Goal: Information Seeking & Learning: Learn about a topic

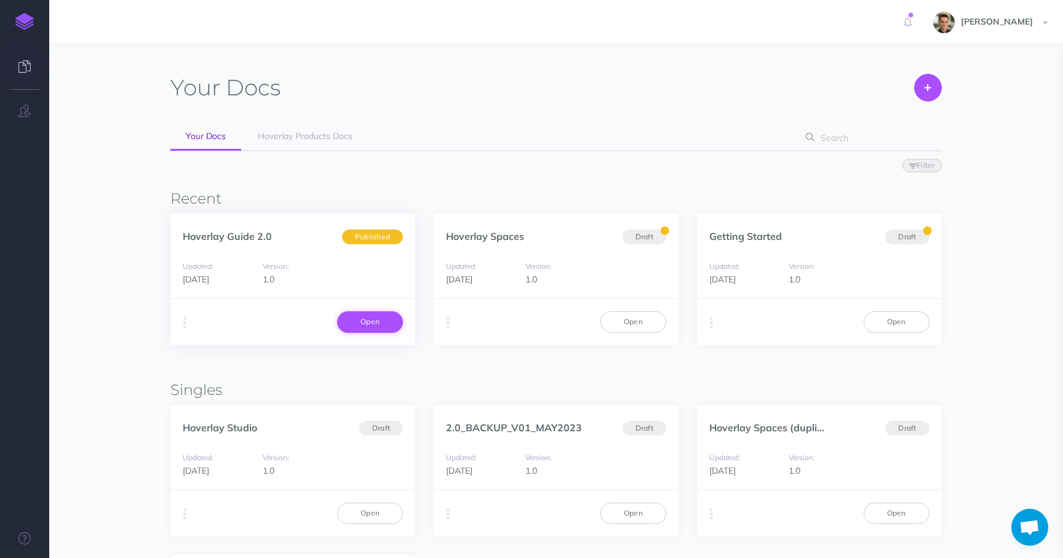
click at [365, 320] on link "Open" at bounding box center [370, 321] width 66 height 21
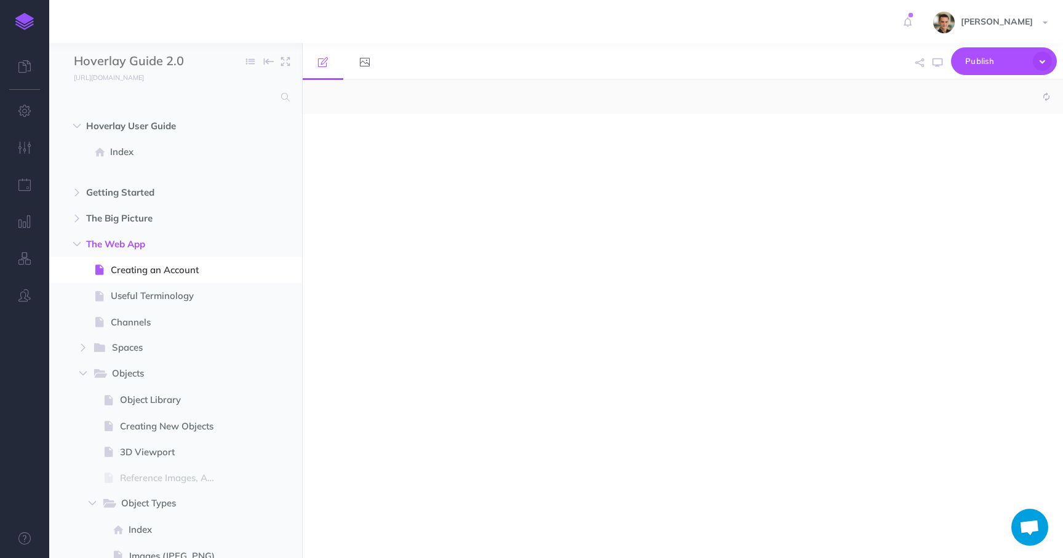
select select "null"
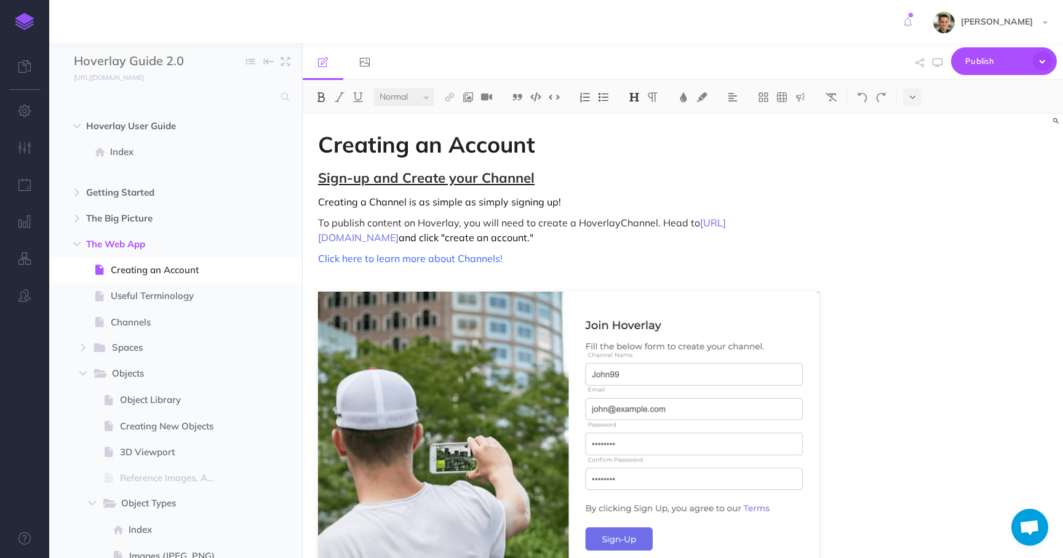
click at [691, 233] on p "To publish content on Hoverlay, you will need to create a Hoverlay Channel . He…" at bounding box center [568, 230] width 501 height 30
click at [596, 182] on h2 "Sign-up and Create your Channel" at bounding box center [568, 177] width 501 height 15
drag, startPoint x: 563, startPoint y: 177, endPoint x: 274, endPoint y: 175, distance: 289.0
click at [274, 175] on div "Hoverlay Guide 2.0 Collapse all Expand all Expand to root folders http://docs.h…" at bounding box center [555, 300] width 1013 height 515
click at [427, 143] on strong "Creating an Account" at bounding box center [426, 144] width 217 height 28
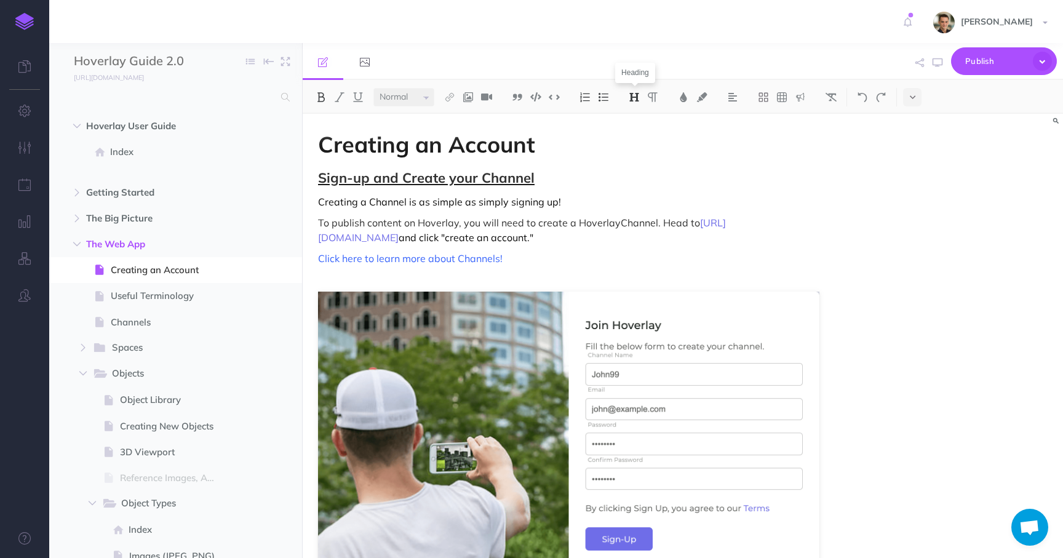
click at [630, 98] on img at bounding box center [633, 97] width 11 height 10
click at [534, 156] on strong "Creating an Account" at bounding box center [426, 144] width 217 height 28
click at [512, 181] on span "Sign-up and Create your Channel" at bounding box center [426, 177] width 216 height 17
click at [633, 97] on img at bounding box center [633, 97] width 11 height 10
click at [638, 135] on button "H2" at bounding box center [634, 137] width 18 height 18
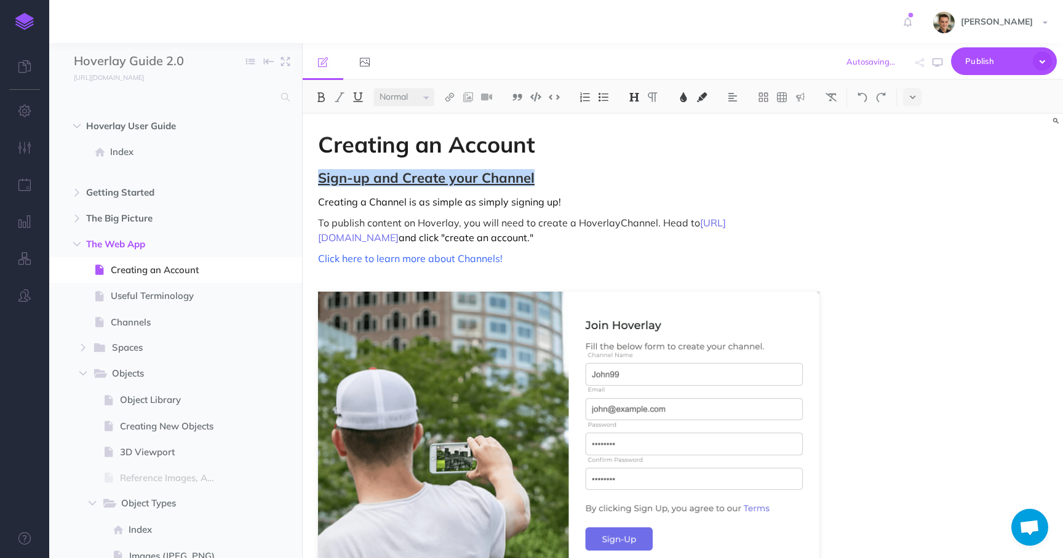
drag, startPoint x: 571, startPoint y: 183, endPoint x: 284, endPoint y: 173, distance: 287.3
click at [284, 173] on div "Hoverlay Guide 2.0 Collapse all Expand all Expand to root folders http://docs.h…" at bounding box center [555, 300] width 1013 height 515
click at [552, 170] on div "Creating an Account Sign-up and Create your Channel Creating a Channel is as si…" at bounding box center [569, 461] width 532 height 694
click at [570, 176] on h2 "Sign-up and Create your Channel" at bounding box center [568, 177] width 501 height 15
click at [636, 105] on button at bounding box center [634, 97] width 18 height 18
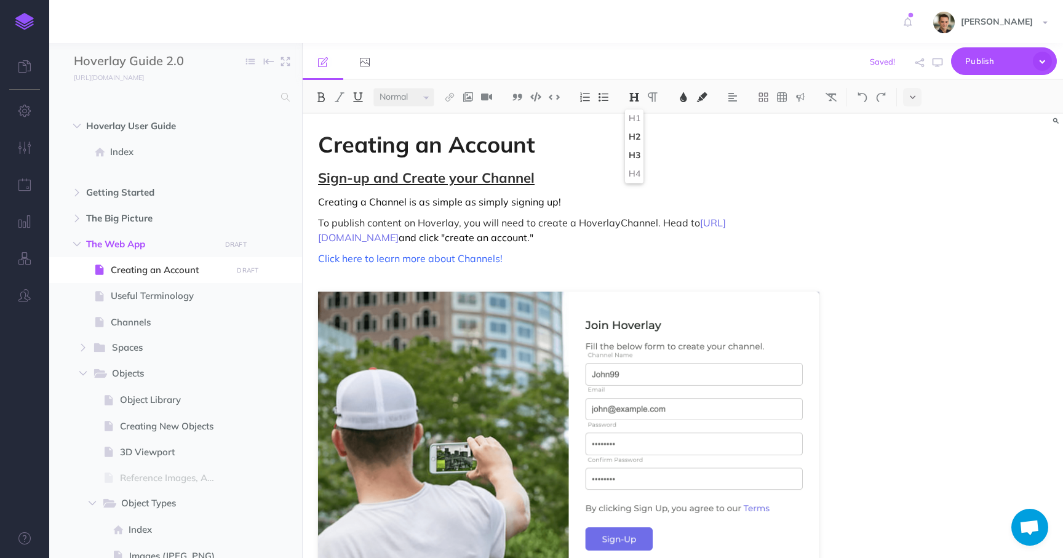
click at [638, 152] on button "H3" at bounding box center [634, 155] width 18 height 18
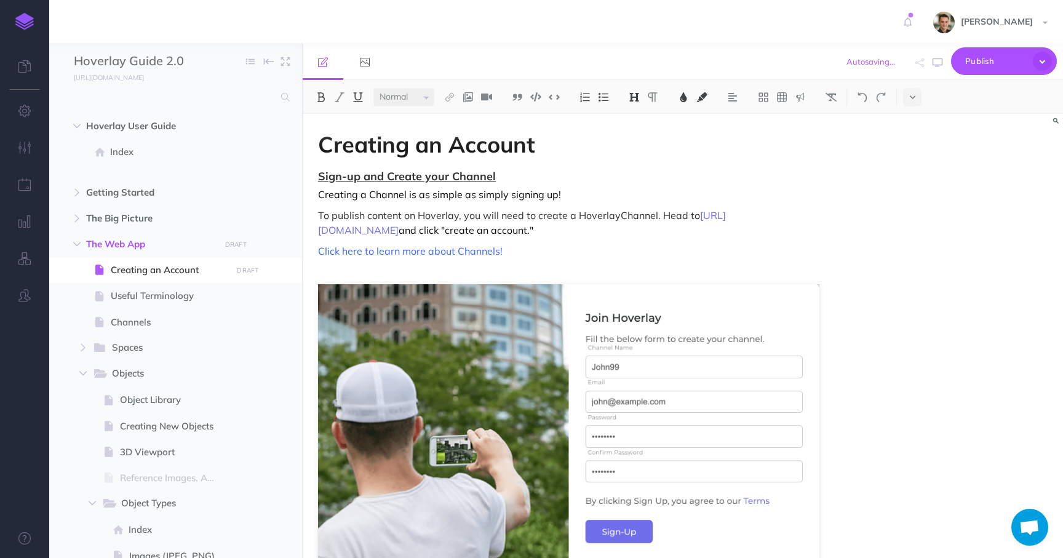
click at [639, 93] on img at bounding box center [633, 97] width 11 height 10
click at [636, 181] on button "H4" at bounding box center [634, 174] width 18 height 18
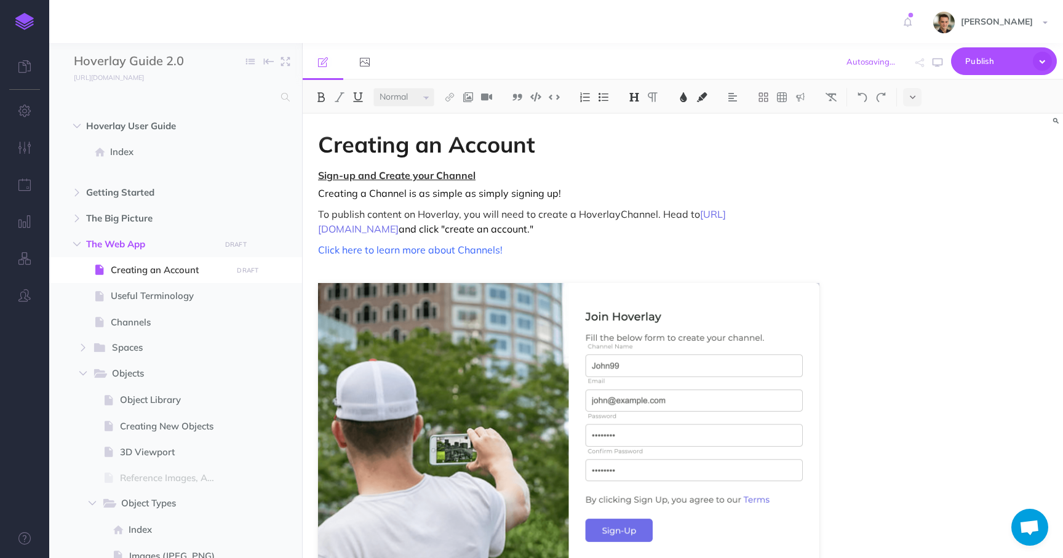
click at [636, 181] on div "Creating an Account Sign-up and Create your Channel Creating a Channel is as si…" at bounding box center [569, 456] width 532 height 685
click at [635, 97] on img at bounding box center [633, 97] width 11 height 10
click at [639, 137] on button "H2" at bounding box center [634, 137] width 18 height 18
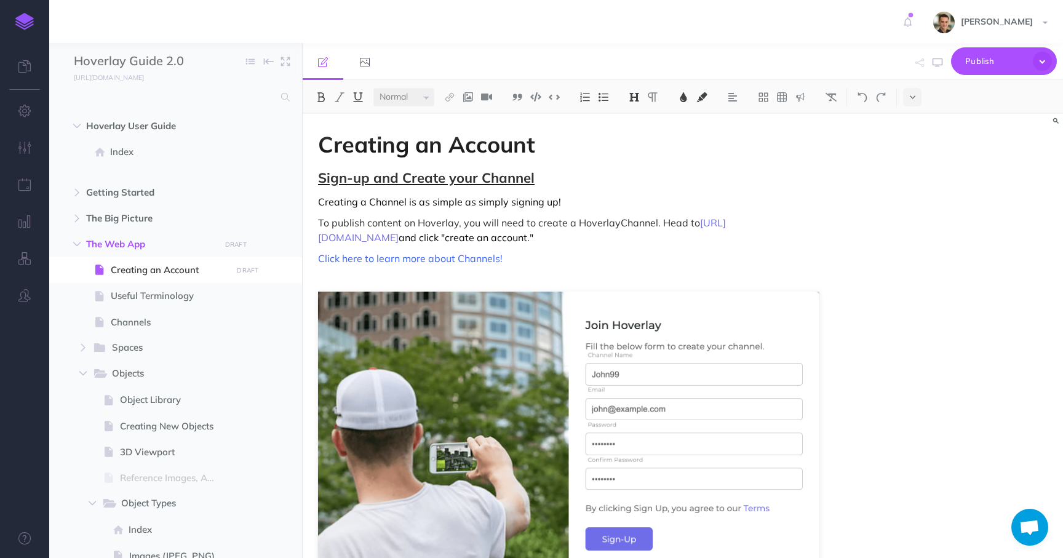
click at [635, 145] on h1 "Creating an Account" at bounding box center [568, 144] width 501 height 25
click at [592, 178] on h2 "Sign-up and Create your Channel" at bounding box center [568, 177] width 501 height 15
click at [580, 218] on span "To publish content on Hoverlay, you will need to create a Hoverlay" at bounding box center [469, 222] width 303 height 12
click at [921, 96] on button at bounding box center [912, 97] width 18 height 18
click at [780, 207] on div "Creating an Account Sign-up and Create your Channel Creating a Channel is as si…" at bounding box center [569, 461] width 532 height 694
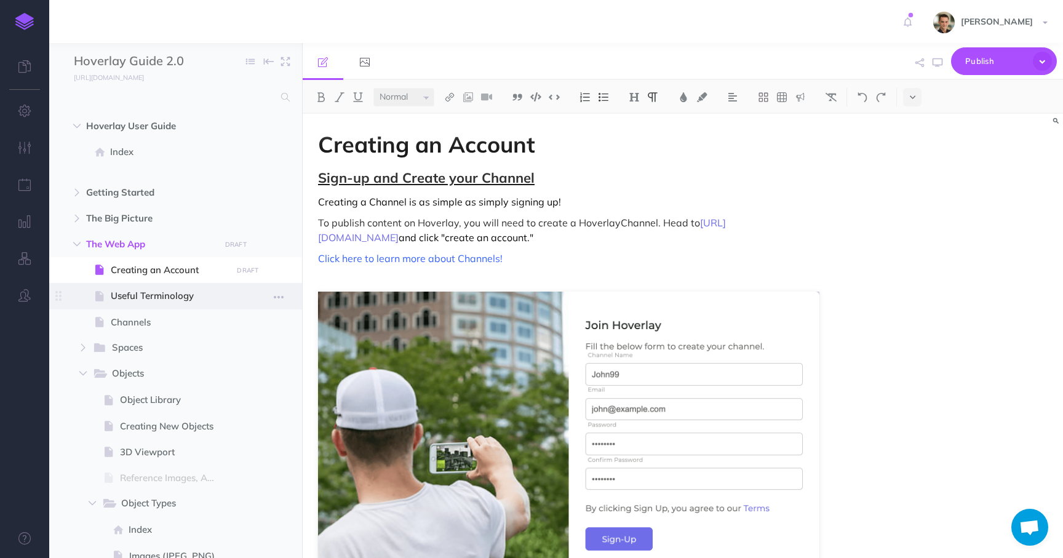
click at [164, 296] on span "Useful Terminology" at bounding box center [169, 295] width 117 height 15
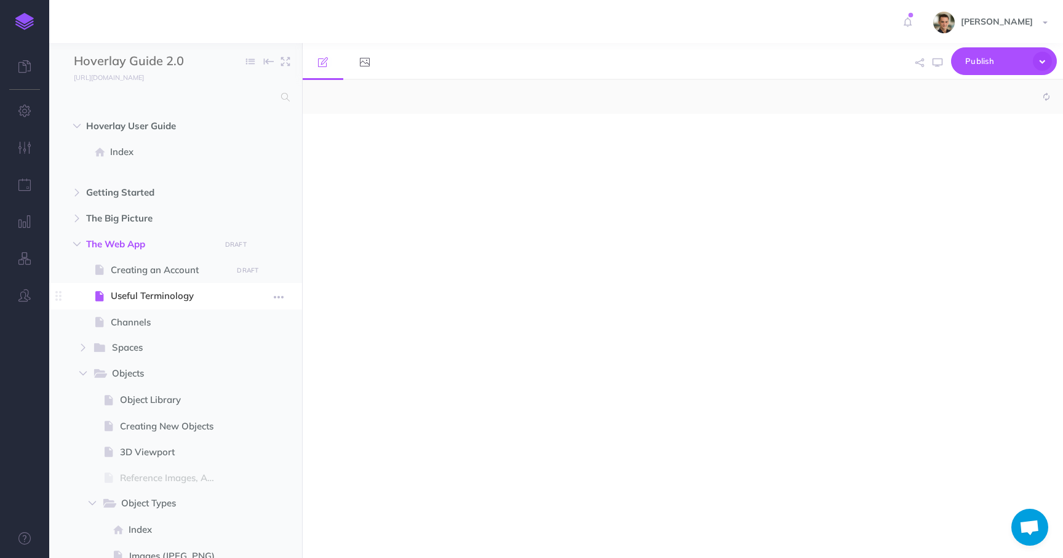
select select "null"
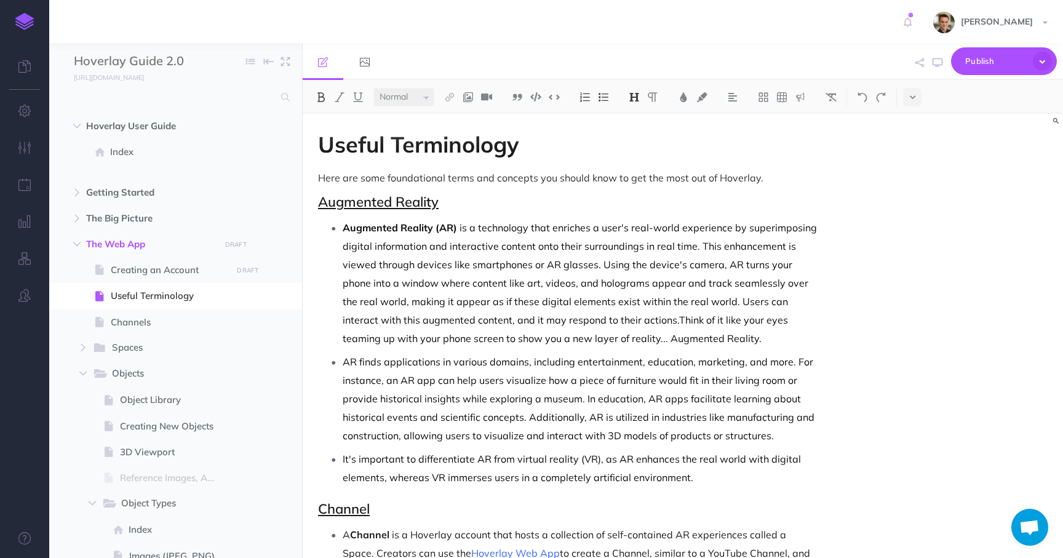
click at [414, 206] on u "Augmented Reality" at bounding box center [378, 201] width 121 height 17
click at [634, 94] on img at bounding box center [633, 97] width 11 height 10
click at [579, 200] on h2 "Augmented Reality" at bounding box center [568, 201] width 501 height 15
click at [914, 95] on icon at bounding box center [912, 97] width 6 height 9
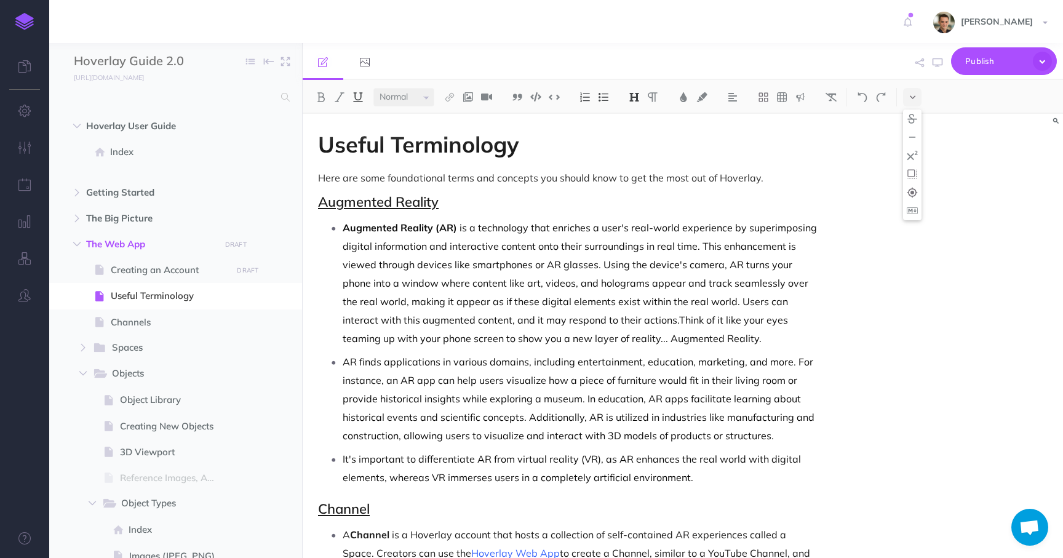
click at [590, 141] on h1 "Useful Terminology" at bounding box center [568, 144] width 501 height 25
click at [453, 205] on h2 "Augmented Reality" at bounding box center [568, 201] width 501 height 15
click at [355, 95] on img at bounding box center [357, 97] width 11 height 10
drag, startPoint x: 486, startPoint y: 215, endPoint x: 307, endPoint y: 200, distance: 179.6
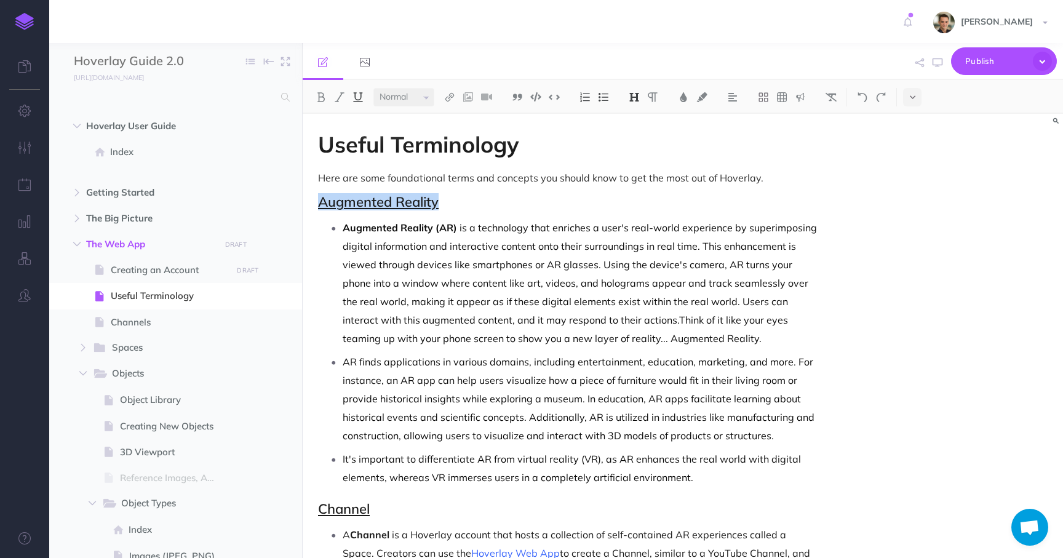
click at [357, 96] on img at bounding box center [357, 97] width 11 height 10
click at [360, 75] on link at bounding box center [364, 61] width 41 height 37
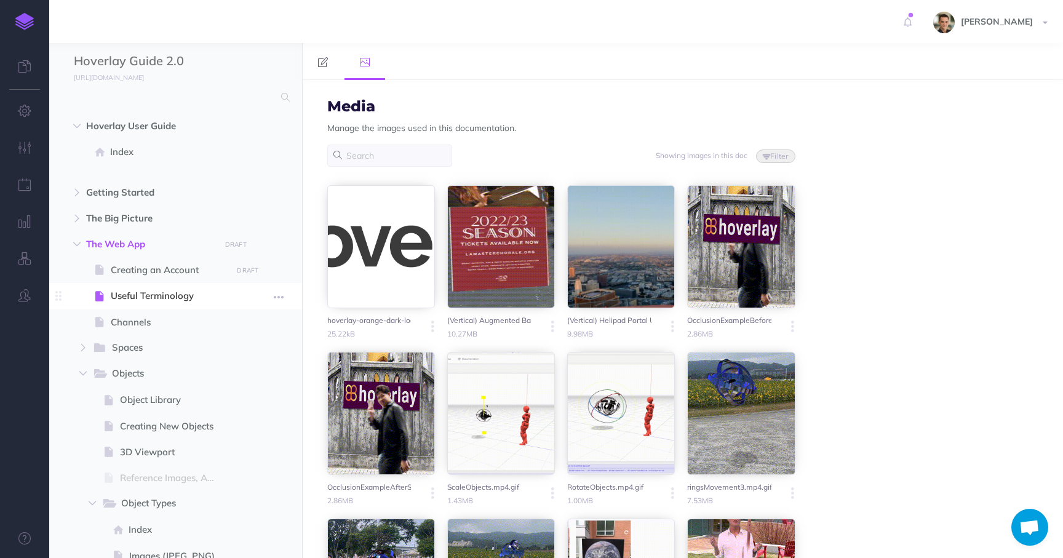
click at [178, 298] on span "Useful Terminology" at bounding box center [169, 295] width 117 height 15
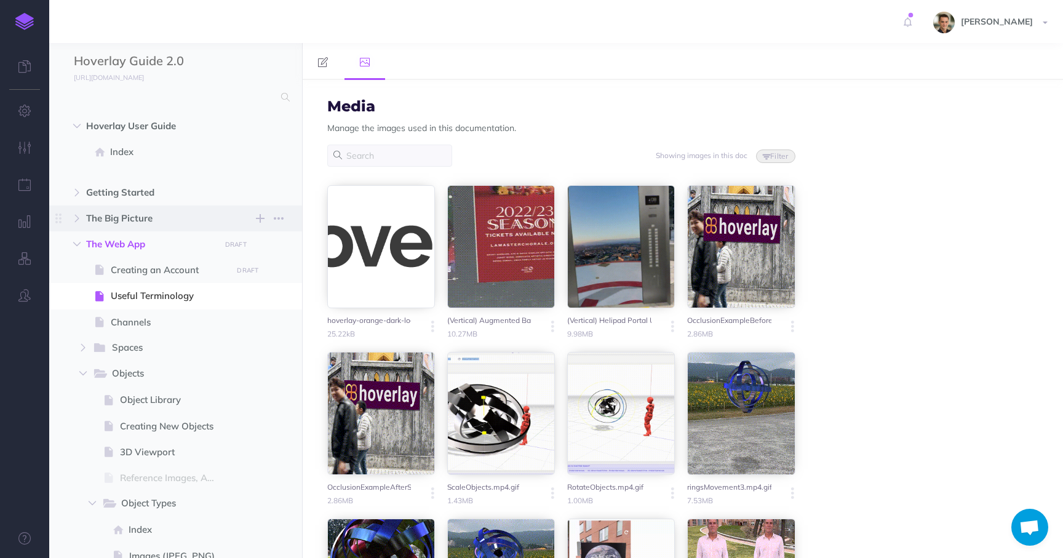
click at [80, 247] on icon "button" at bounding box center [76, 243] width 7 height 7
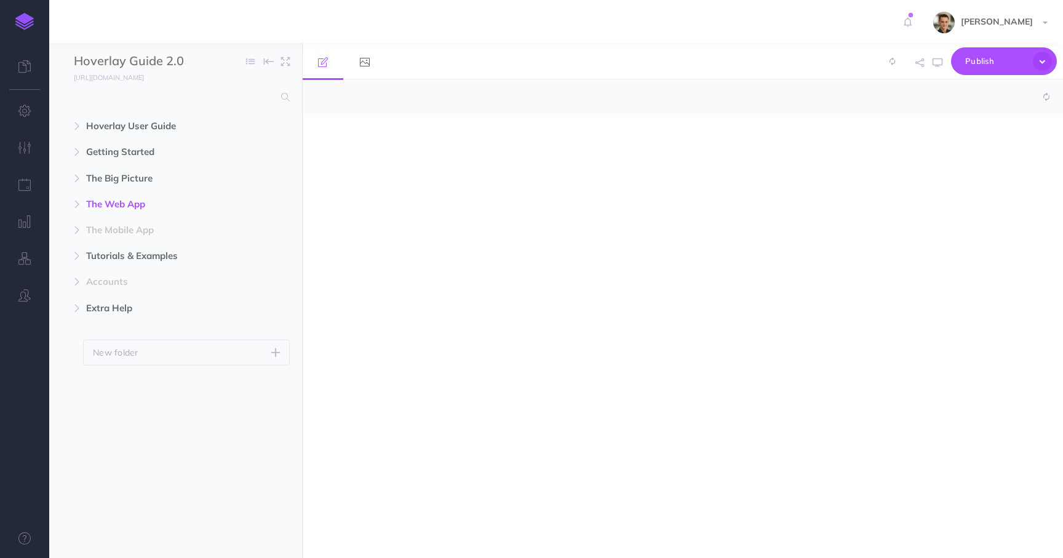
select select "null"
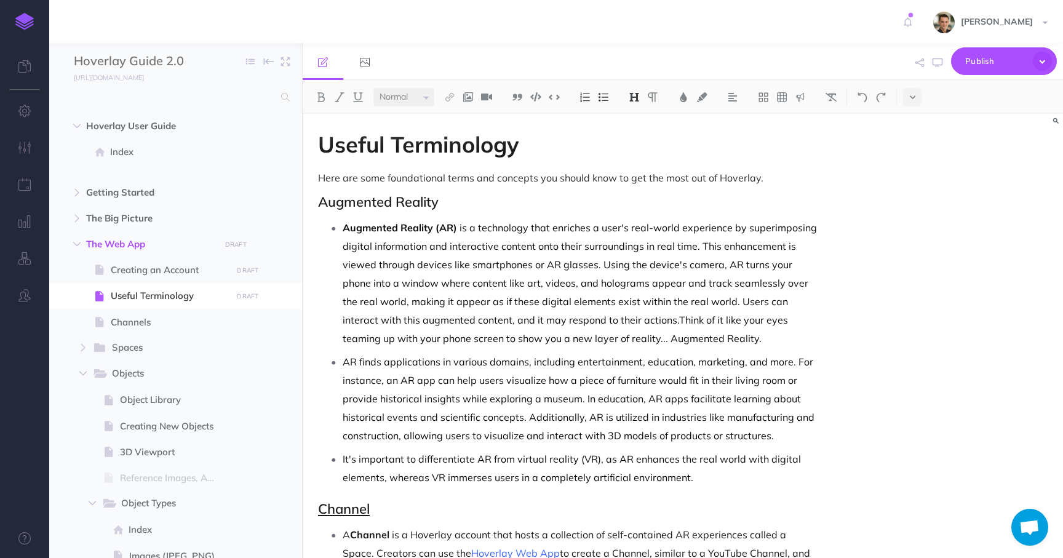
click at [420, 194] on h2 "Augmented Reality" at bounding box center [568, 201] width 501 height 15
click at [625, 102] on div "H1 H2 H3 H4" at bounding box center [643, 97] width 49 height 18
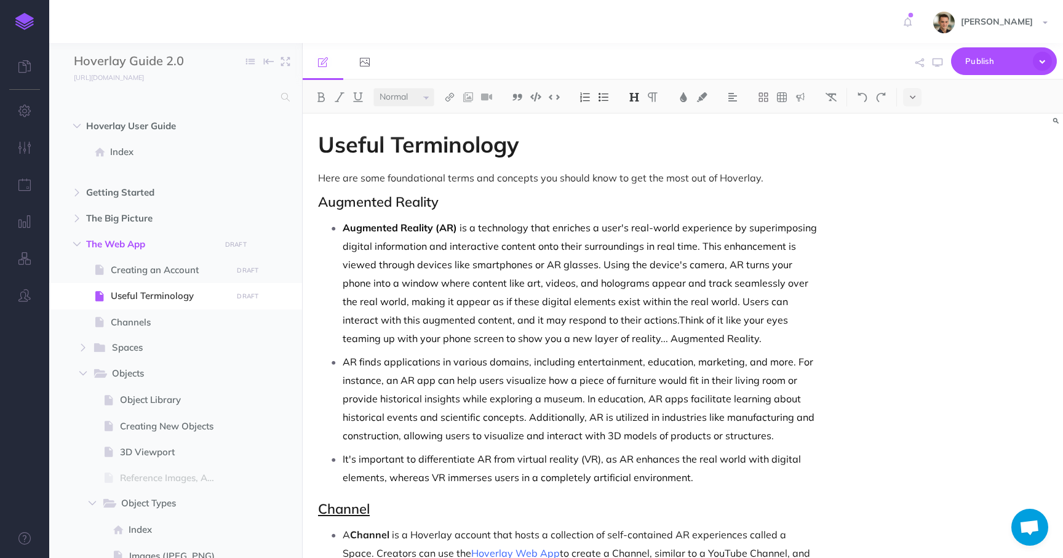
click at [638, 98] on img at bounding box center [633, 97] width 11 height 10
click at [638, 135] on button "H2" at bounding box center [634, 137] width 18 height 18
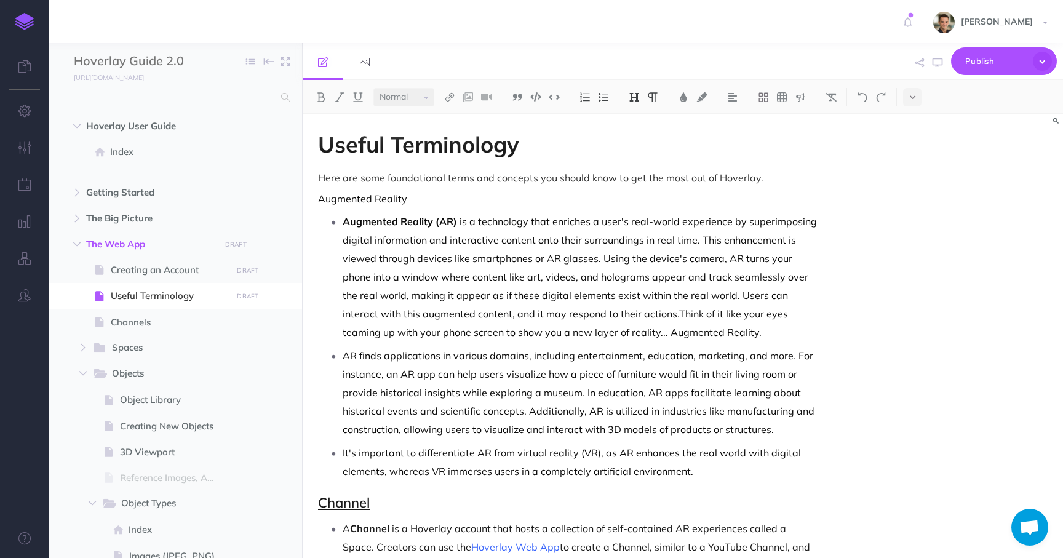
click at [633, 95] on img at bounding box center [633, 97] width 11 height 10
click at [636, 134] on button "H2" at bounding box center [634, 137] width 18 height 18
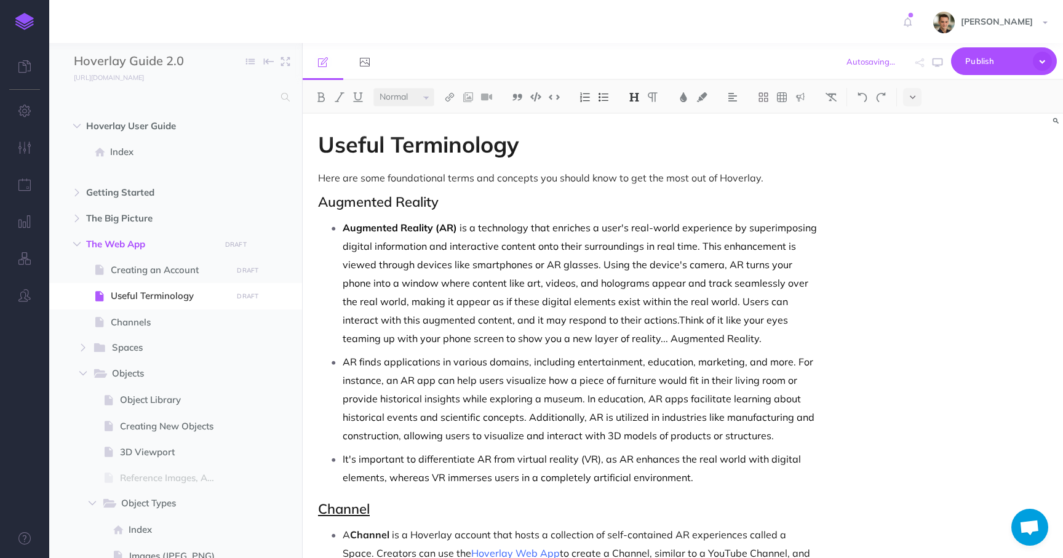
click at [580, 194] on h2 "Augmented Reality" at bounding box center [568, 201] width 501 height 15
drag, startPoint x: 450, startPoint y: 200, endPoint x: 260, endPoint y: 205, distance: 190.1
click at [260, 205] on div "Hoverlay Guide 2.0 Collapse all Expand all Expand to root folders http://docs.h…" at bounding box center [555, 300] width 1013 height 515
click at [470, 202] on h2 "Augmented Reality" at bounding box center [568, 201] width 501 height 15
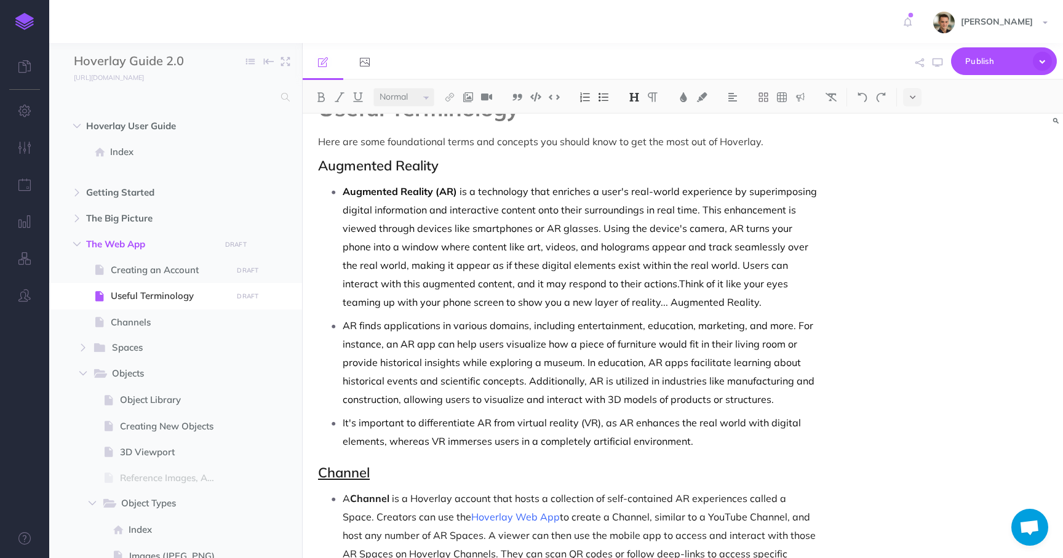
scroll to position [60, 0]
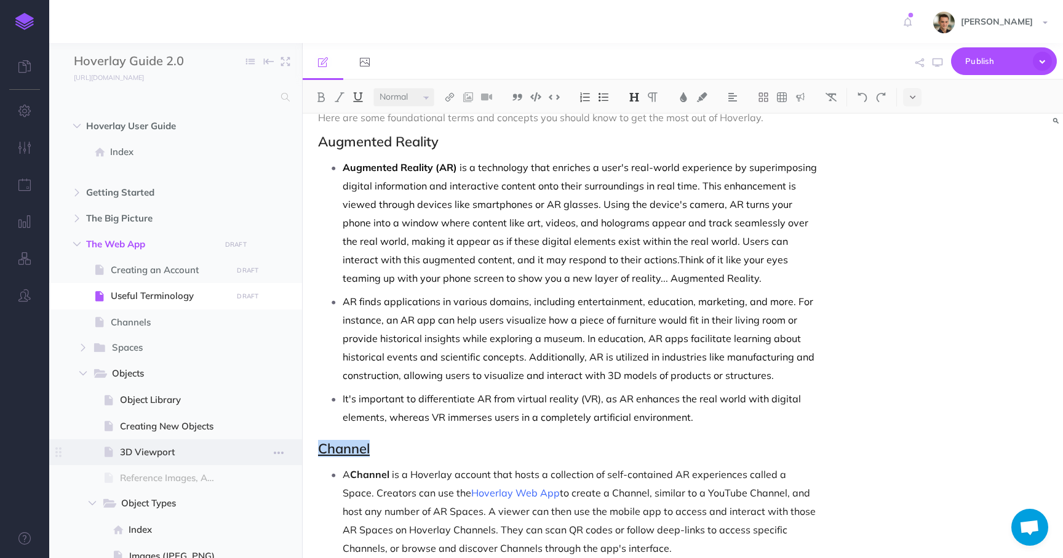
drag, startPoint x: 390, startPoint y: 452, endPoint x: 264, endPoint y: 452, distance: 126.1
click at [266, 452] on div "Hoverlay Guide 2.0 Collapse all Expand all Expand to root folders http://docs.h…" at bounding box center [555, 300] width 1013 height 515
click at [539, 315] on span "AR finds applications in various domains, including entertainment, education, m…" at bounding box center [580, 338] width 474 height 86
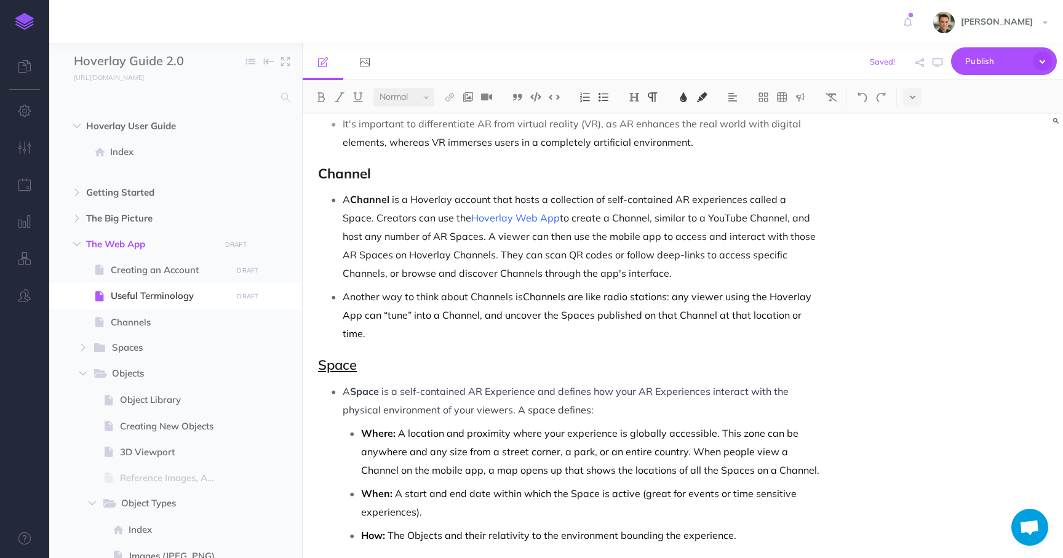
scroll to position [362, 0]
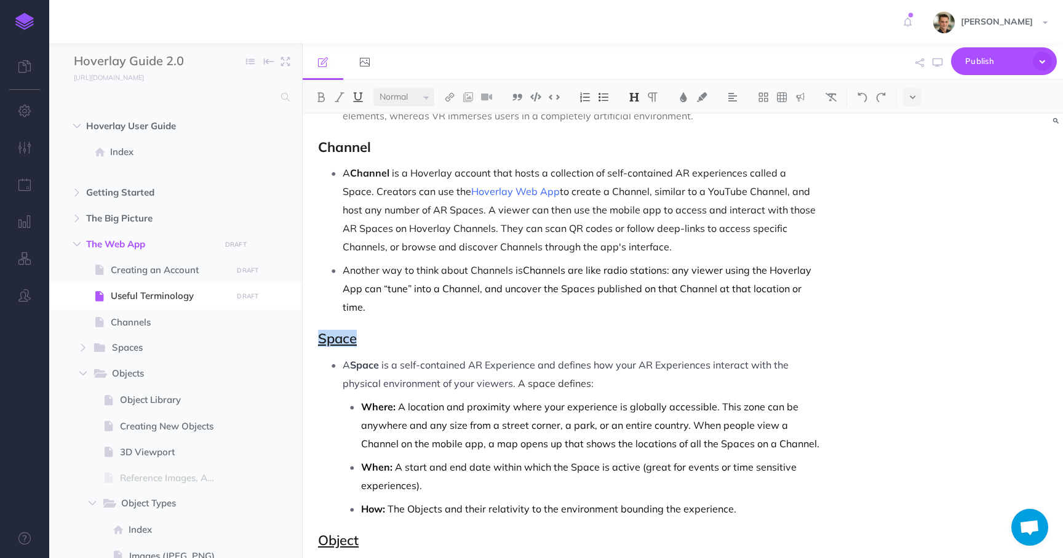
drag, startPoint x: 404, startPoint y: 329, endPoint x: 379, endPoint y: 339, distance: 26.5
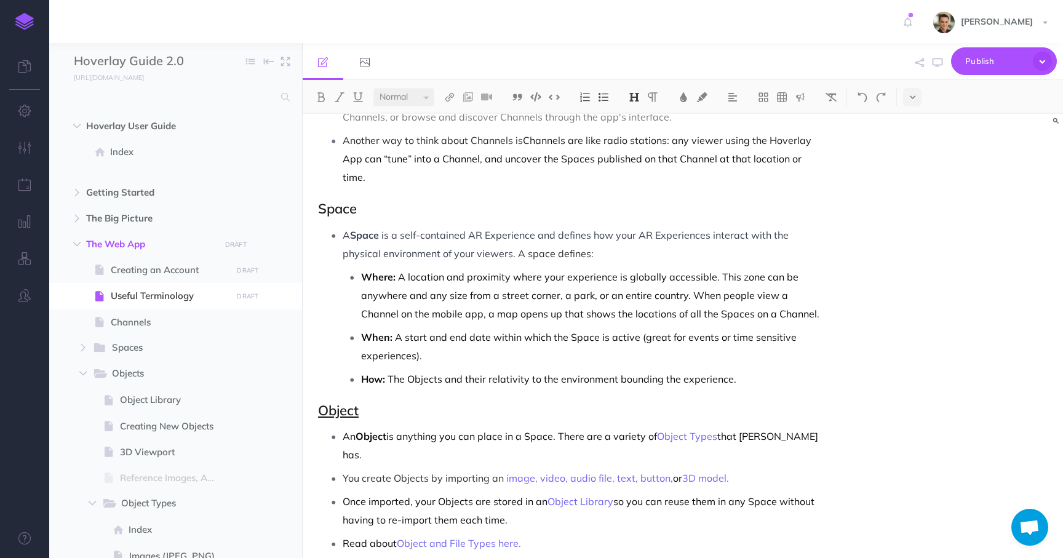
scroll to position [650, 0]
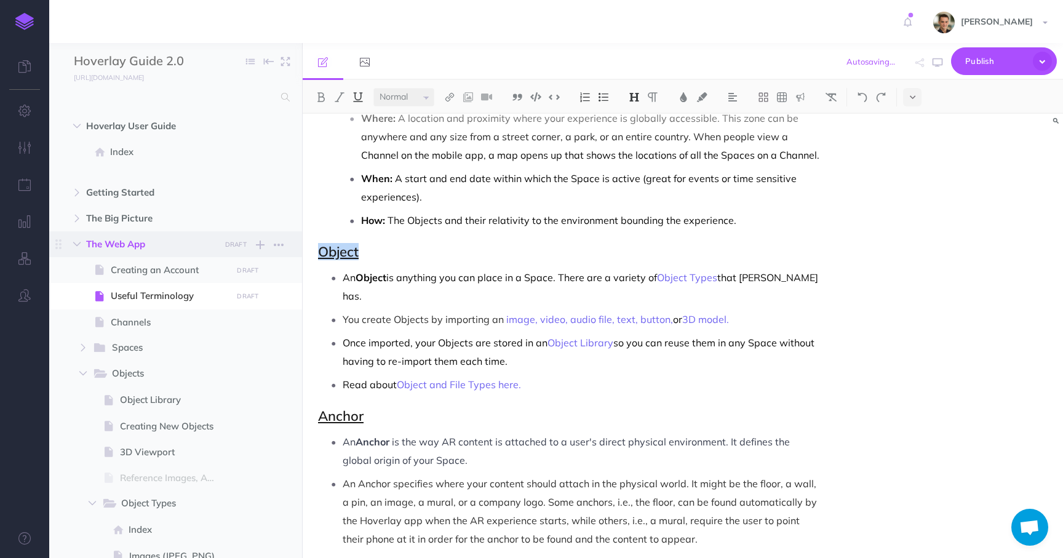
drag, startPoint x: 370, startPoint y: 250, endPoint x: 291, endPoint y: 250, distance: 79.3
click at [291, 250] on div "Hoverlay Guide 2.0 Collapse all Expand all Expand to root folders http://docs.h…" at bounding box center [555, 300] width 1013 height 515
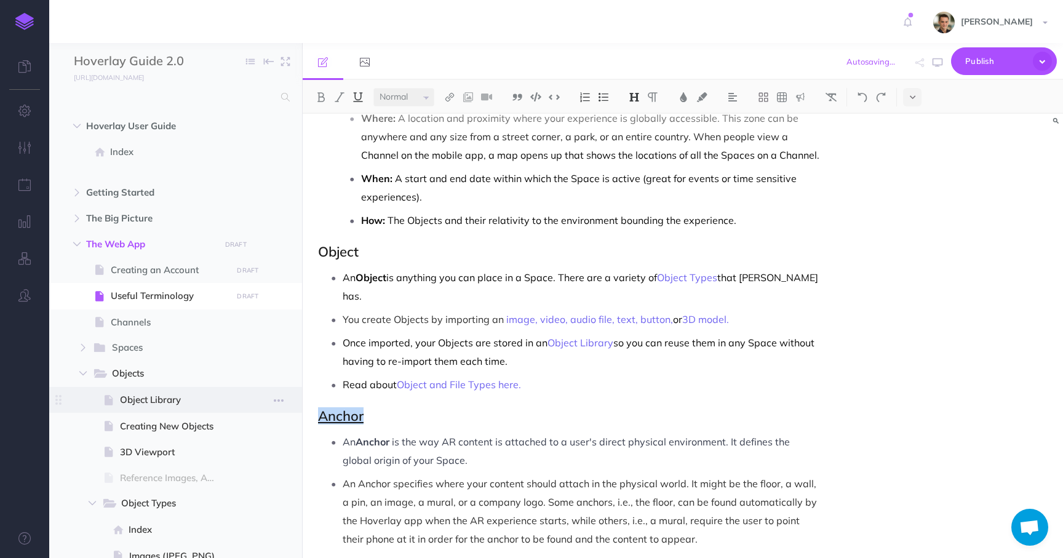
drag, startPoint x: 382, startPoint y: 392, endPoint x: 298, endPoint y: 389, distance: 84.3
click at [298, 389] on div "Hoverlay Guide 2.0 Collapse all Expand all Expand to root folders http://docs.h…" at bounding box center [555, 300] width 1013 height 515
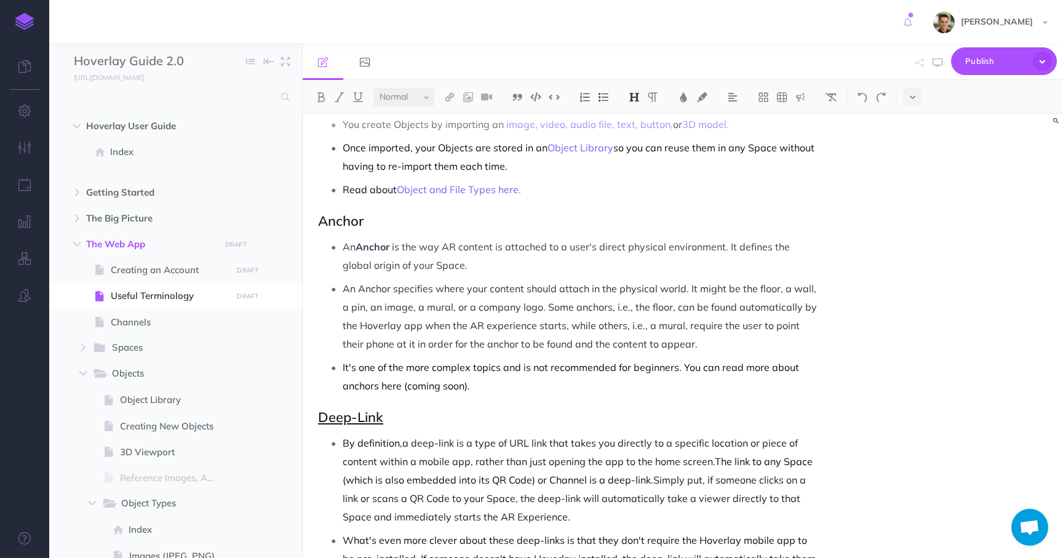
scroll to position [962, 0]
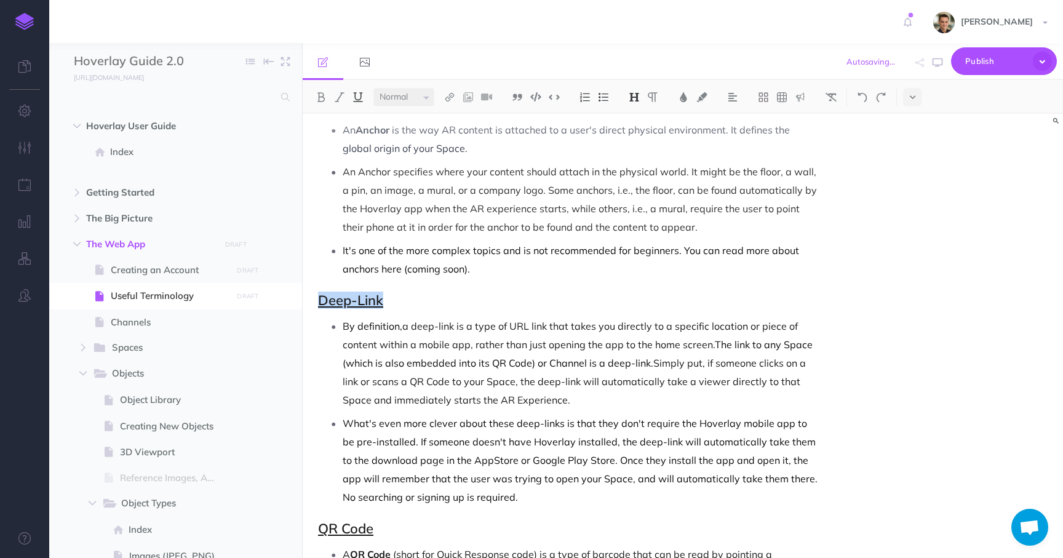
drag, startPoint x: 384, startPoint y: 283, endPoint x: 308, endPoint y: 283, distance: 76.2
drag, startPoint x: 408, startPoint y: 504, endPoint x: 275, endPoint y: 504, distance: 132.8
click at [275, 504] on div "Hoverlay Guide 2.0 Collapse all Expand all Expand to root folders http://docs.h…" at bounding box center [555, 300] width 1013 height 515
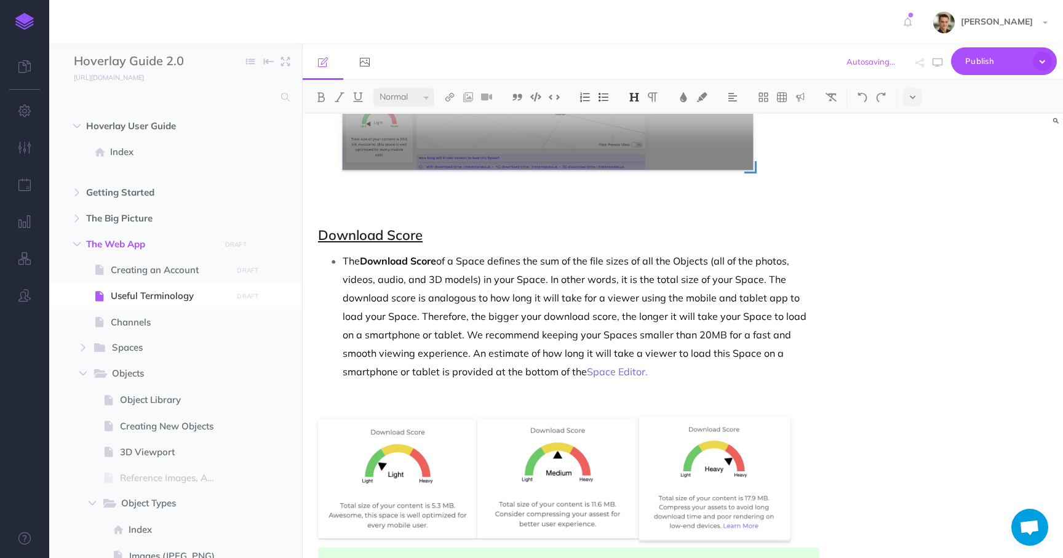
scroll to position [1808, 0]
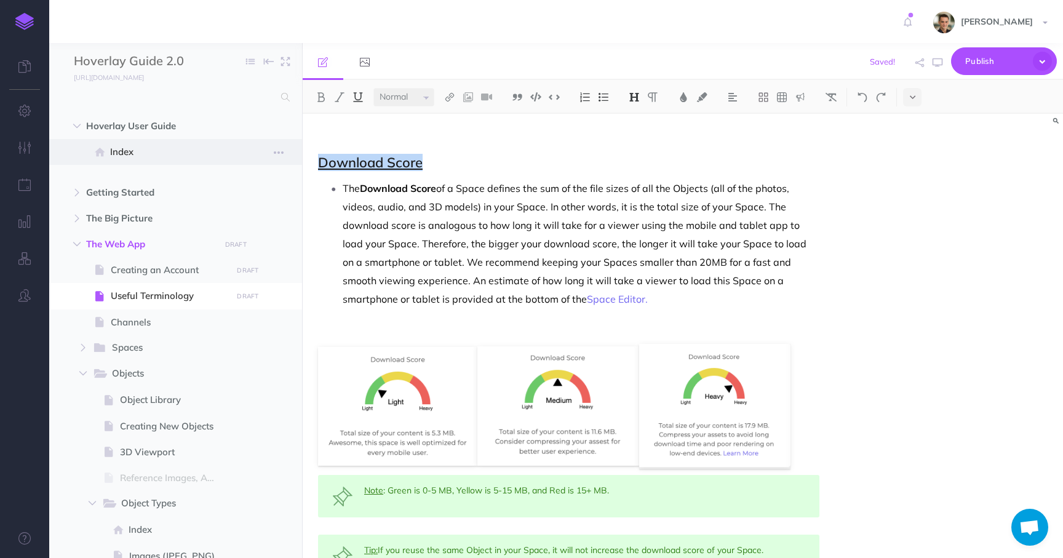
drag, startPoint x: 429, startPoint y: 141, endPoint x: 264, endPoint y: 140, distance: 164.8
click at [265, 141] on div "Hoverlay Guide 2.0 Collapse all Expand all Expand to root folders http://docs.h…" at bounding box center [555, 300] width 1013 height 515
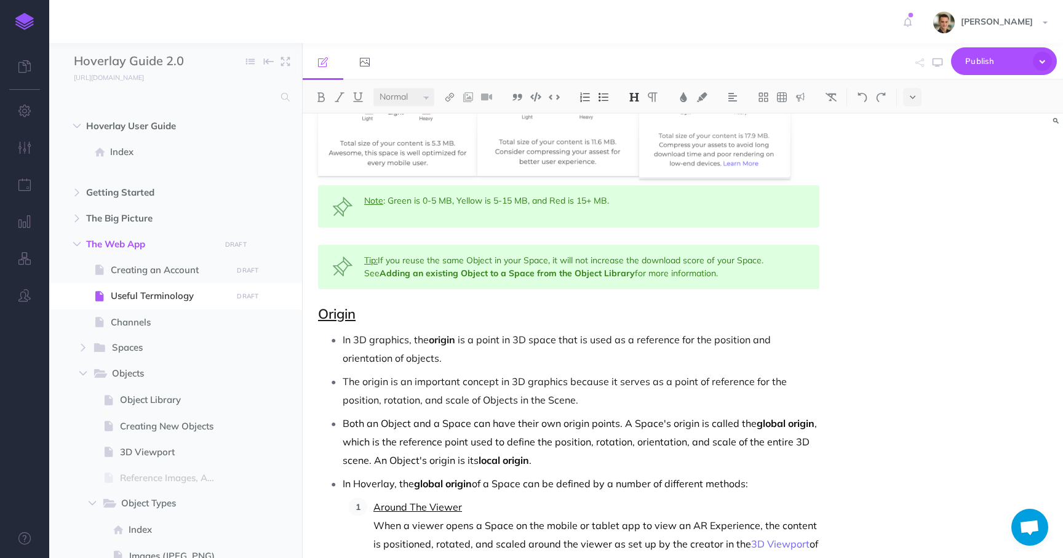
scroll to position [2190, 0]
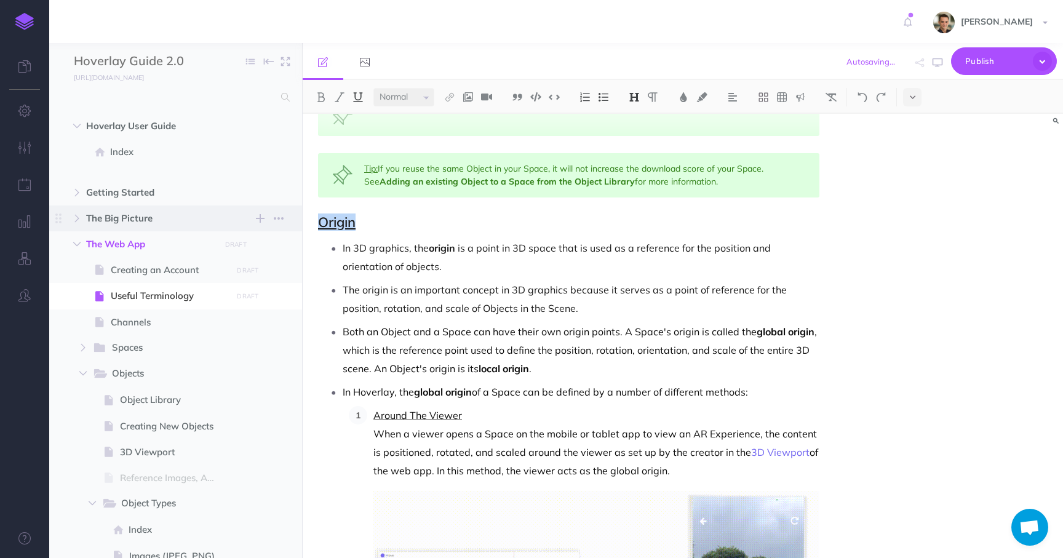
drag, startPoint x: 362, startPoint y: 210, endPoint x: 293, endPoint y: 210, distance: 69.5
click at [293, 210] on div "Hoverlay Guide 2.0 Collapse all Expand all Expand to root folders http://docs.h…" at bounding box center [555, 300] width 1013 height 515
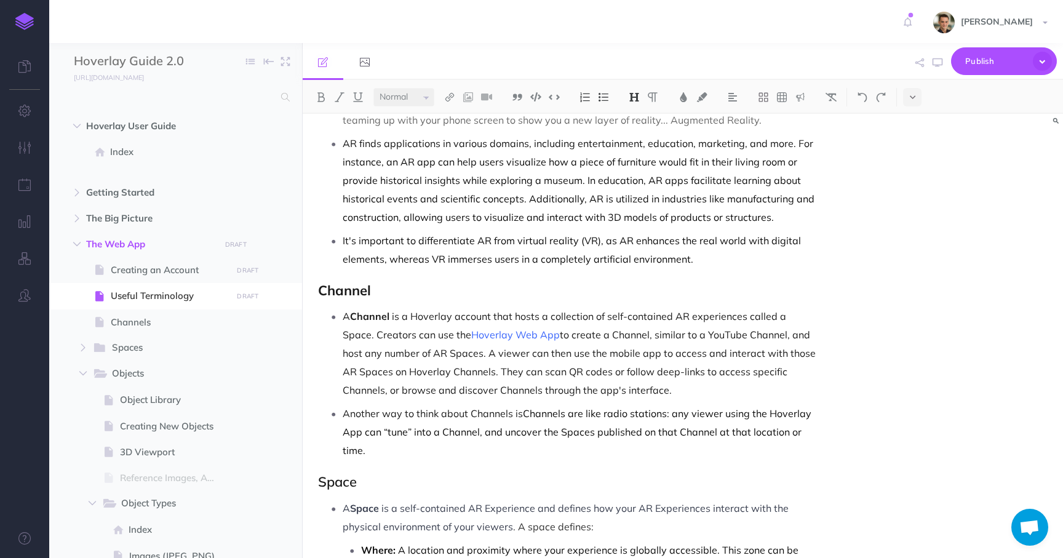
scroll to position [0, 0]
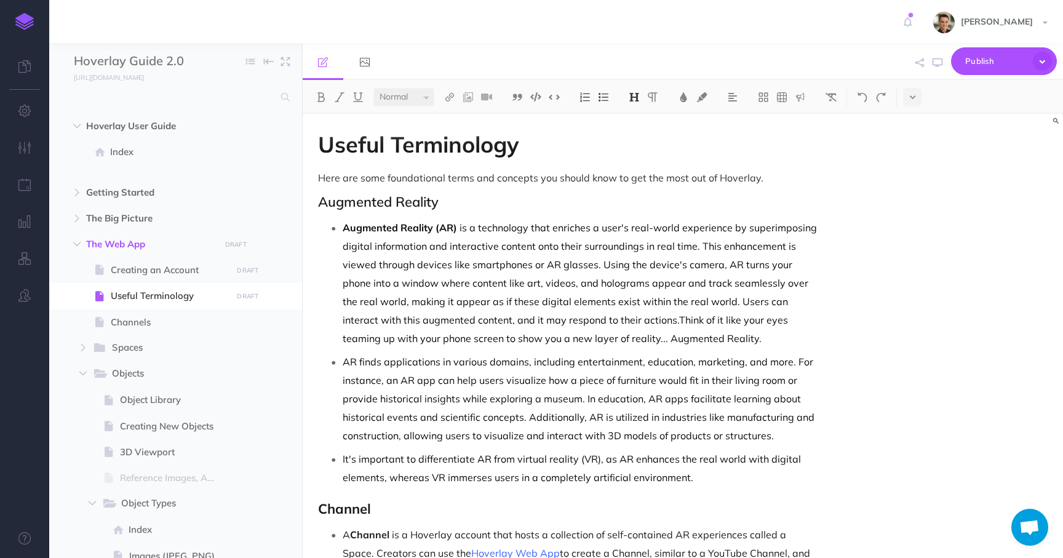
click at [771, 173] on p "Here are some foundational terms and concepts you should know to get the most o…" at bounding box center [568, 177] width 501 height 15
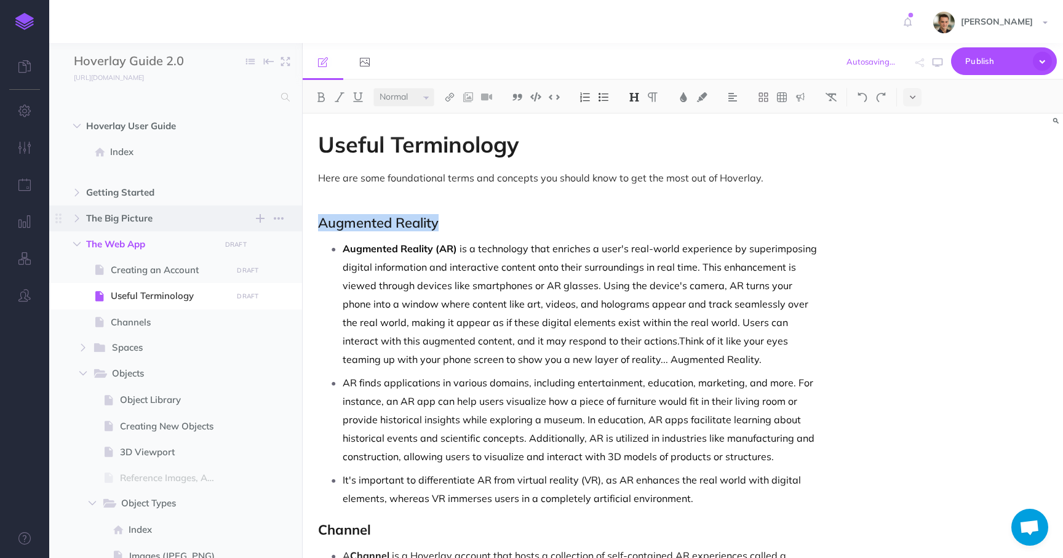
drag, startPoint x: 470, startPoint y: 227, endPoint x: 238, endPoint y: 226, distance: 232.4
click at [238, 226] on div "Hoverlay Guide 2.0 Collapse all Expand all Expand to root folders http://docs.h…" at bounding box center [555, 300] width 1013 height 515
click at [20, 116] on icon "button" at bounding box center [24, 111] width 13 height 12
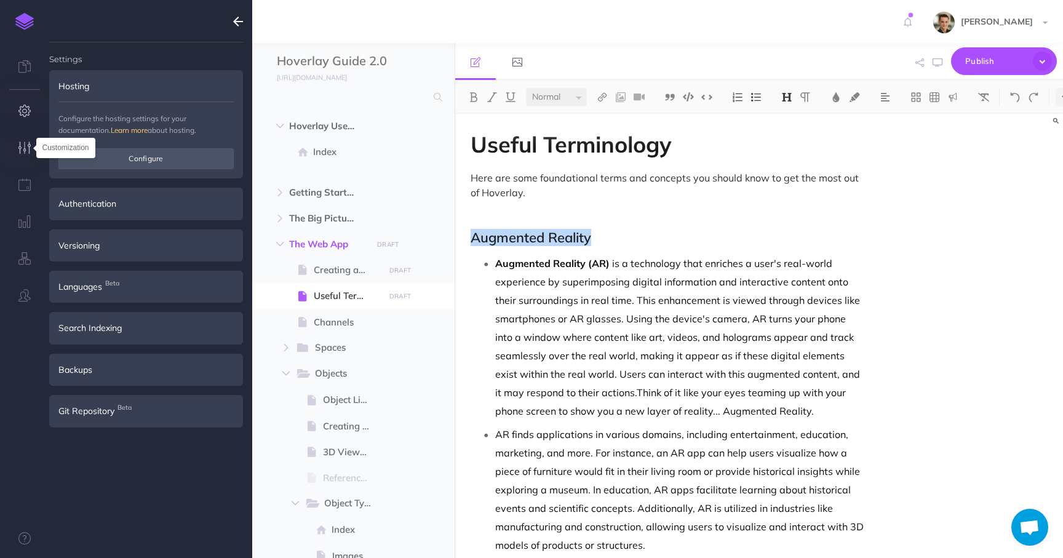
click at [22, 154] on icon "button" at bounding box center [24, 147] width 13 height 12
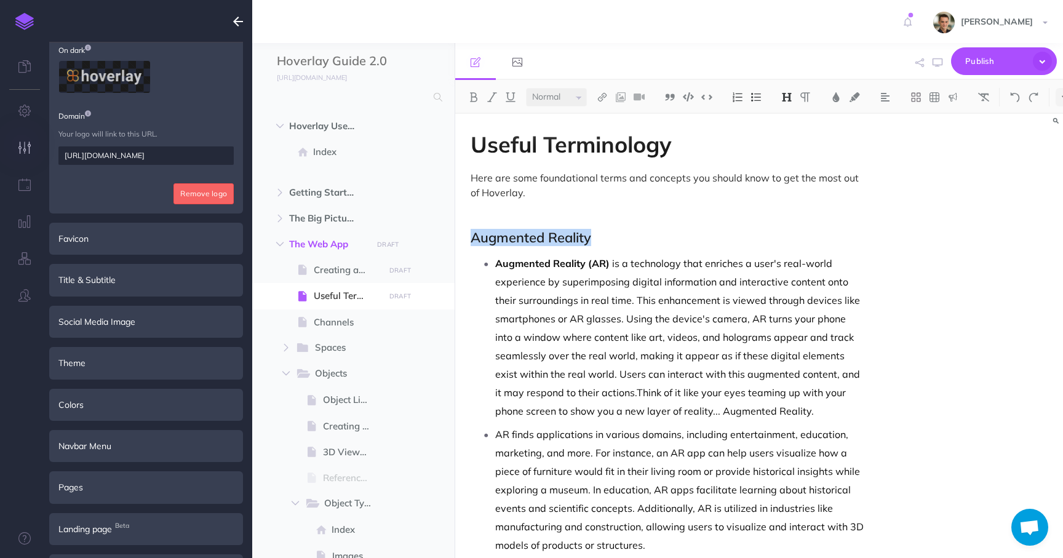
scroll to position [175, 0]
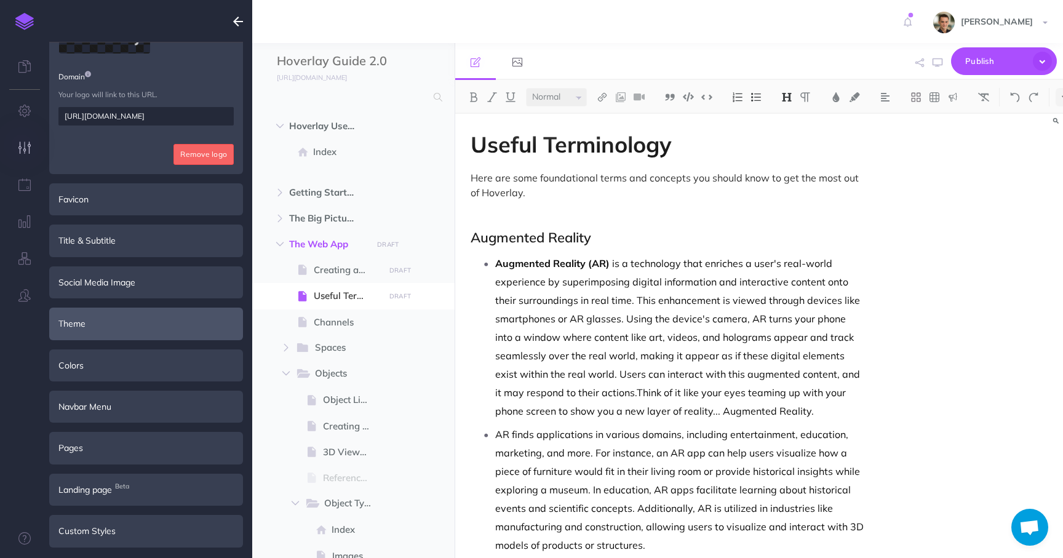
click at [92, 317] on div "Theme" at bounding box center [146, 323] width 194 height 32
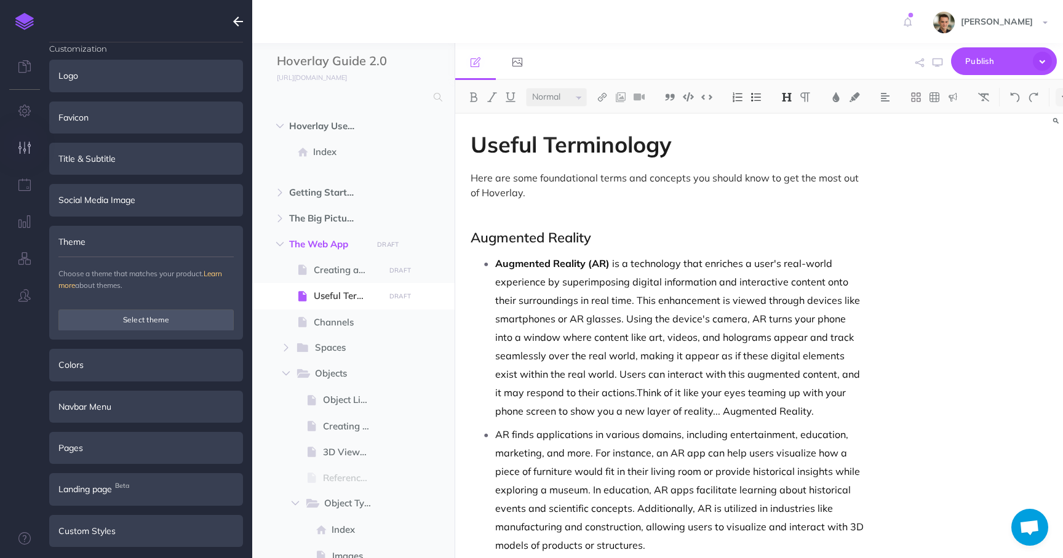
scroll to position [0, 0]
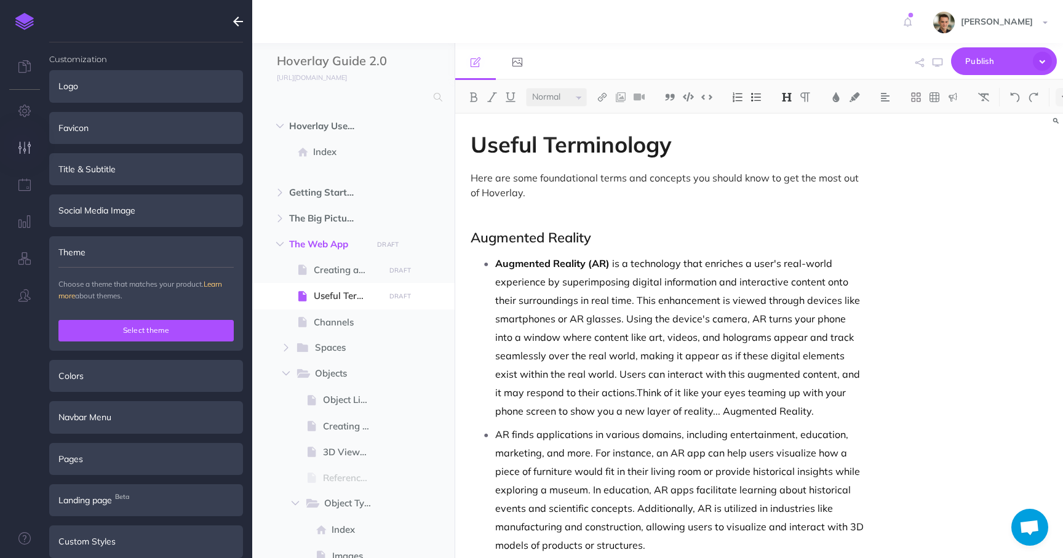
click at [92, 324] on button "Select theme" at bounding box center [145, 330] width 175 height 21
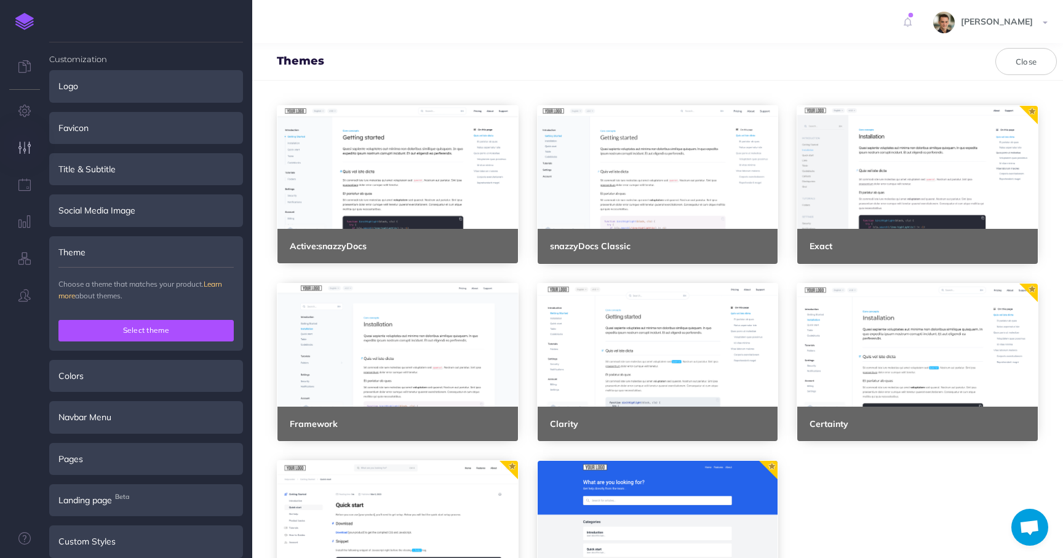
scroll to position [10, 0]
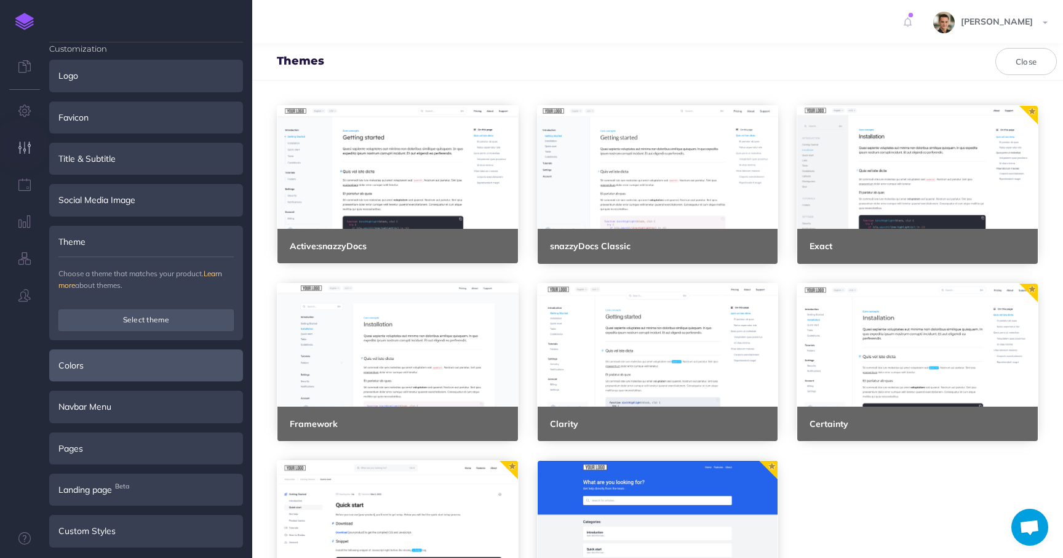
click at [86, 363] on div "Colors" at bounding box center [146, 365] width 194 height 32
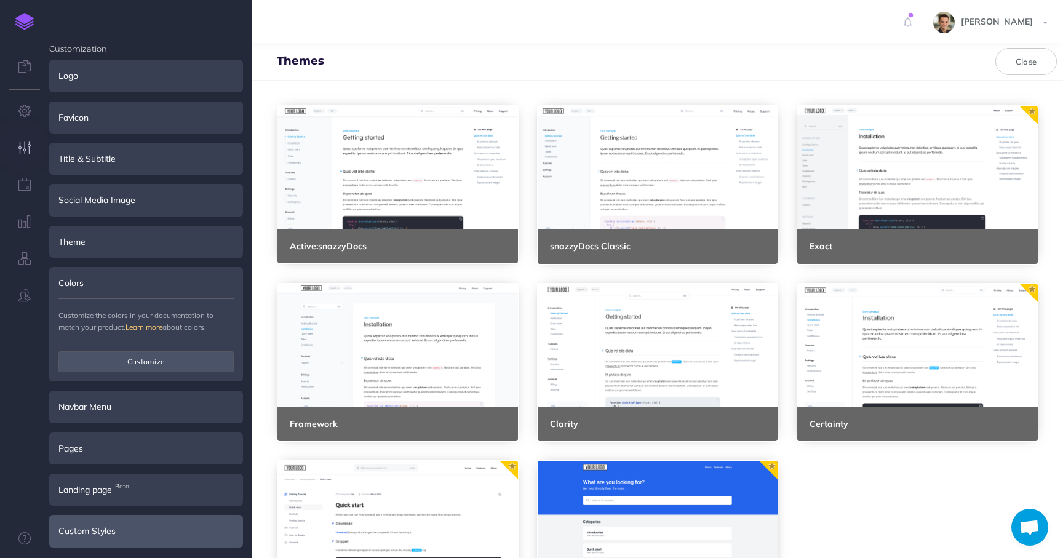
click at [76, 533] on div "Custom Styles" at bounding box center [146, 531] width 194 height 32
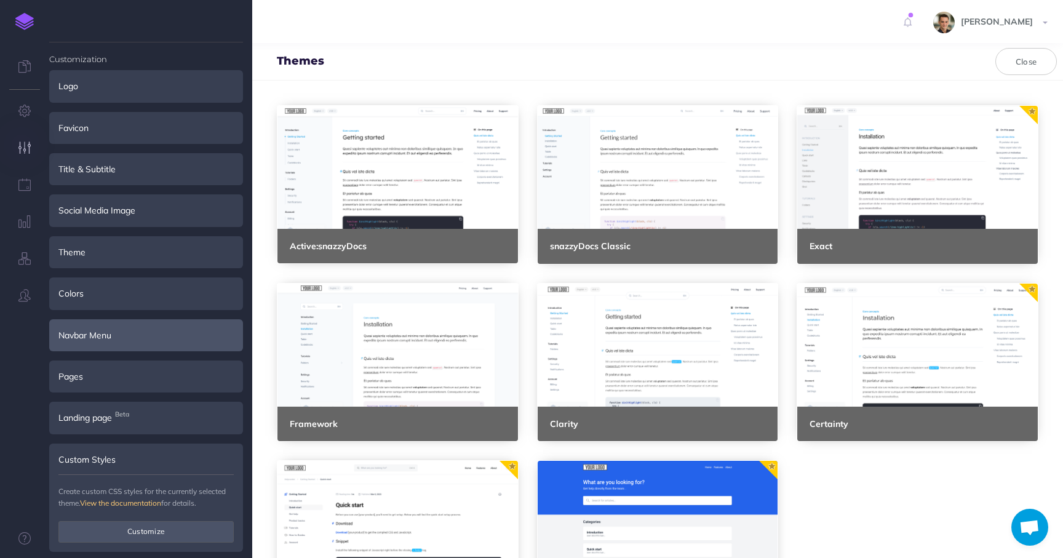
scroll to position [4, 0]
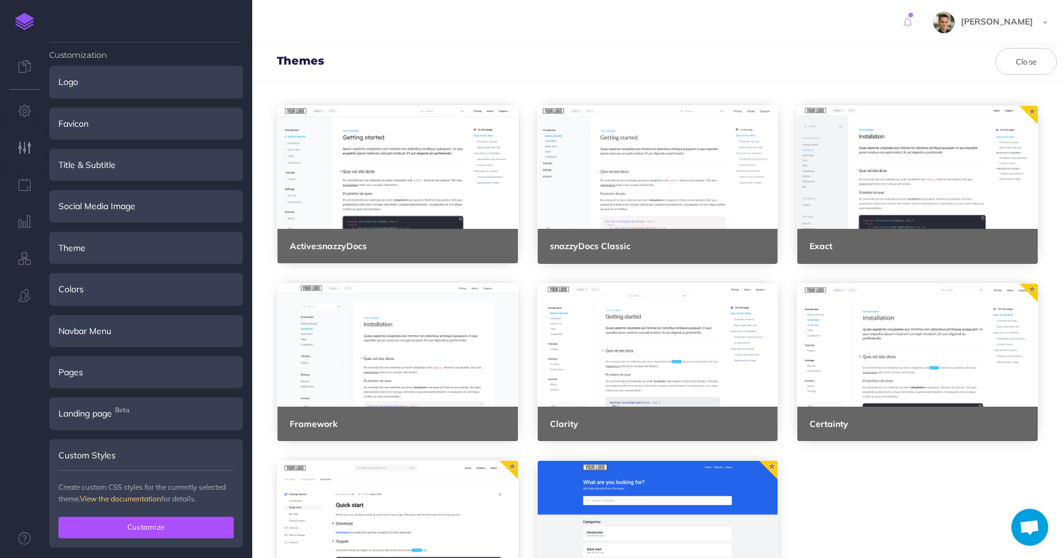
click at [133, 517] on button "Customize" at bounding box center [145, 527] width 175 height 21
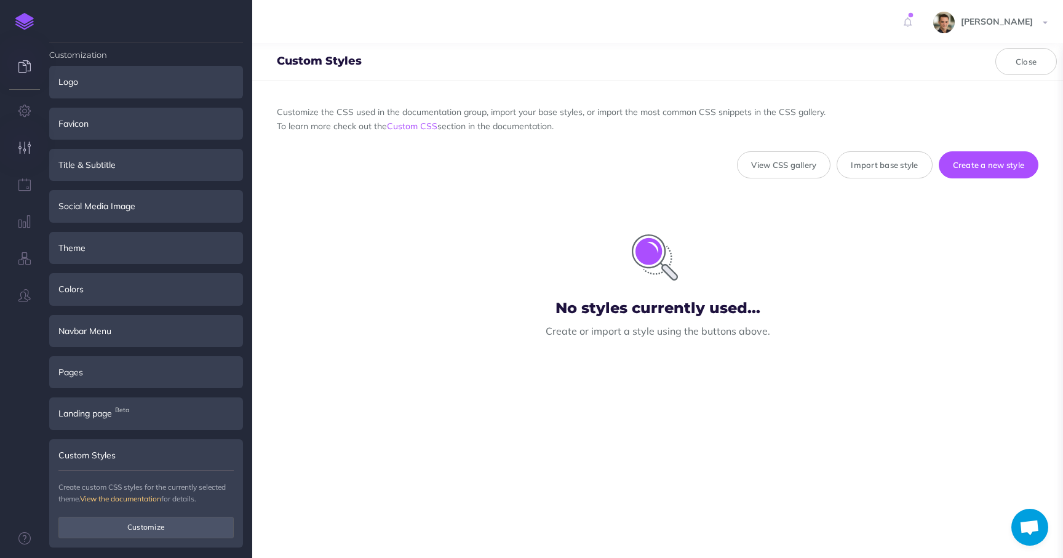
click at [19, 65] on icon at bounding box center [24, 66] width 12 height 12
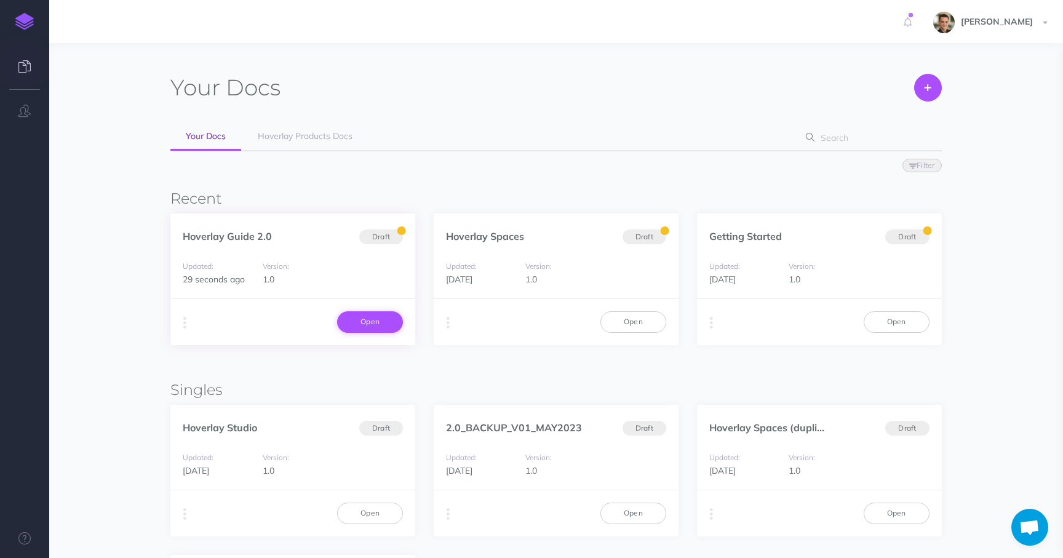
click at [370, 319] on link "Open" at bounding box center [370, 321] width 66 height 21
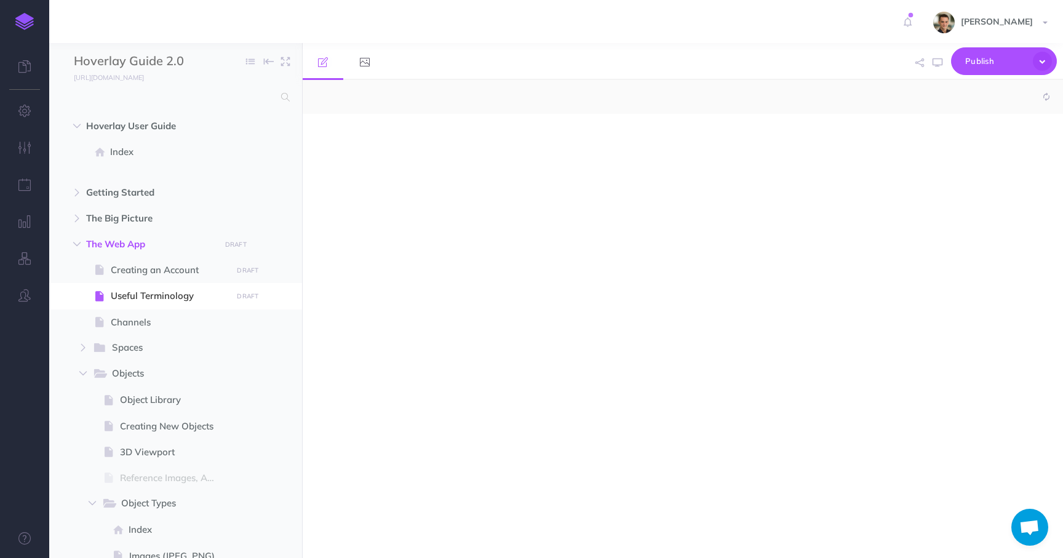
select select "null"
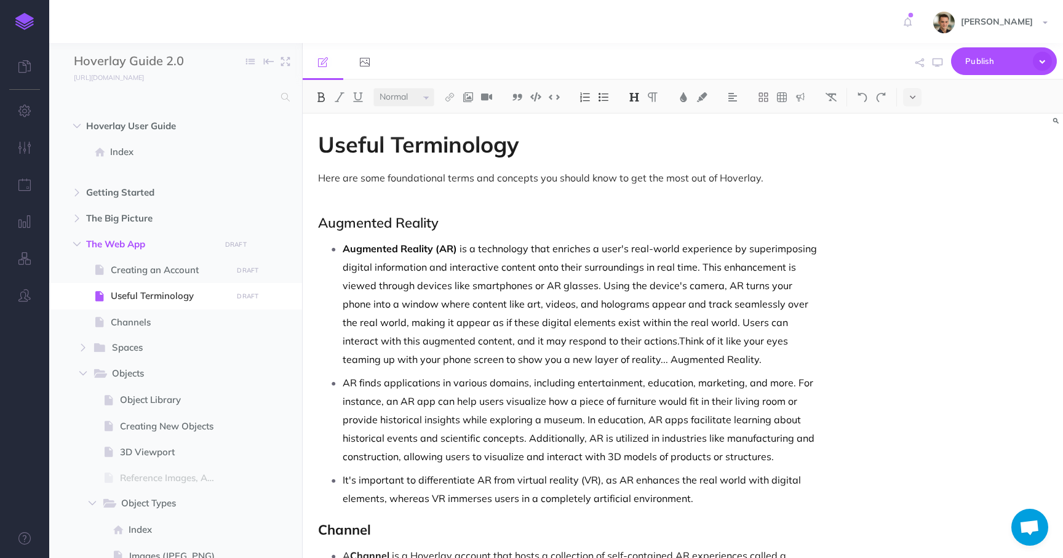
scroll to position [2, 0]
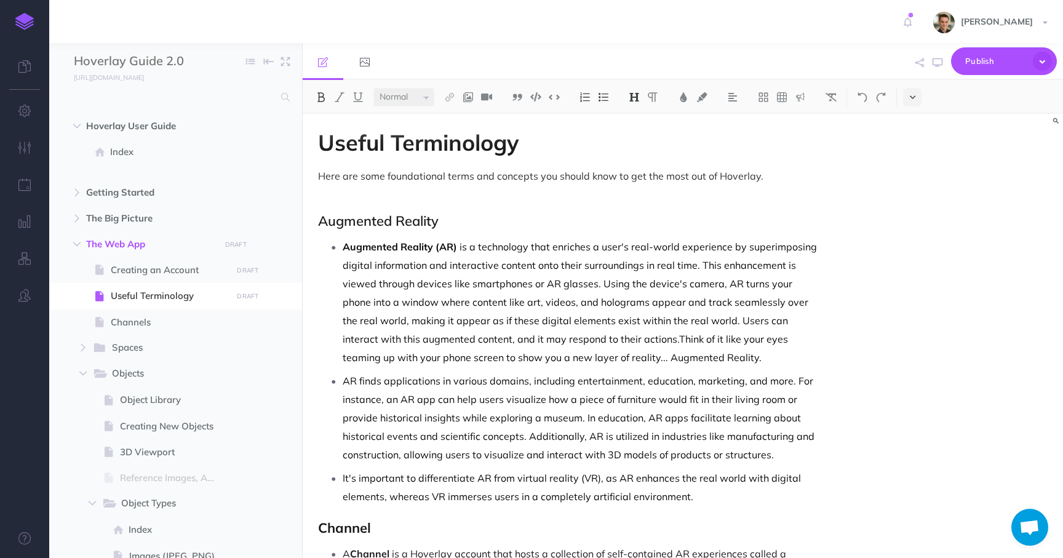
click at [919, 101] on button at bounding box center [912, 97] width 18 height 18
click at [515, 218] on h2 "Augmented Reality" at bounding box center [568, 220] width 501 height 15
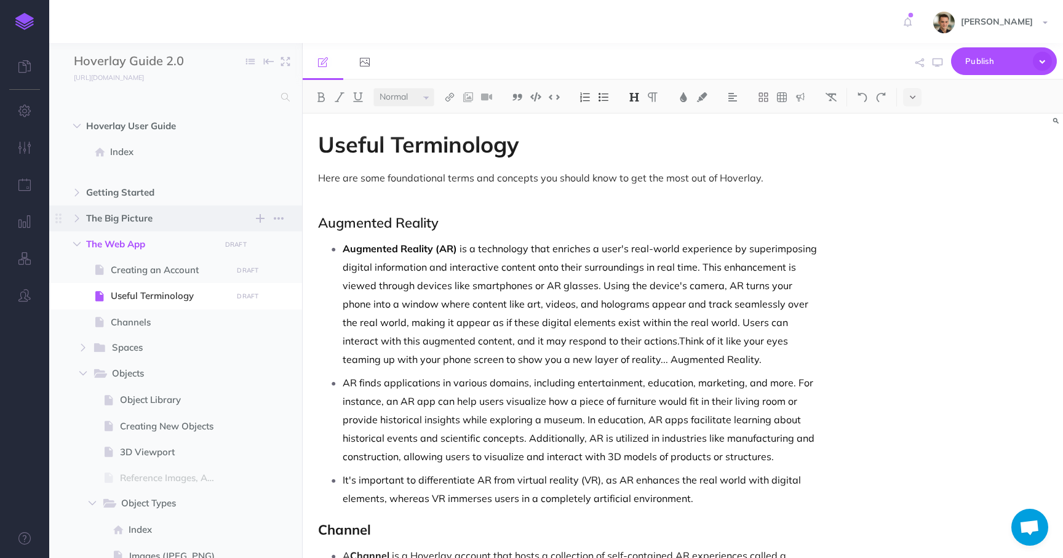
click at [100, 218] on span "The Big Picture" at bounding box center [149, 218] width 127 height 15
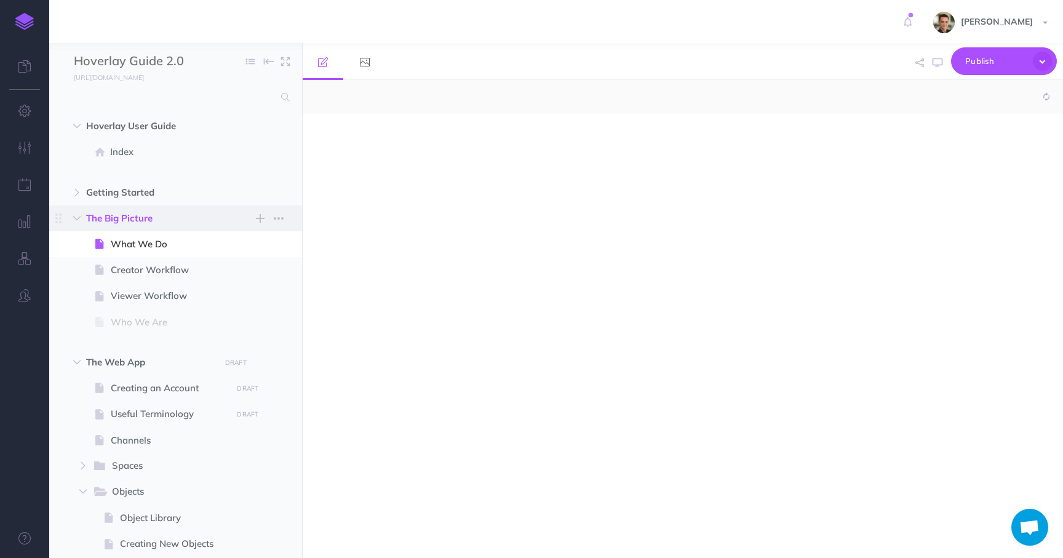
select select "null"
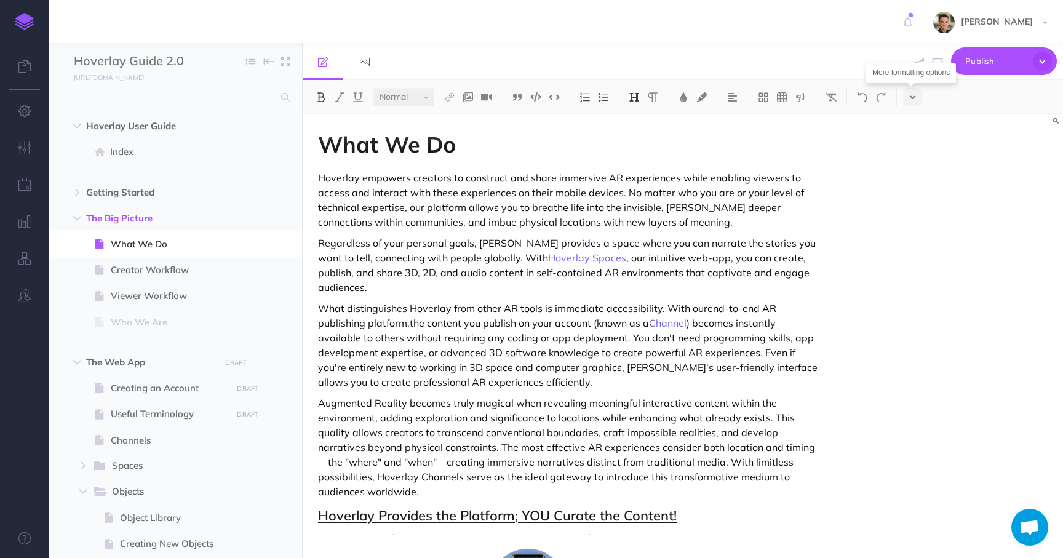
click at [914, 94] on icon at bounding box center [912, 97] width 6 height 9
click at [913, 210] on img at bounding box center [911, 210] width 11 height 7
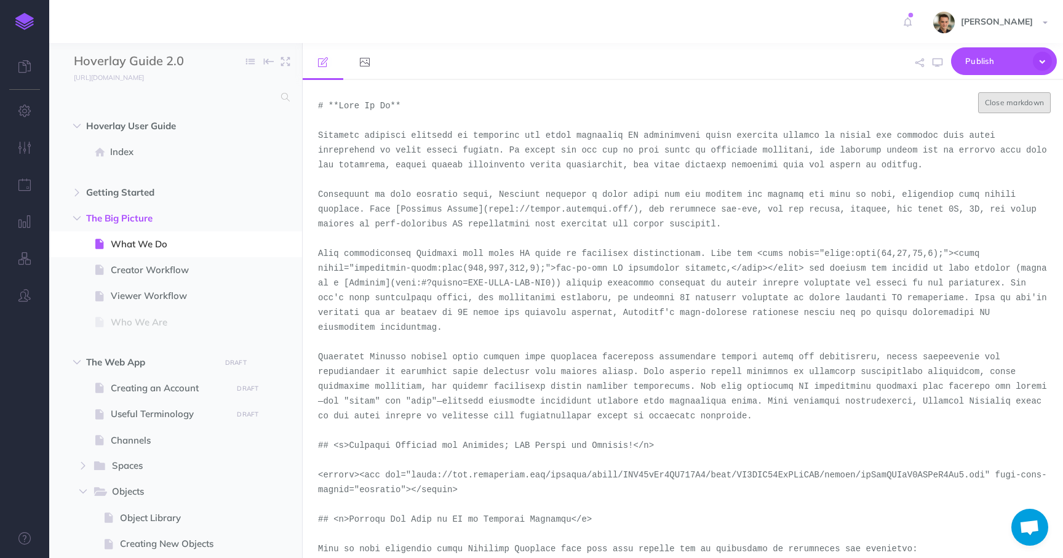
click at [999, 100] on button "Close markdown" at bounding box center [1014, 102] width 73 height 21
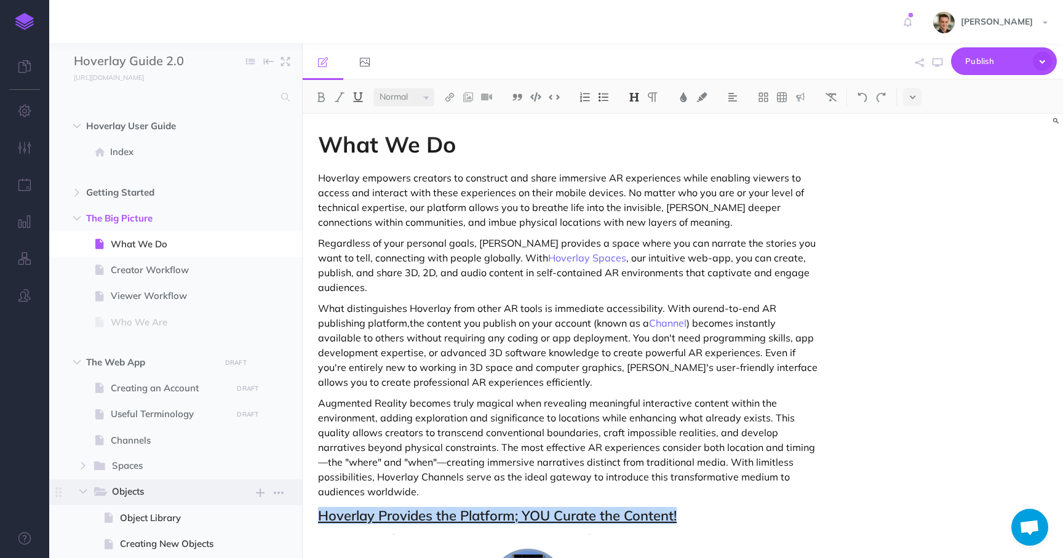
drag, startPoint x: 706, startPoint y: 501, endPoint x: 219, endPoint y: 496, distance: 487.0
click at [219, 496] on div "Hoverlay Guide 2.0 Collapse all Expand all Expand to root folders http://docs.h…" at bounding box center [555, 300] width 1013 height 515
copy u "Hoverlay Provides the Platform; YOU Curate the Content!"
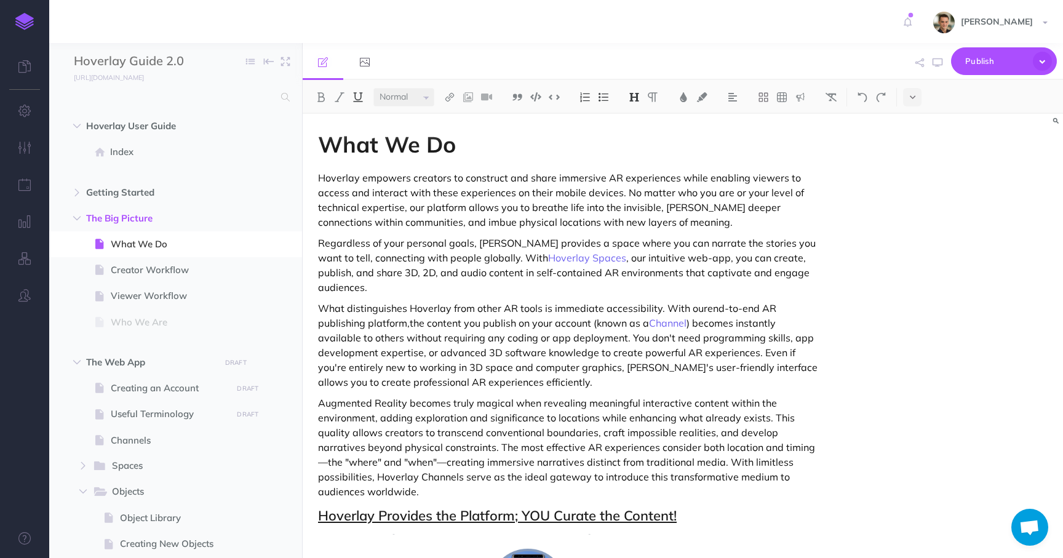
click at [913, 84] on div "Small Normal Large H1 H2 H3 H4" at bounding box center [683, 97] width 760 height 34
click at [914, 93] on icon at bounding box center [912, 97] width 6 height 9
click at [914, 210] on img at bounding box center [911, 210] width 11 height 7
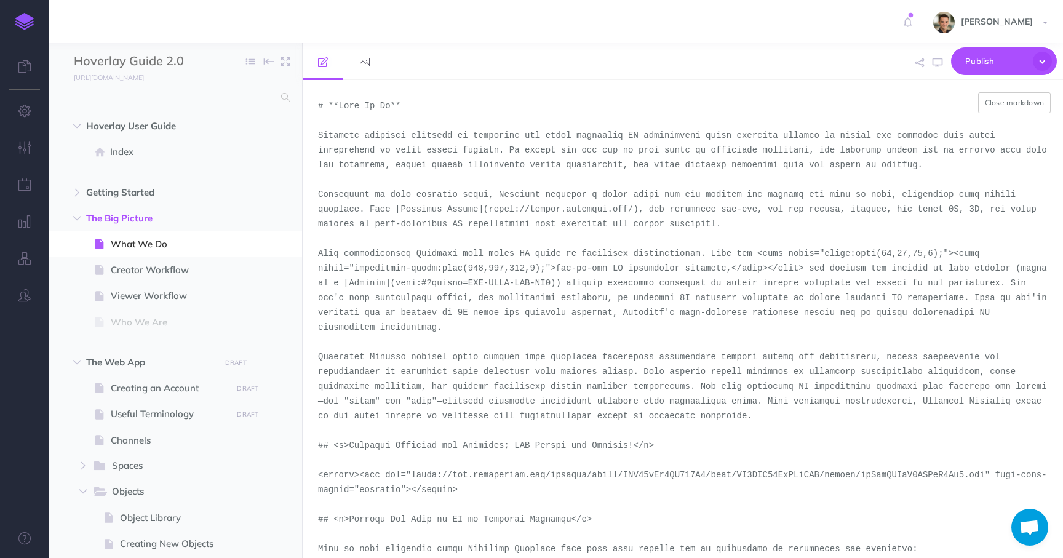
click at [455, 398] on textarea at bounding box center [683, 319] width 760 height 478
type textarea "# **What We Do** Hoverlay empowers creators to construct and share immersive AR…"
click at [1035, 106] on button "Close markdown" at bounding box center [1014, 102] width 73 height 21
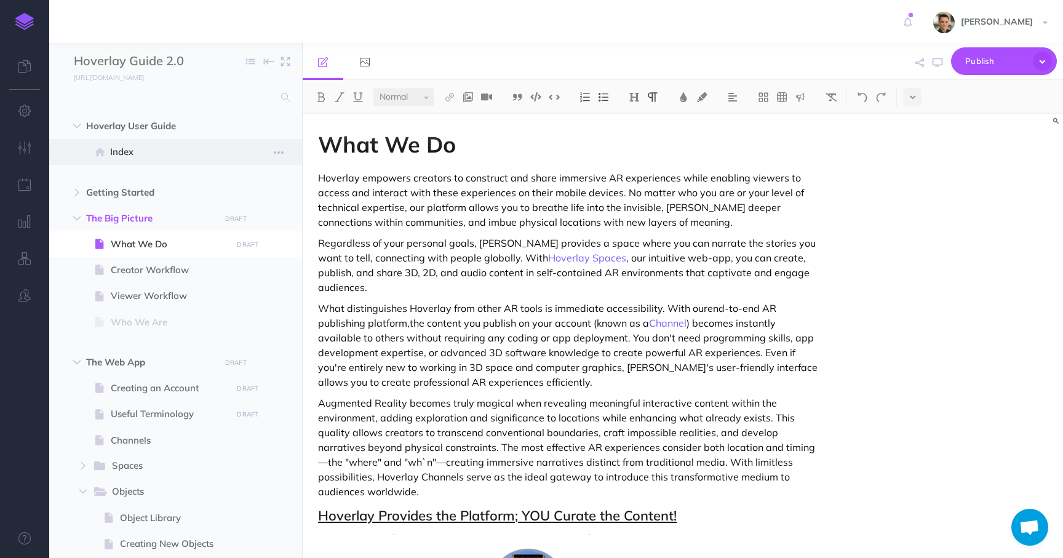
click at [129, 149] on span "Index" at bounding box center [169, 152] width 118 height 15
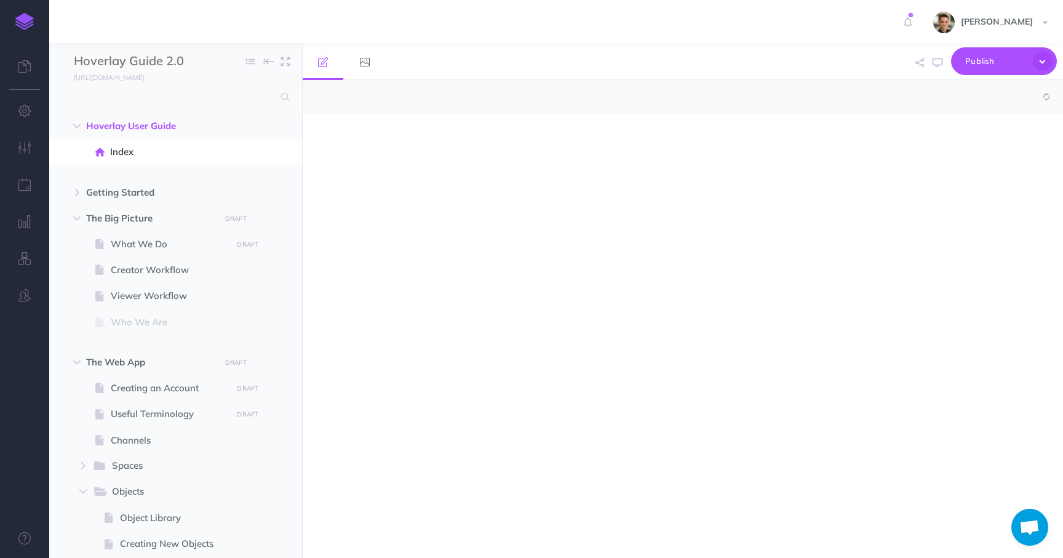
select select "null"
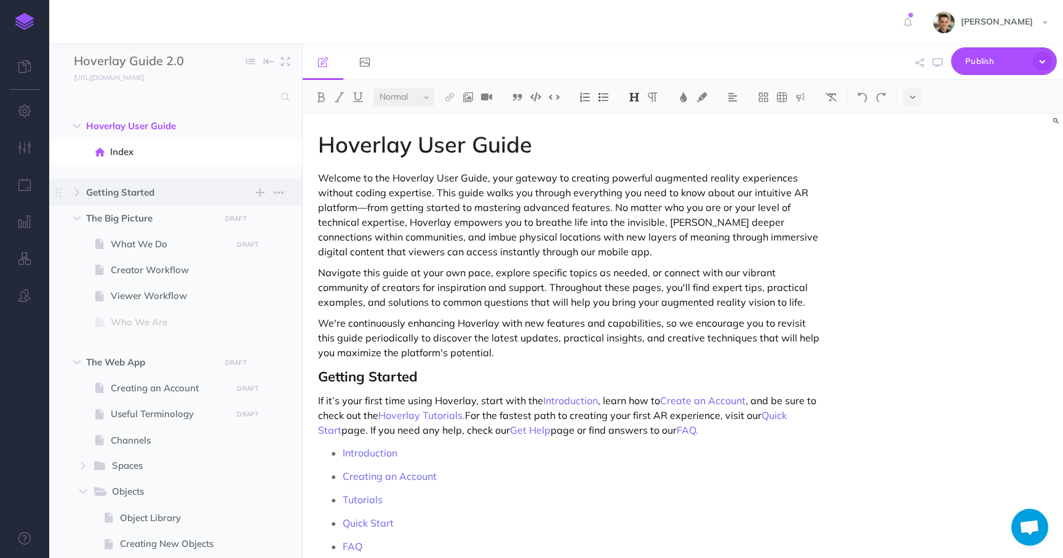
click at [168, 185] on span "Getting Started" at bounding box center [149, 192] width 127 height 15
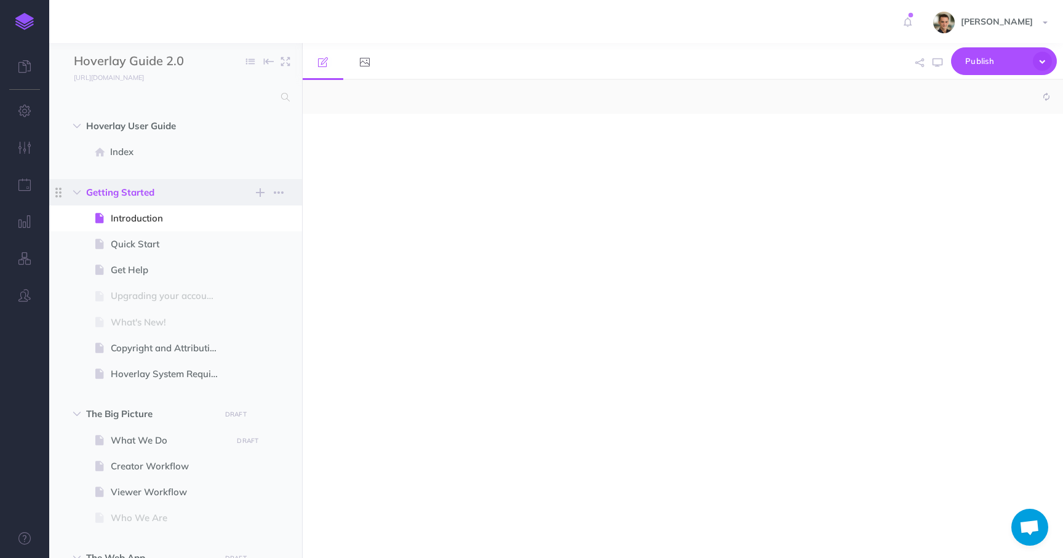
select select "null"
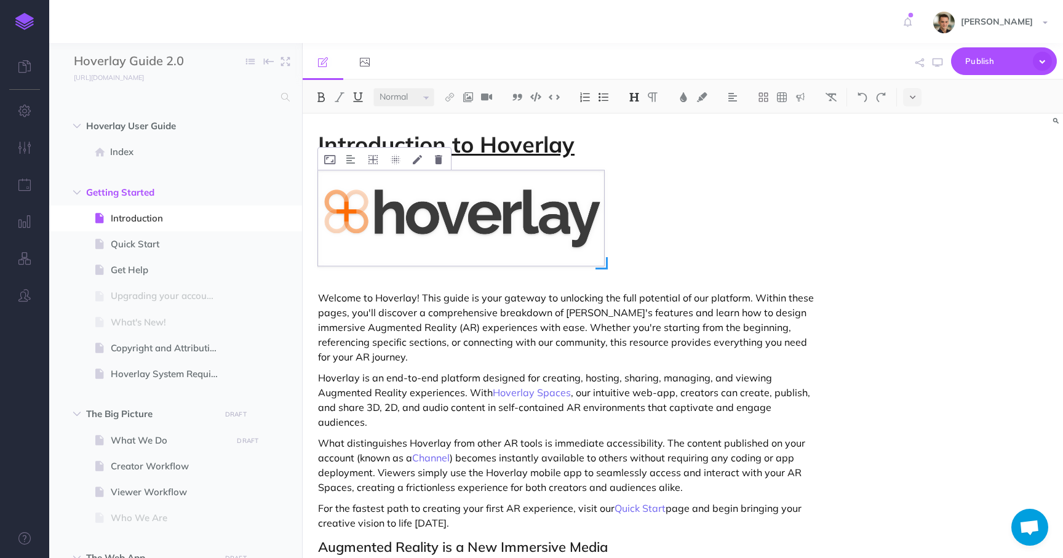
click at [389, 199] on img at bounding box center [461, 217] width 286 height 95
click at [153, 250] on span "Quick Start" at bounding box center [169, 244] width 117 height 15
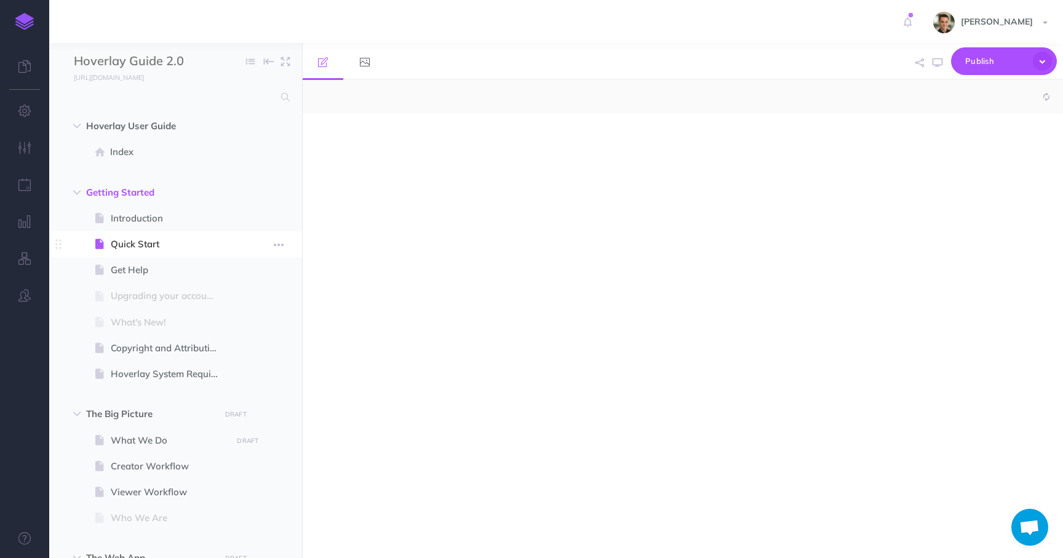
select select "null"
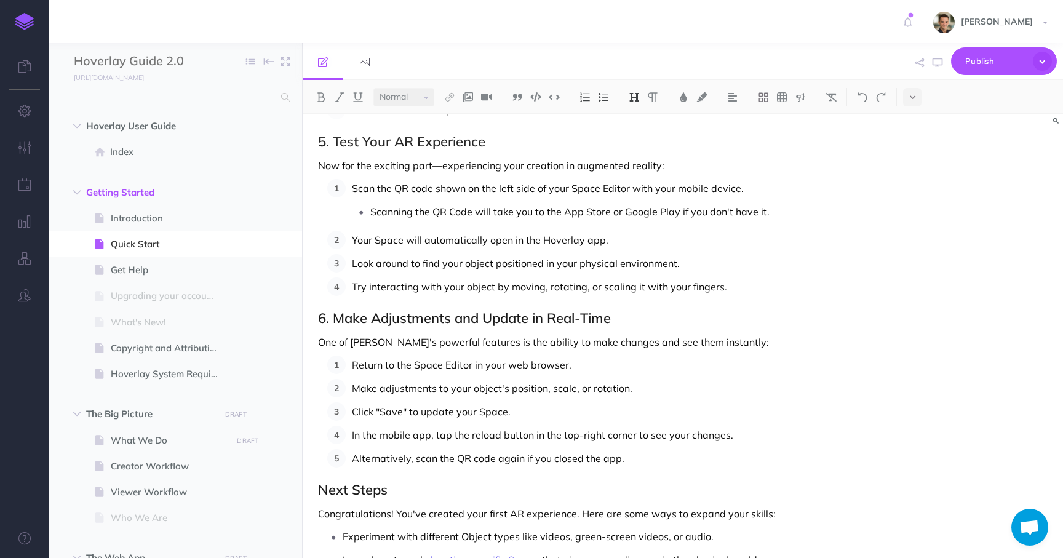
scroll to position [1057, 0]
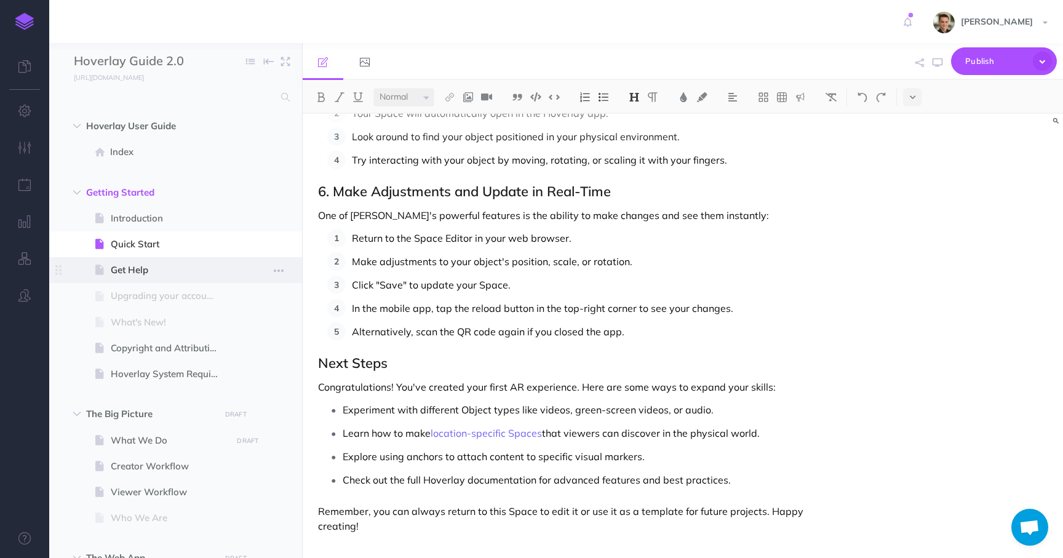
click at [149, 264] on span "Get Help" at bounding box center [169, 270] width 117 height 15
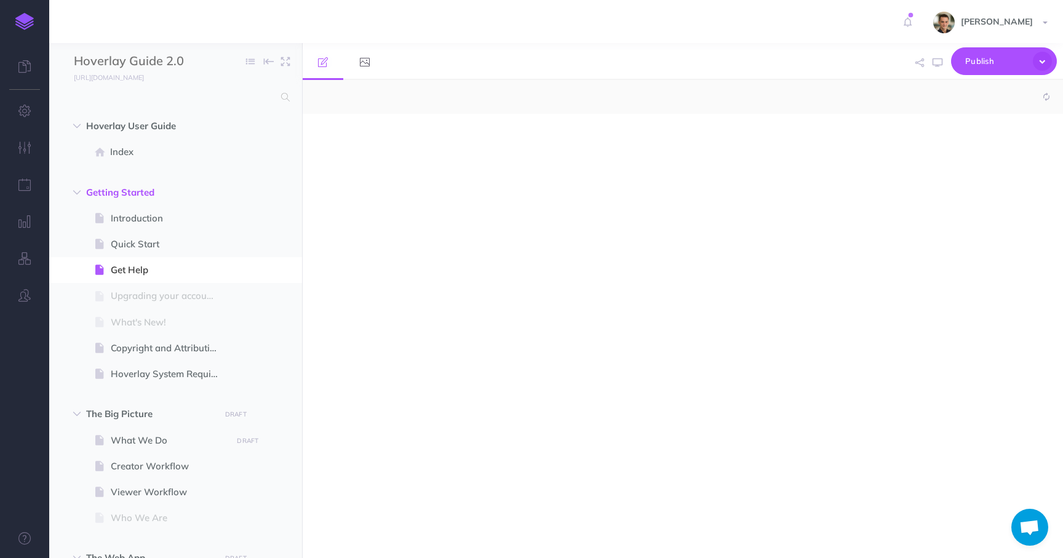
select select "null"
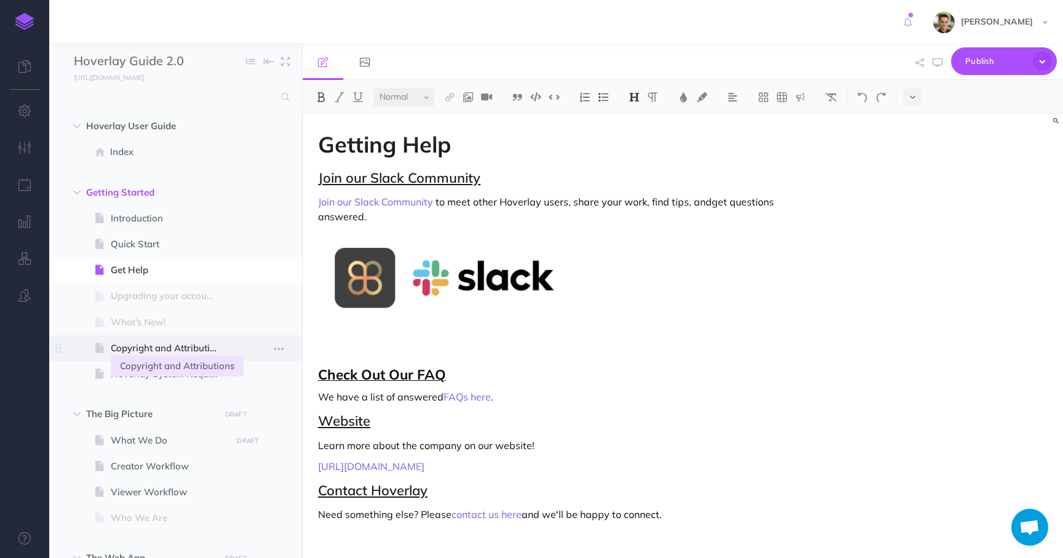
click at [160, 349] on span "Copyright and Attributions" at bounding box center [169, 348] width 117 height 15
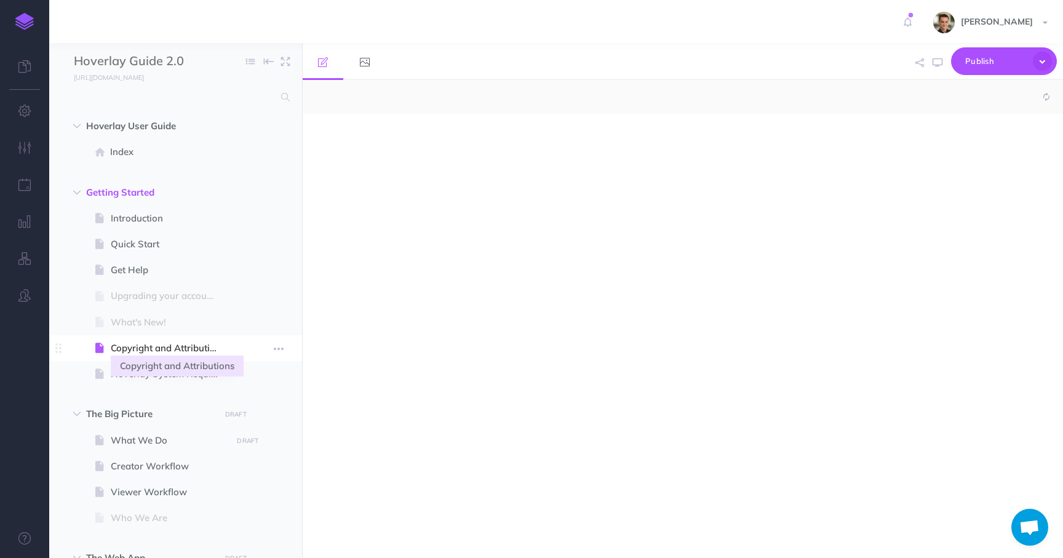
select select "null"
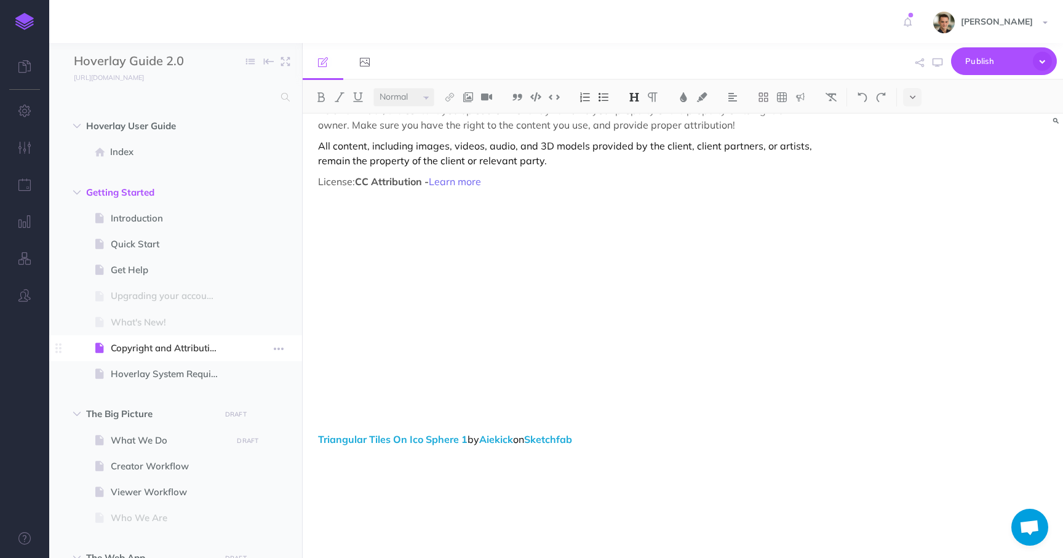
scroll to position [274, 0]
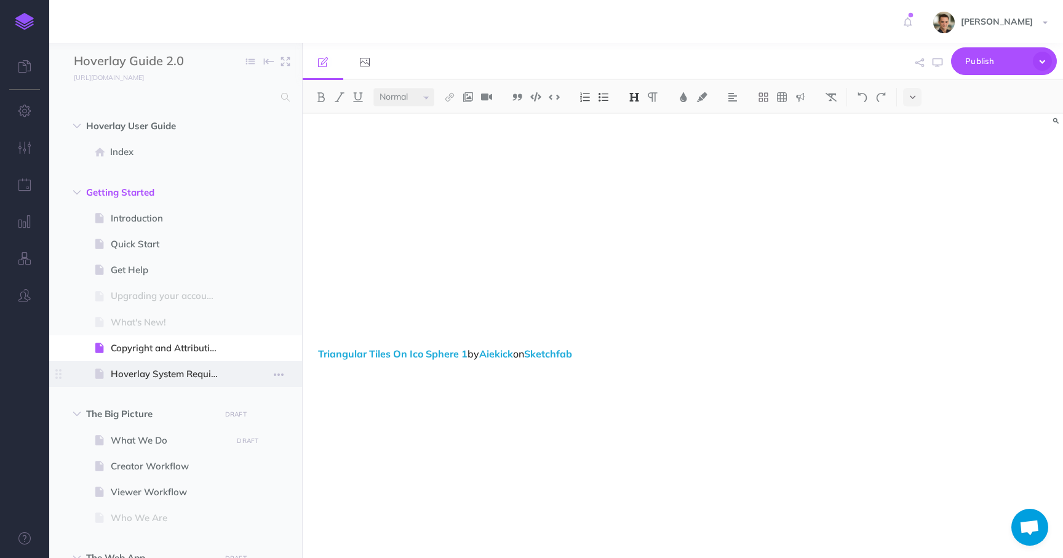
click at [189, 369] on span "Hoverlay System Requirements" at bounding box center [169, 373] width 117 height 15
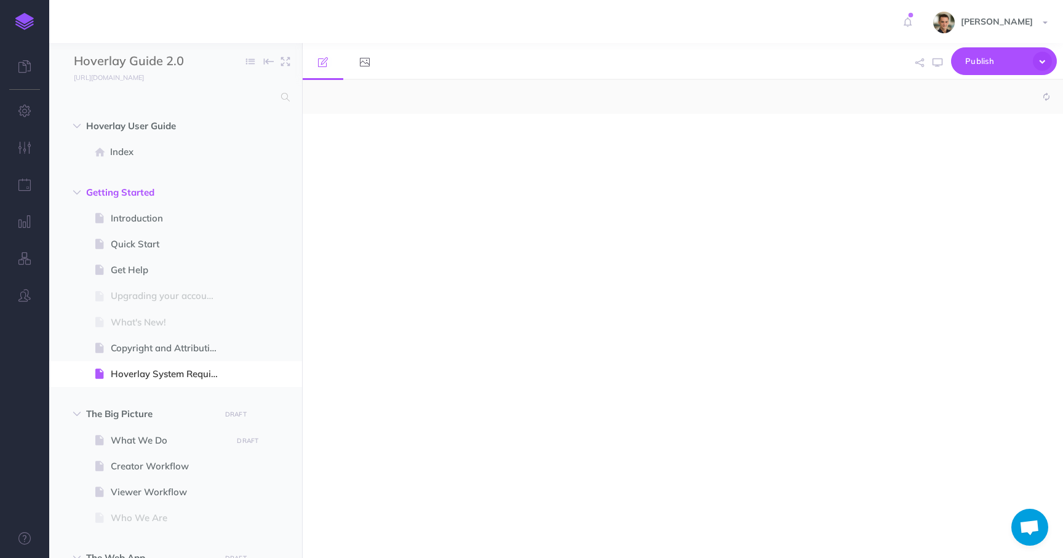
select select "null"
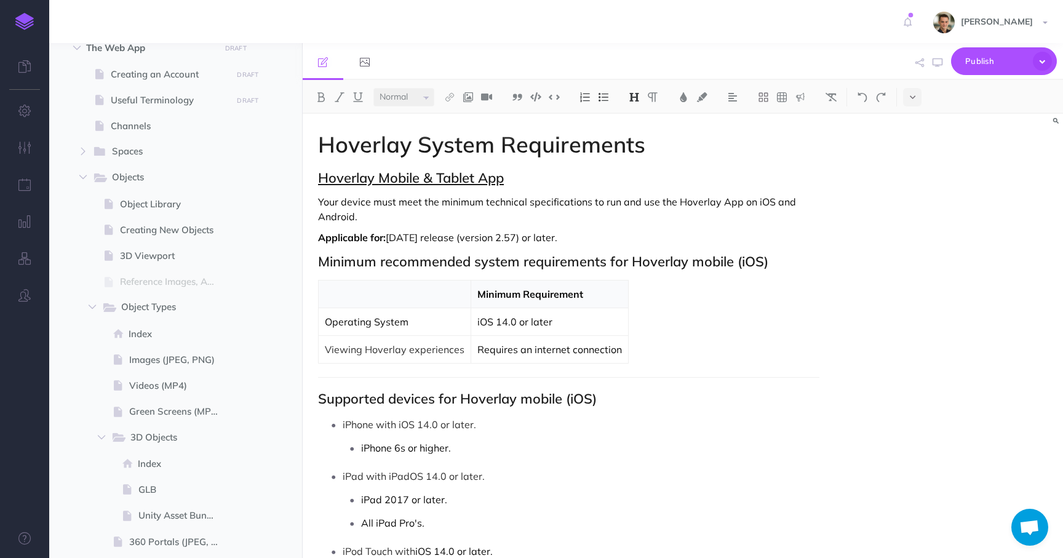
scroll to position [408, 0]
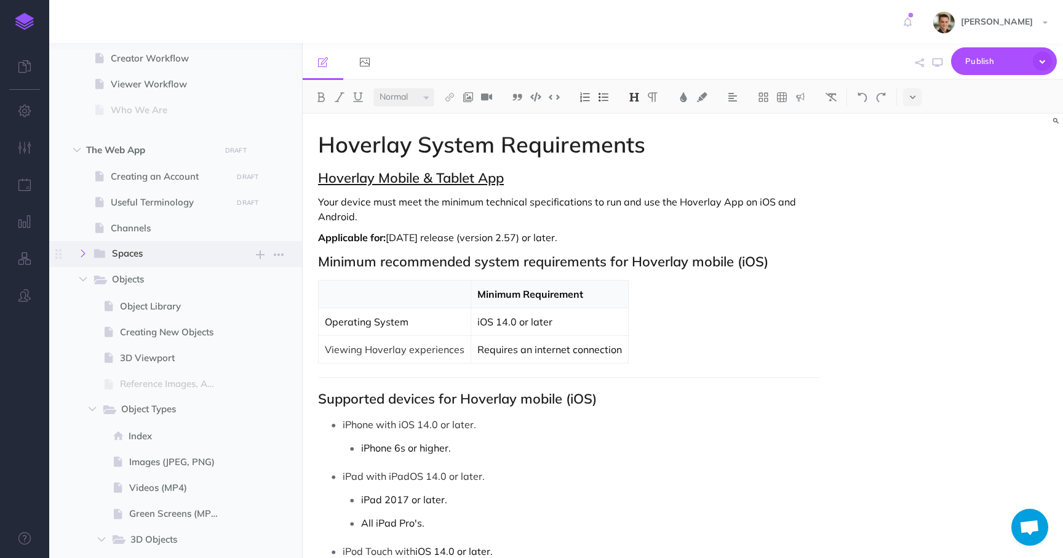
click at [77, 251] on button "button" at bounding box center [83, 253] width 22 height 15
click at [92, 267] on span "Objects New folder Add a new folder inside this folder New page Add a new blank…" at bounding box center [190, 280] width 197 height 26
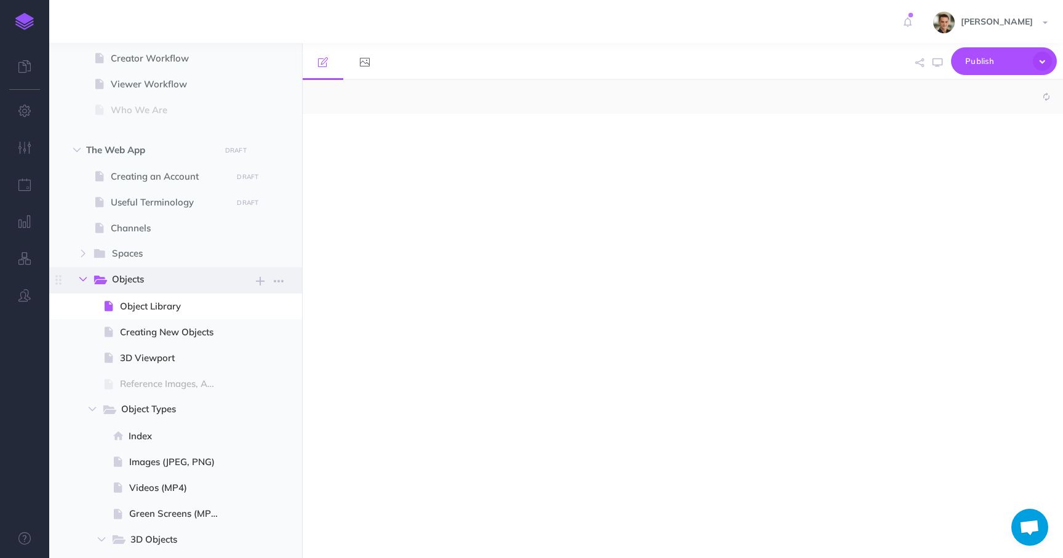
select select "null"
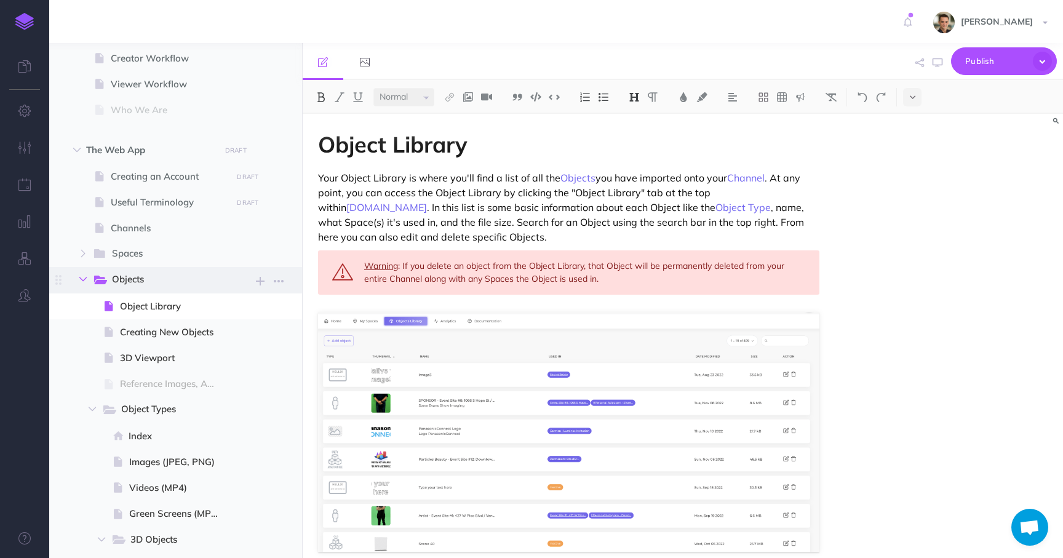
click at [84, 283] on button "button" at bounding box center [83, 279] width 22 height 15
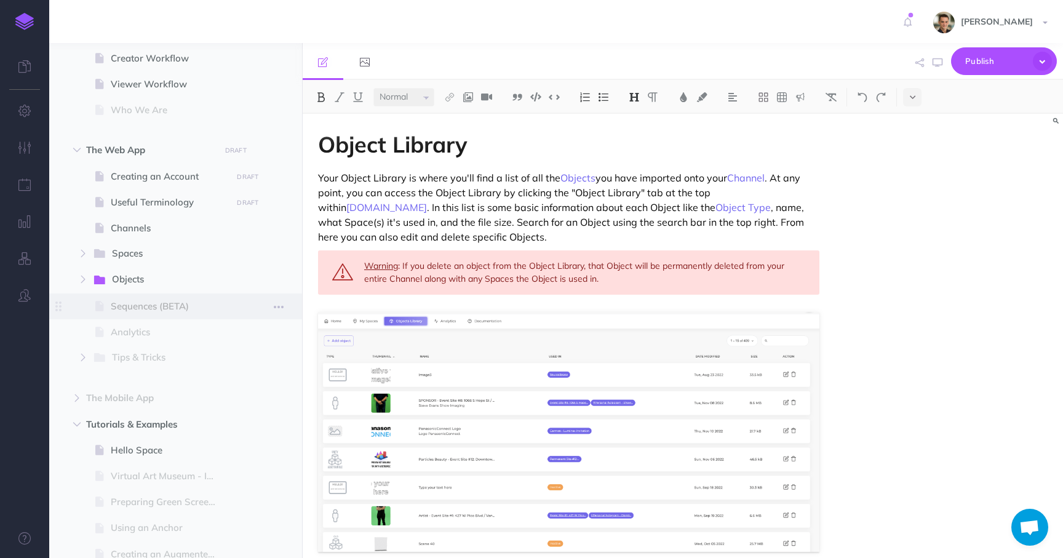
click at [137, 303] on span "Sequences (BETA)" at bounding box center [169, 306] width 117 height 15
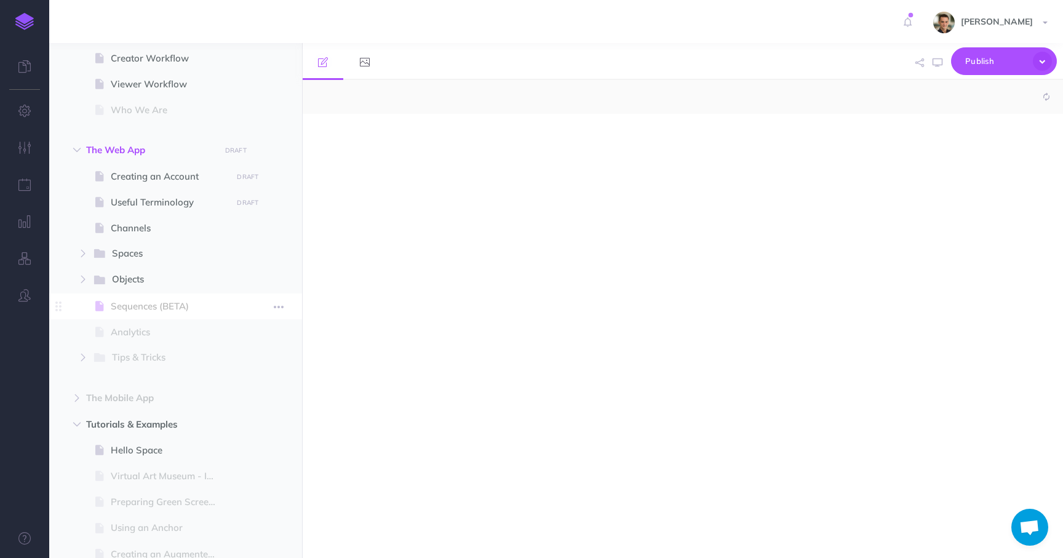
select select "null"
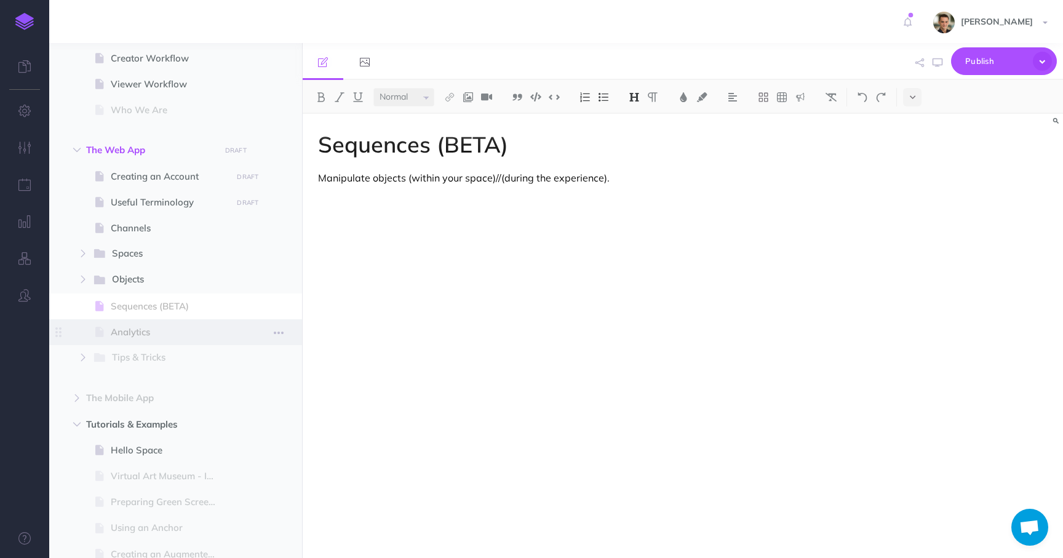
click at [138, 335] on span "Analytics" at bounding box center [169, 332] width 117 height 15
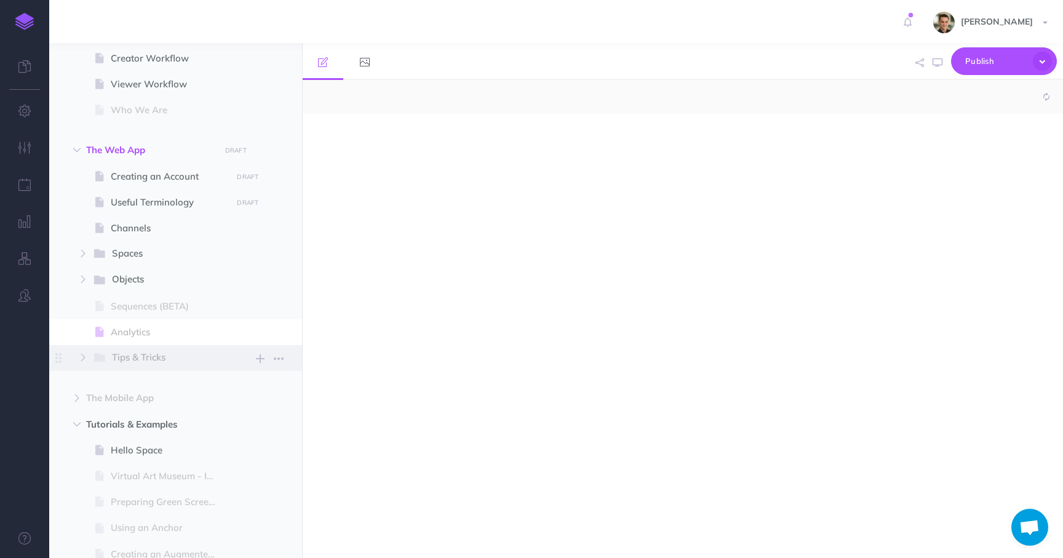
click at [138, 356] on span "Tips & Tricks" at bounding box center [161, 358] width 98 height 16
select select "null"
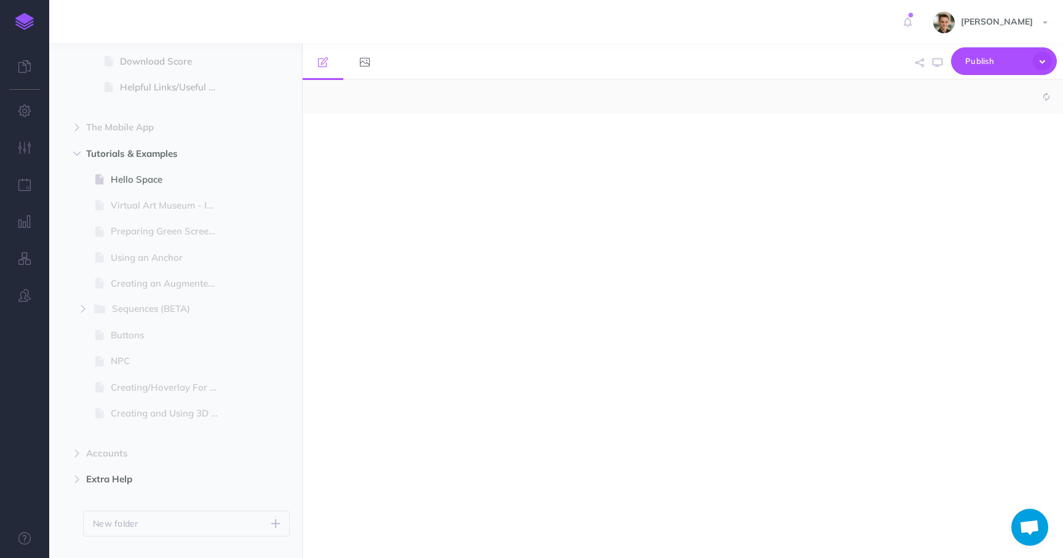
scroll to position [836, 0]
select select "null"
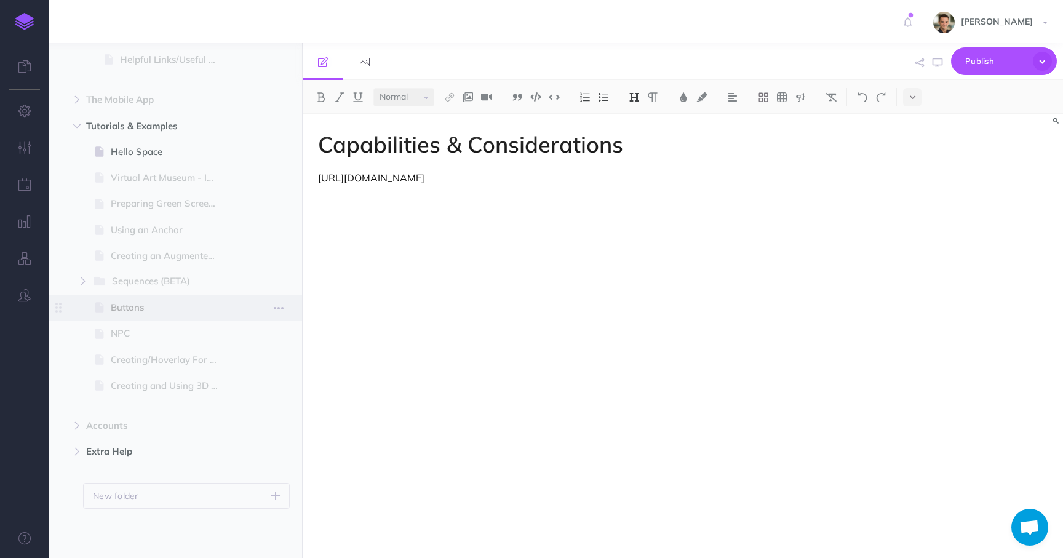
click at [185, 309] on span "Buttons" at bounding box center [169, 307] width 117 height 15
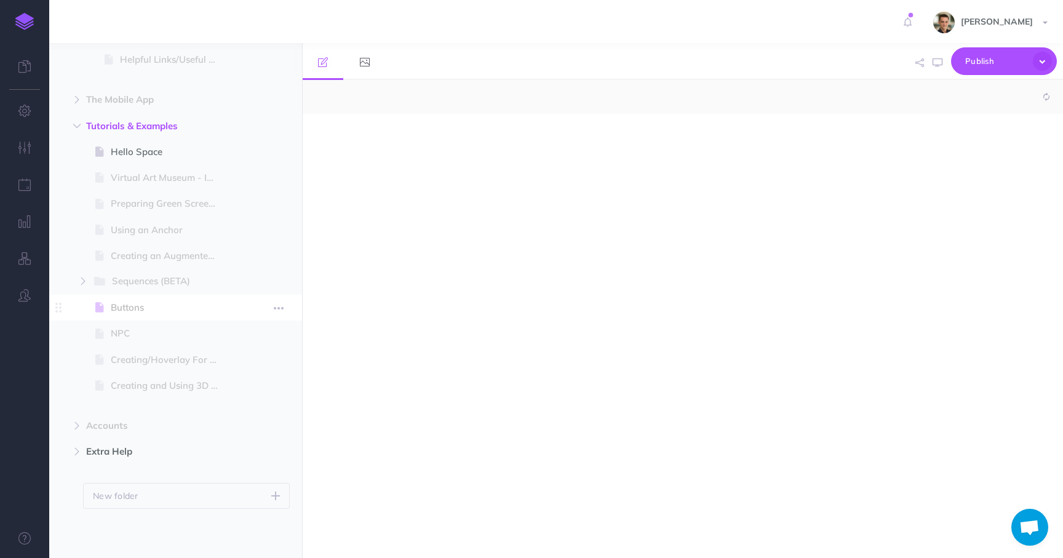
select select "null"
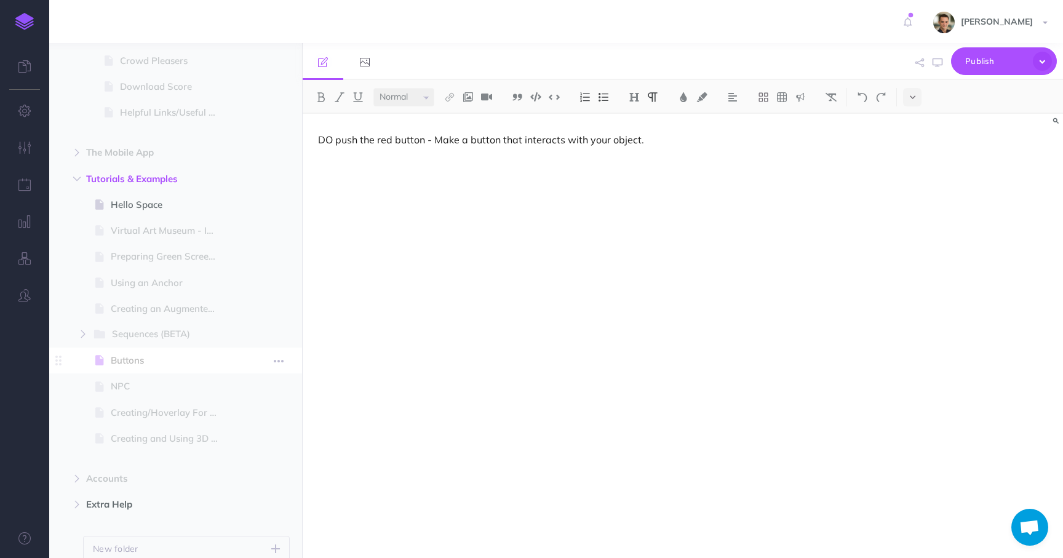
scroll to position [836, 0]
click at [185, 309] on span "Buttons" at bounding box center [169, 307] width 117 height 15
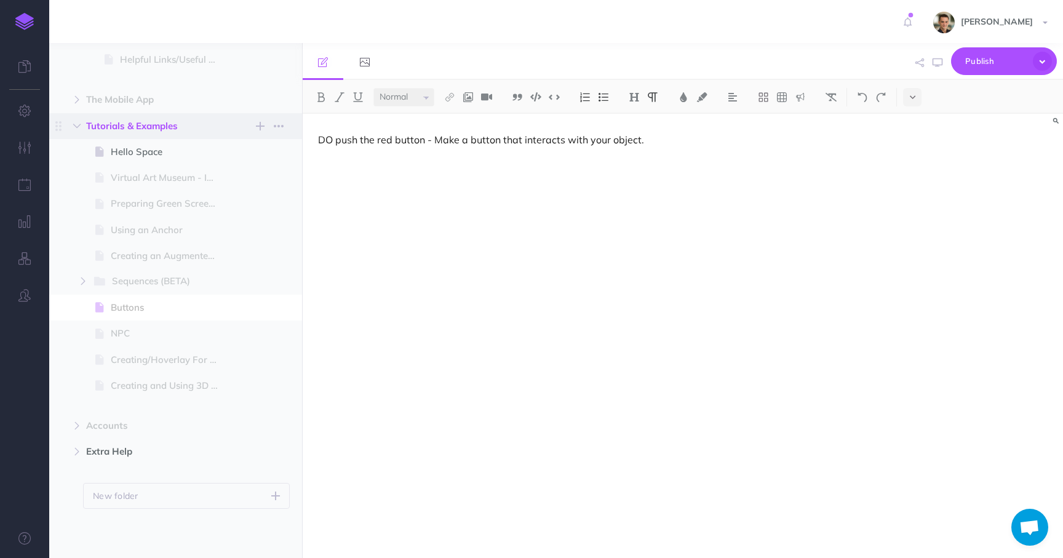
click at [145, 124] on span "Tutorials & Examples" at bounding box center [149, 126] width 127 height 15
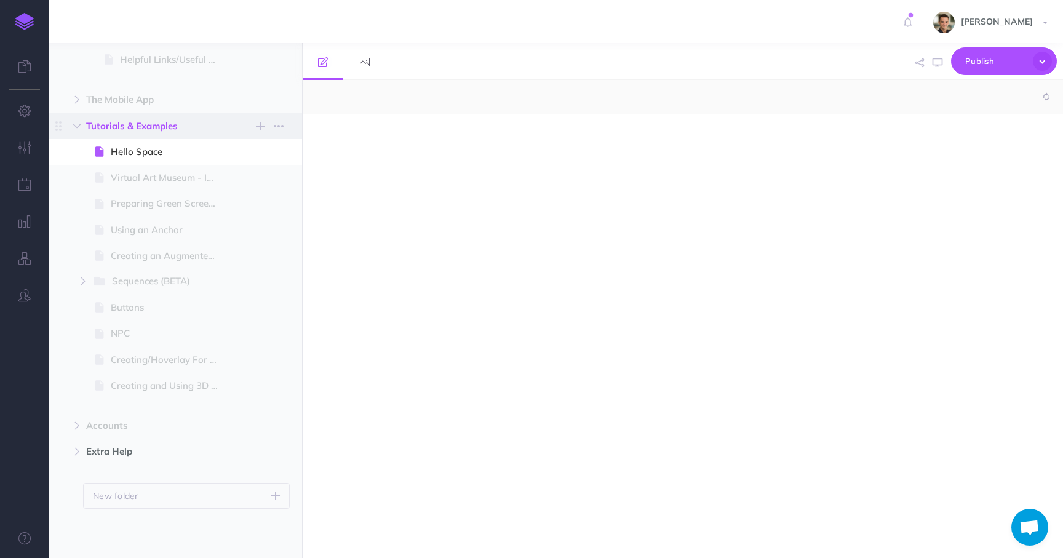
select select "null"
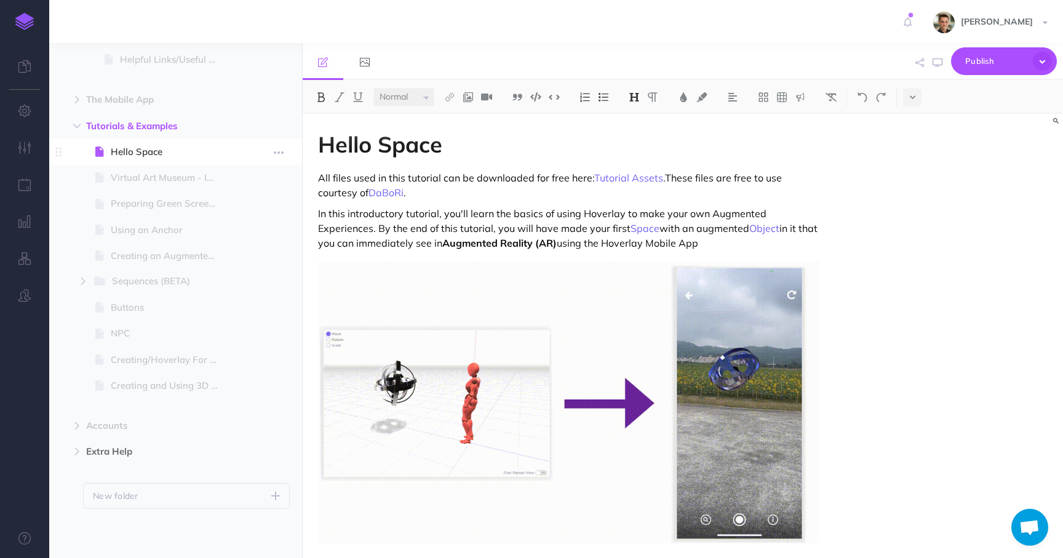
click at [141, 149] on span "Hello Space" at bounding box center [169, 152] width 117 height 15
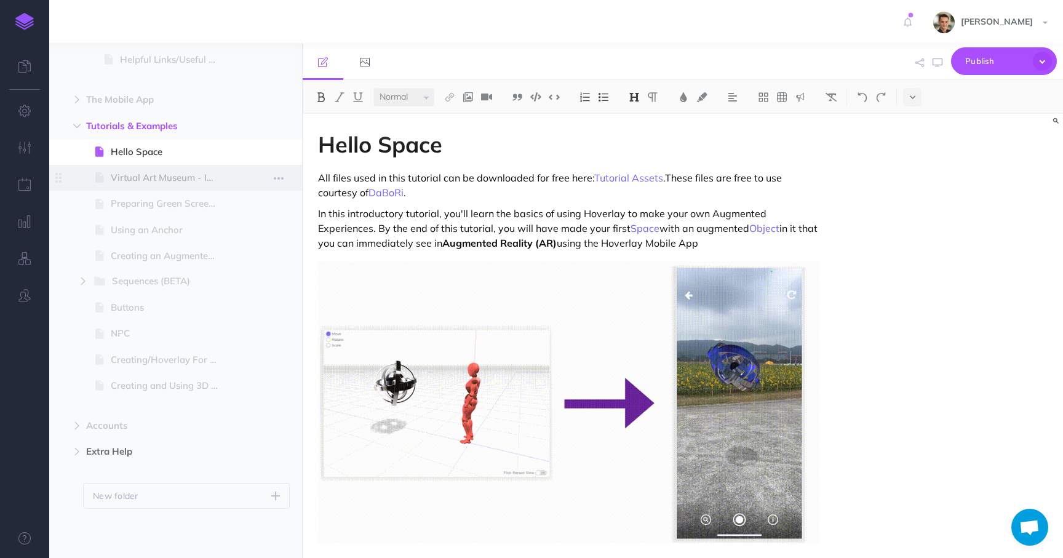
click at [143, 175] on span "Virtual Art Museum - Importing For All Types" at bounding box center [169, 177] width 117 height 15
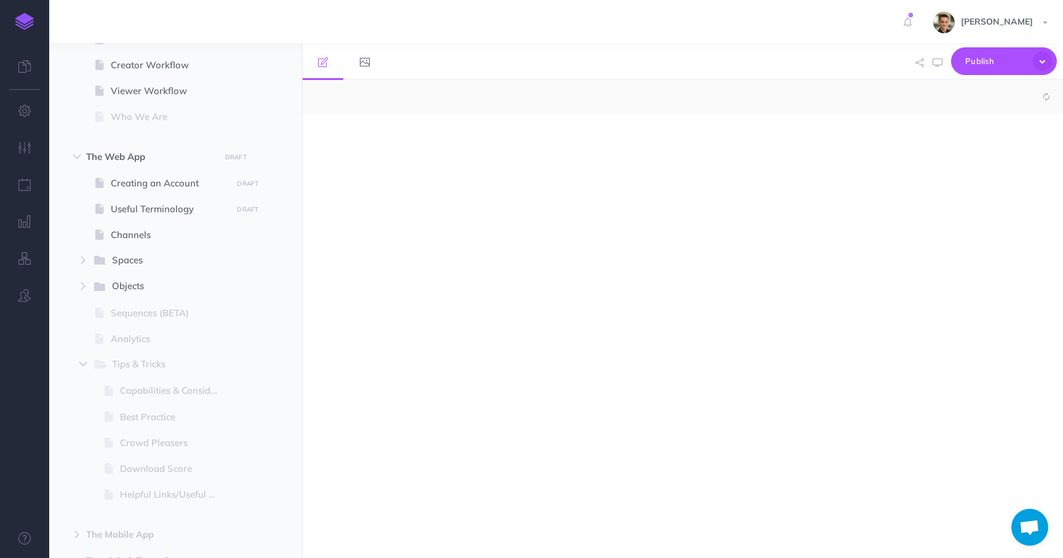
select select "null"
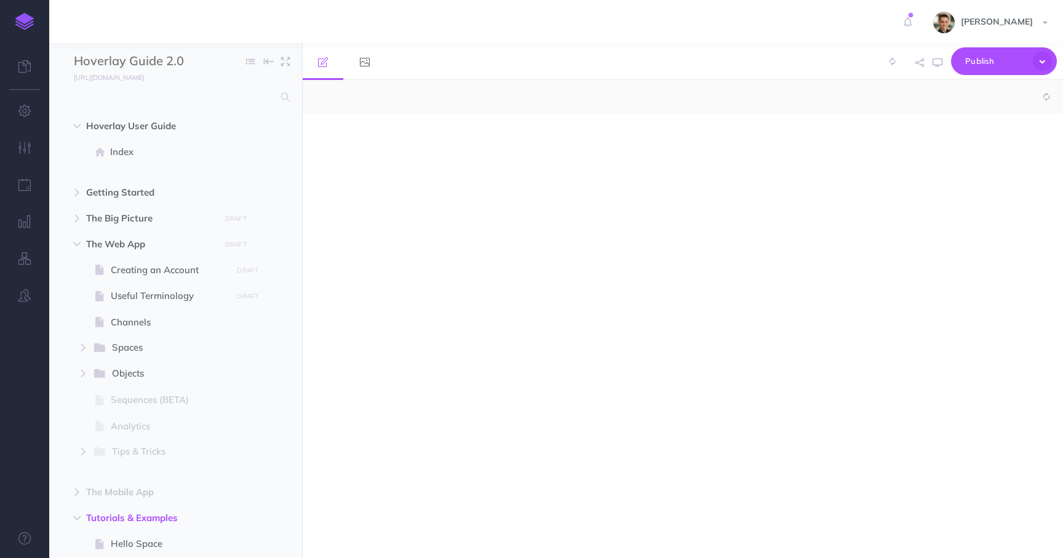
select select "null"
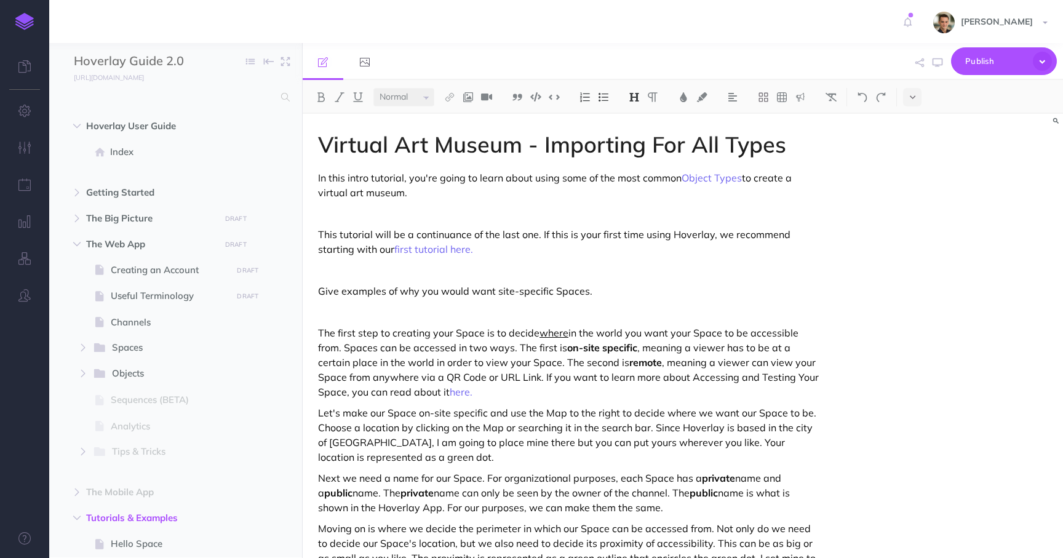
scroll to position [392, 0]
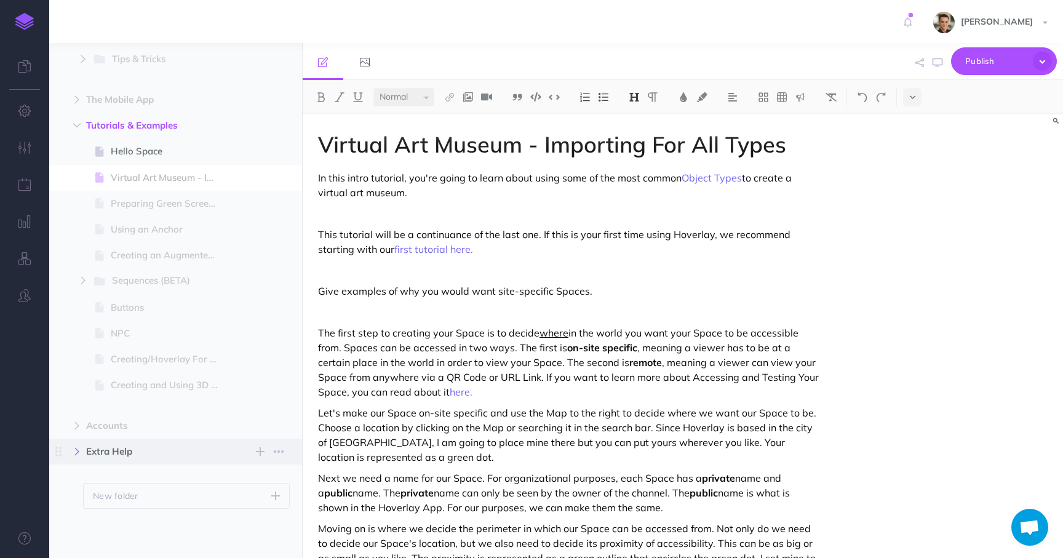
click at [85, 448] on button "button" at bounding box center [77, 451] width 22 height 15
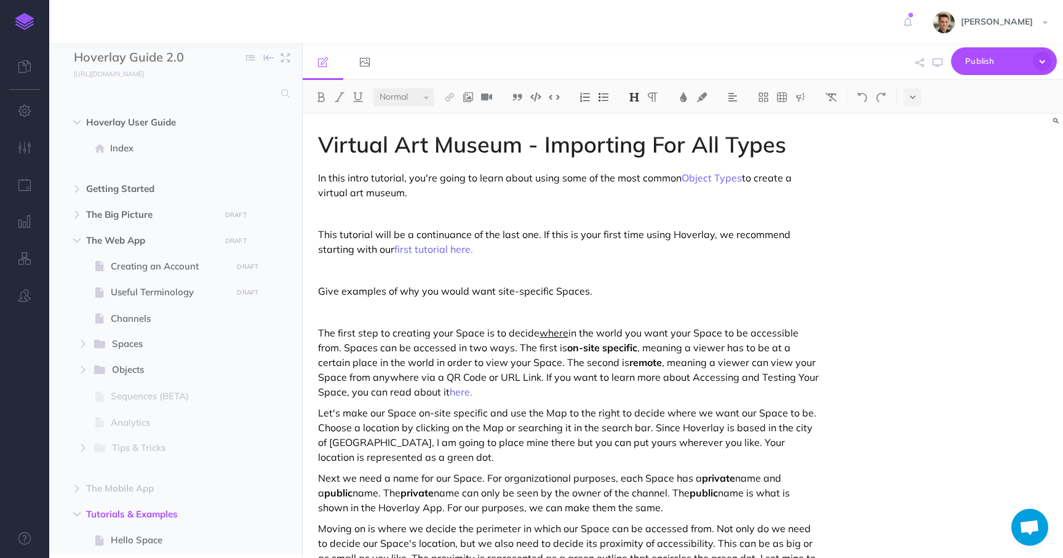
scroll to position [0, 0]
click at [110, 379] on span at bounding box center [102, 374] width 20 height 16
click at [86, 374] on icon "button" at bounding box center [82, 373] width 7 height 7
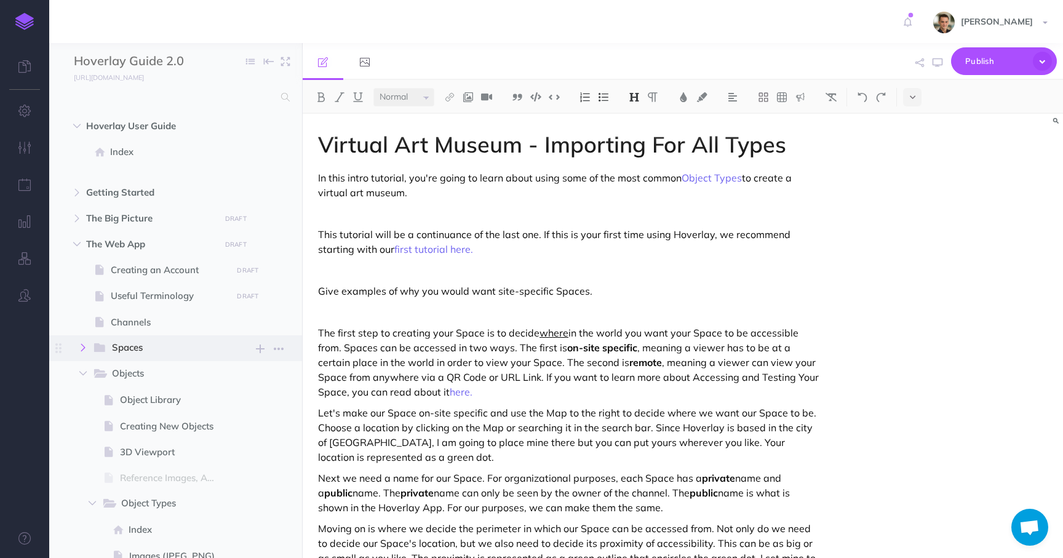
click at [80, 345] on icon "button" at bounding box center [82, 347] width 7 height 7
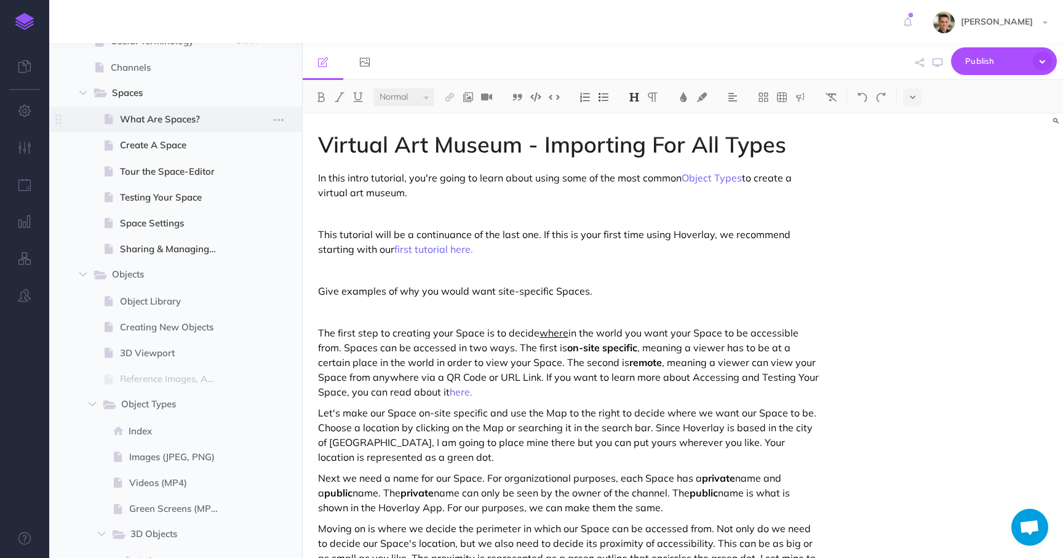
scroll to position [259, 0]
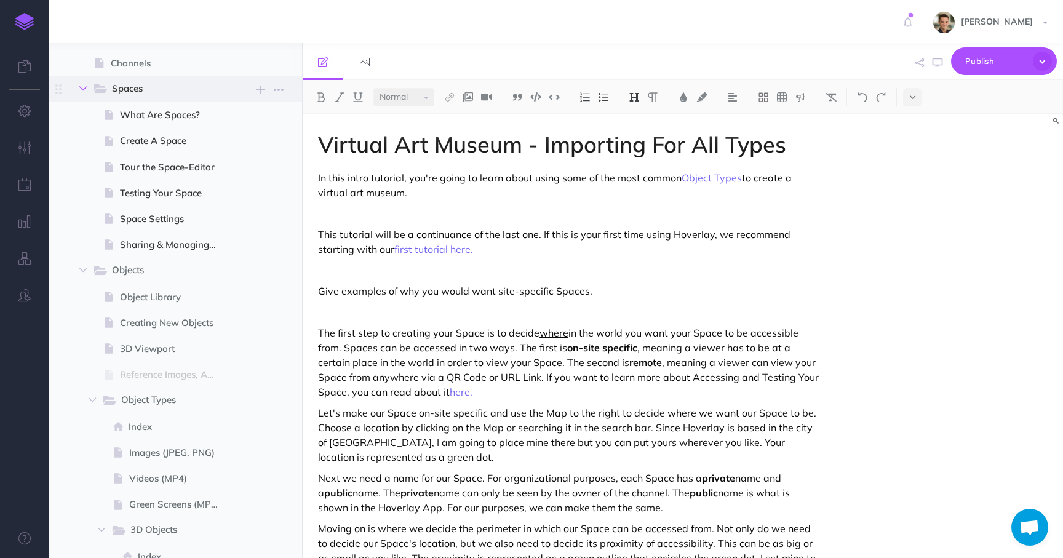
click at [88, 92] on button "button" at bounding box center [83, 88] width 22 height 15
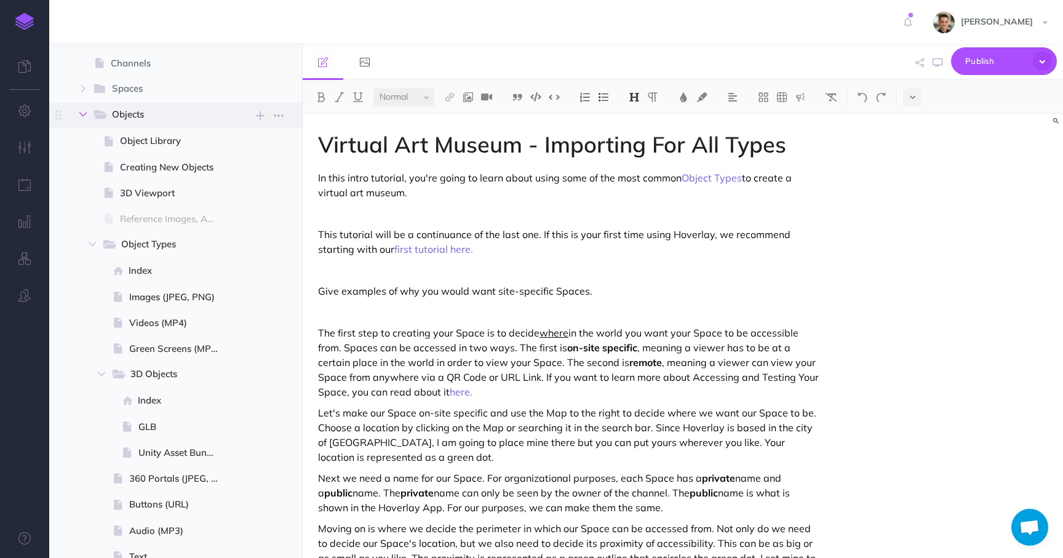
click at [82, 111] on icon "button" at bounding box center [82, 114] width 7 height 7
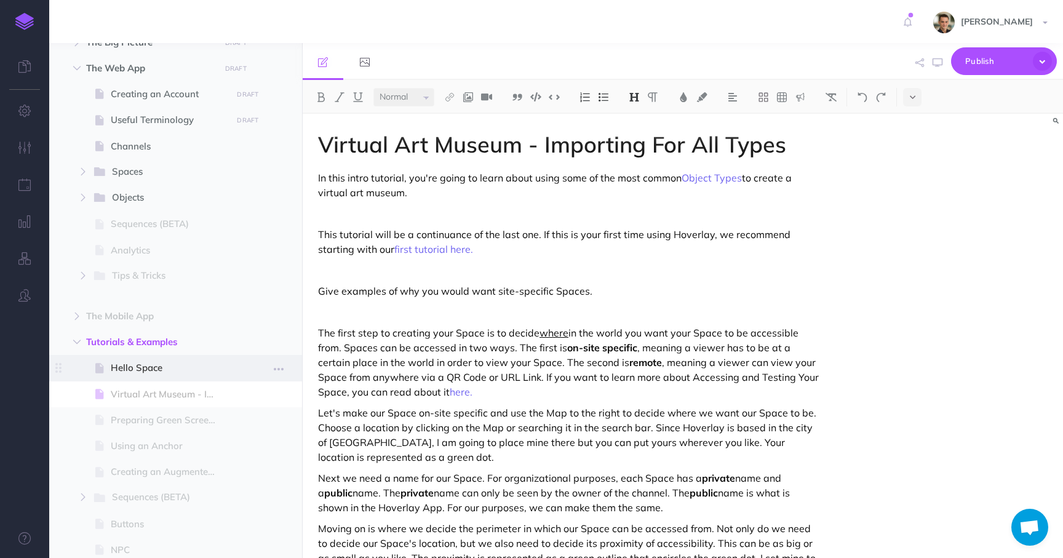
scroll to position [0, 0]
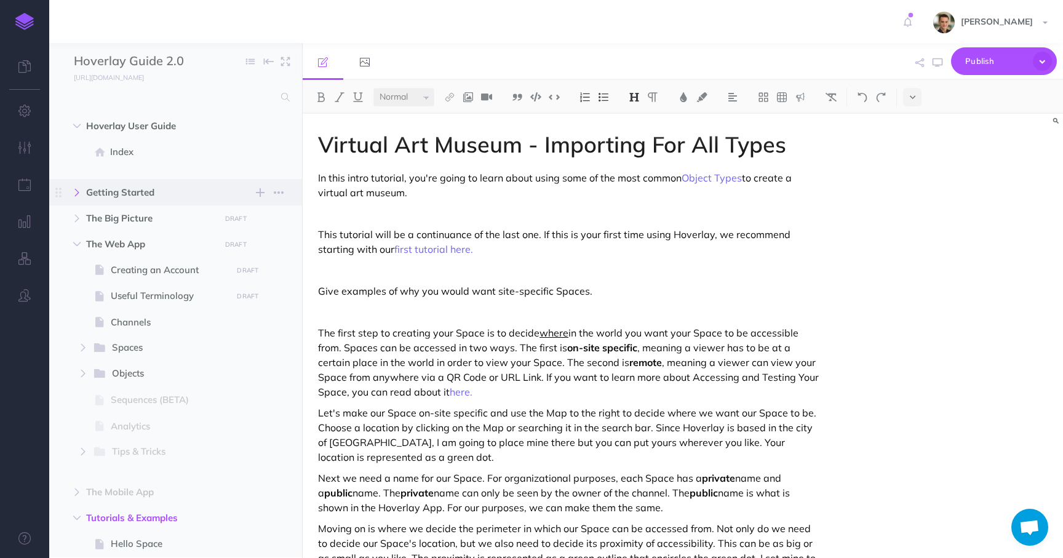
click at [81, 191] on button "button" at bounding box center [77, 192] width 22 height 15
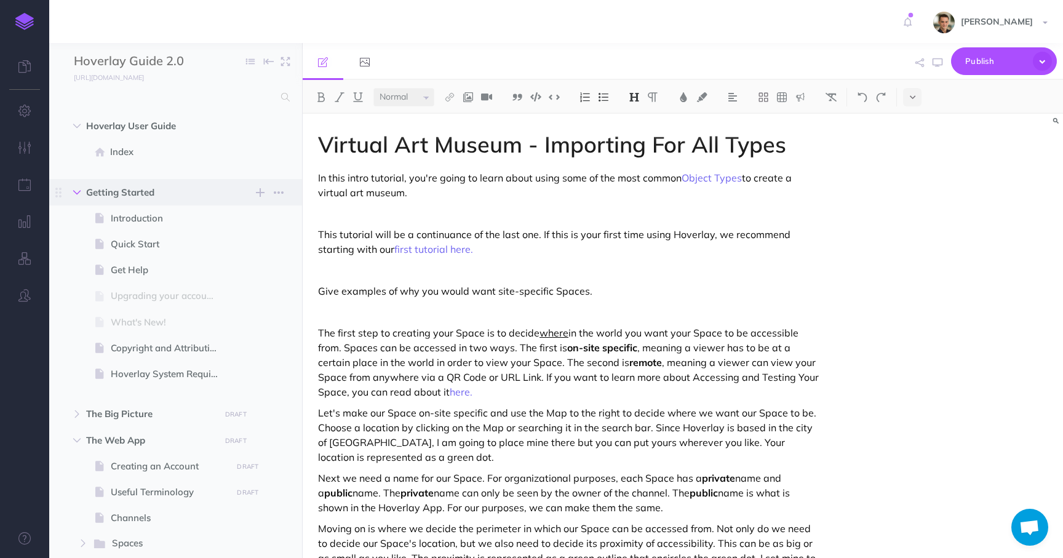
click at [81, 191] on icon "button" at bounding box center [76, 192] width 7 height 7
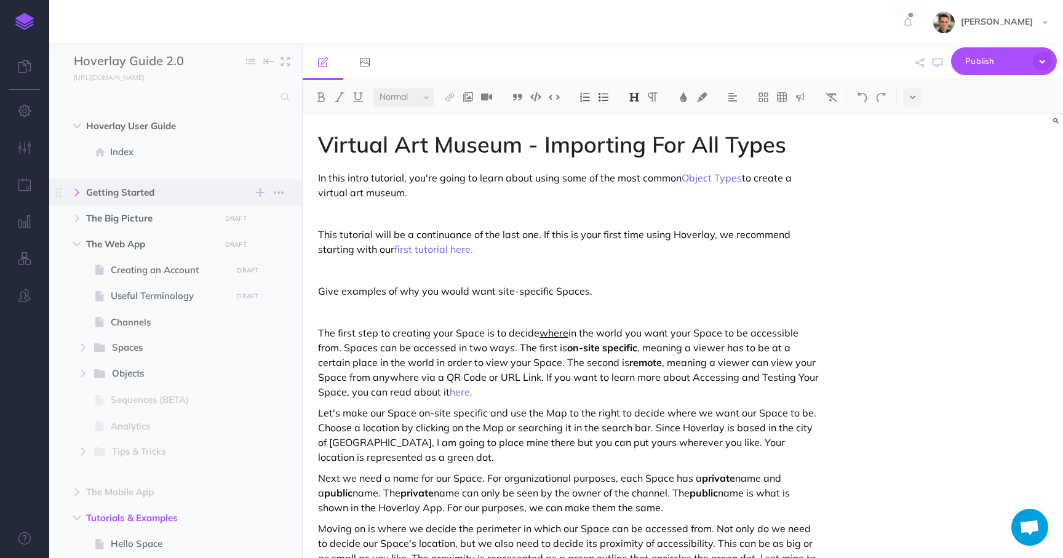
click at [81, 191] on button "button" at bounding box center [77, 192] width 22 height 15
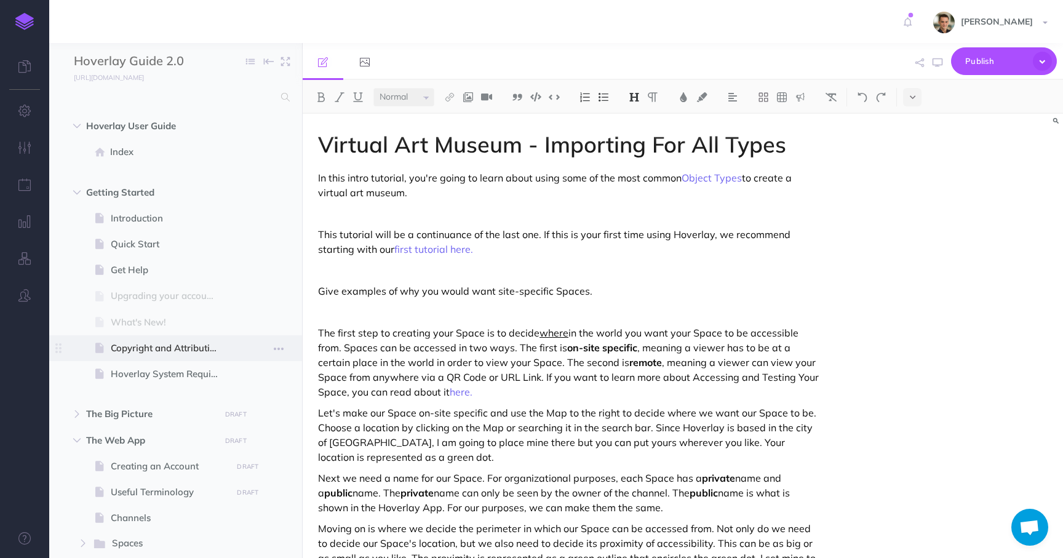
click at [145, 340] on span at bounding box center [175, 348] width 253 height 26
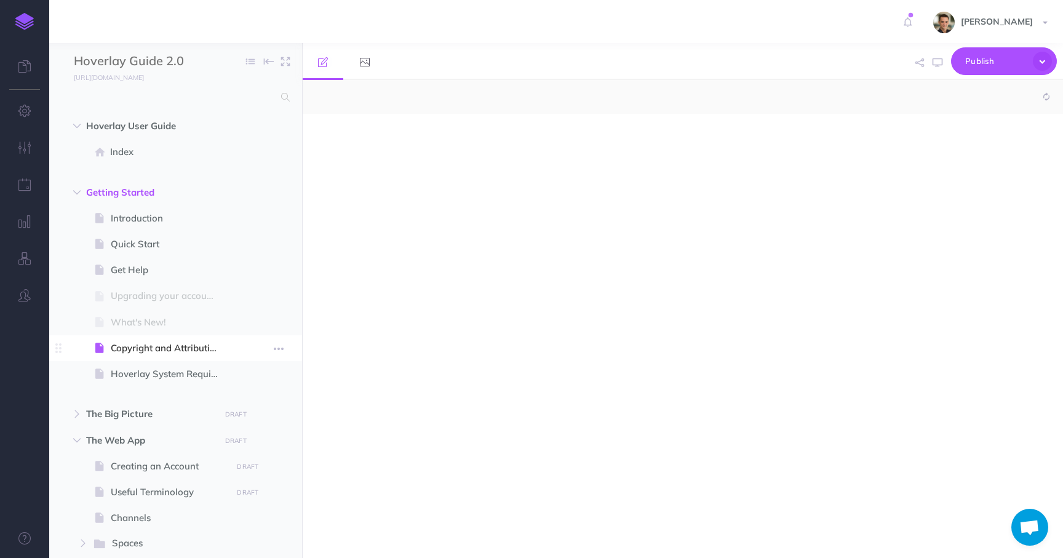
select select "null"
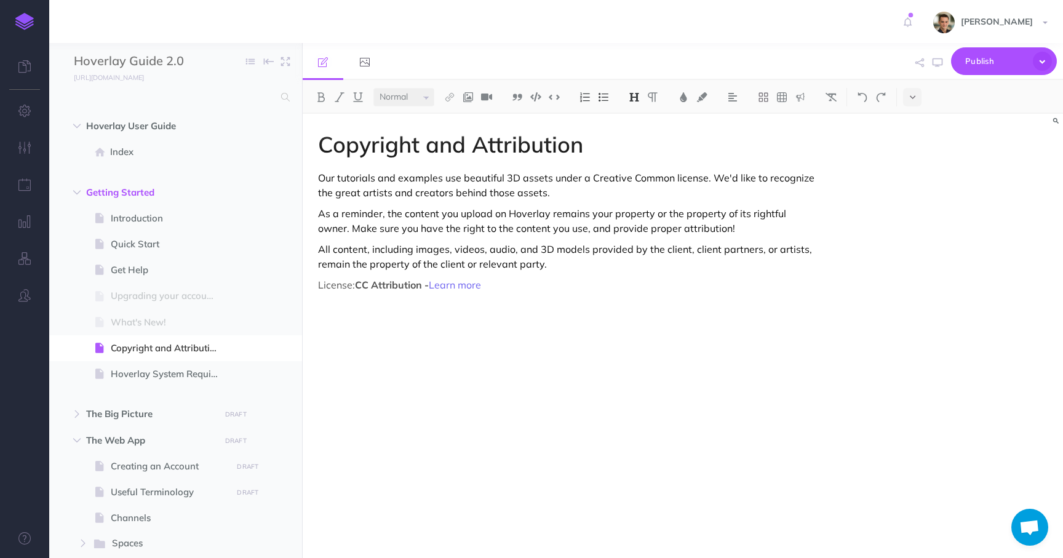
click at [438, 146] on h1 "Copyright and Attribution" at bounding box center [568, 144] width 501 height 25
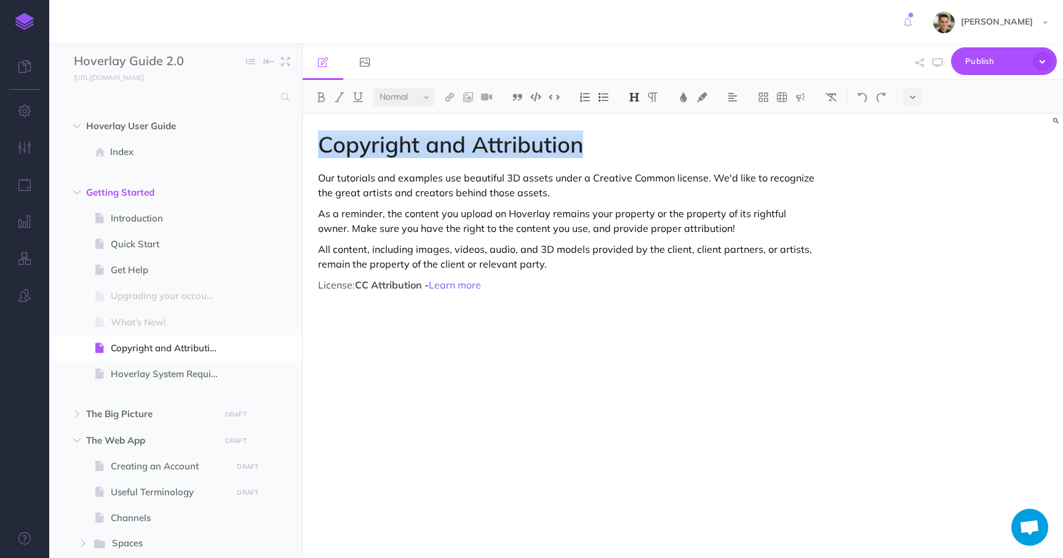
click at [438, 146] on h1 "Copyright and Attribution" at bounding box center [568, 144] width 501 height 25
copy h1 "Copyright and Attribution"
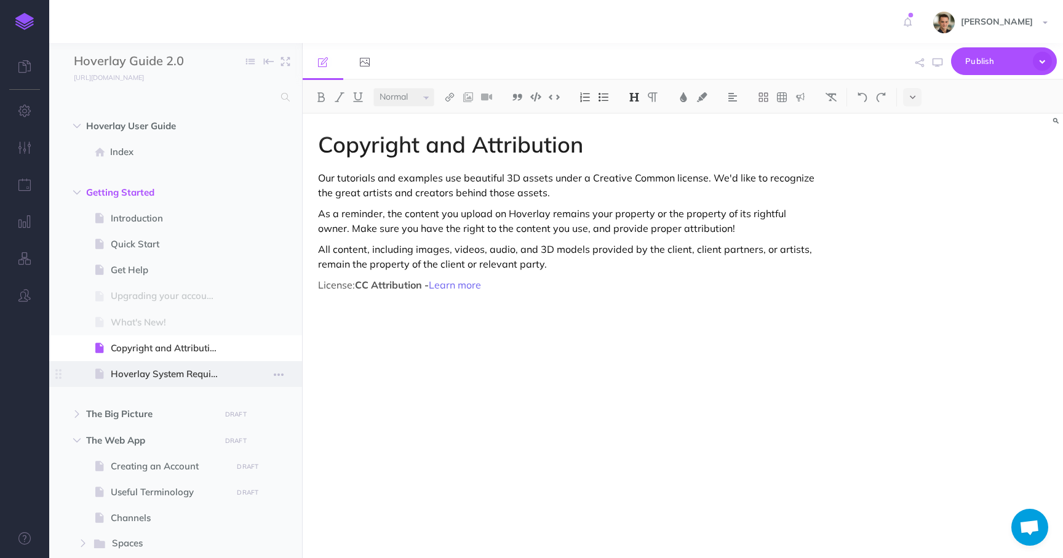
click at [157, 364] on span at bounding box center [175, 374] width 253 height 26
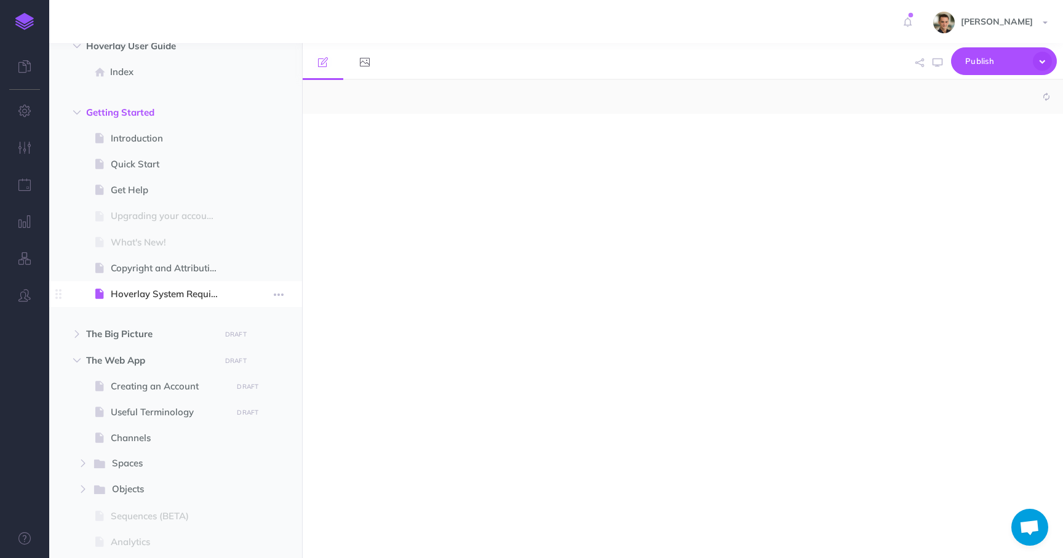
select select "null"
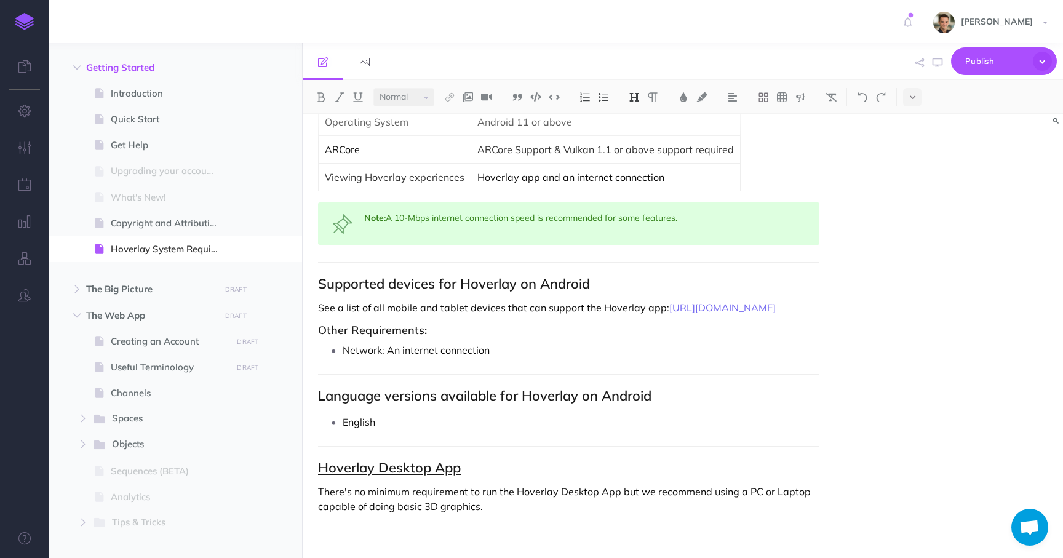
scroll to position [850, 0]
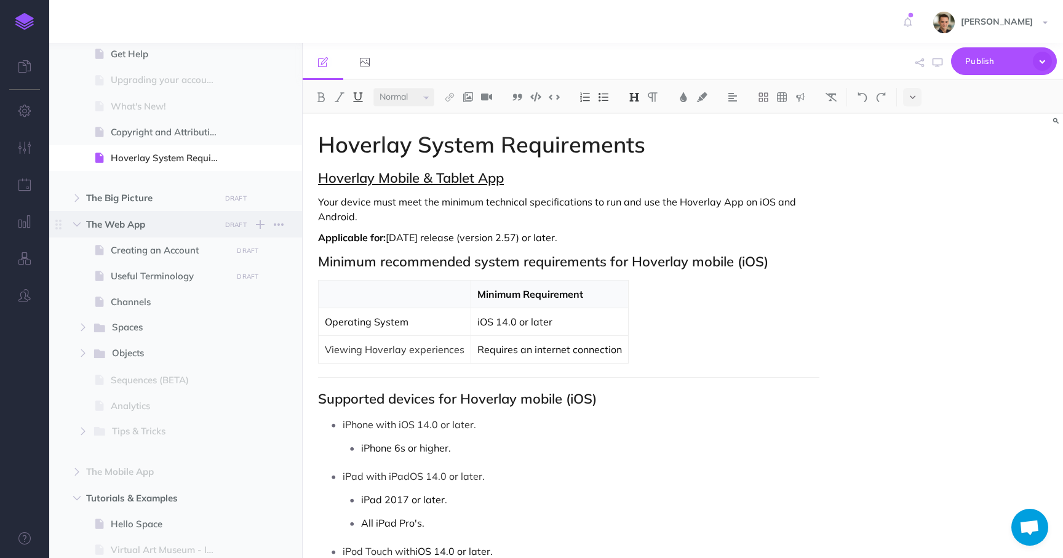
scroll to position [261, 0]
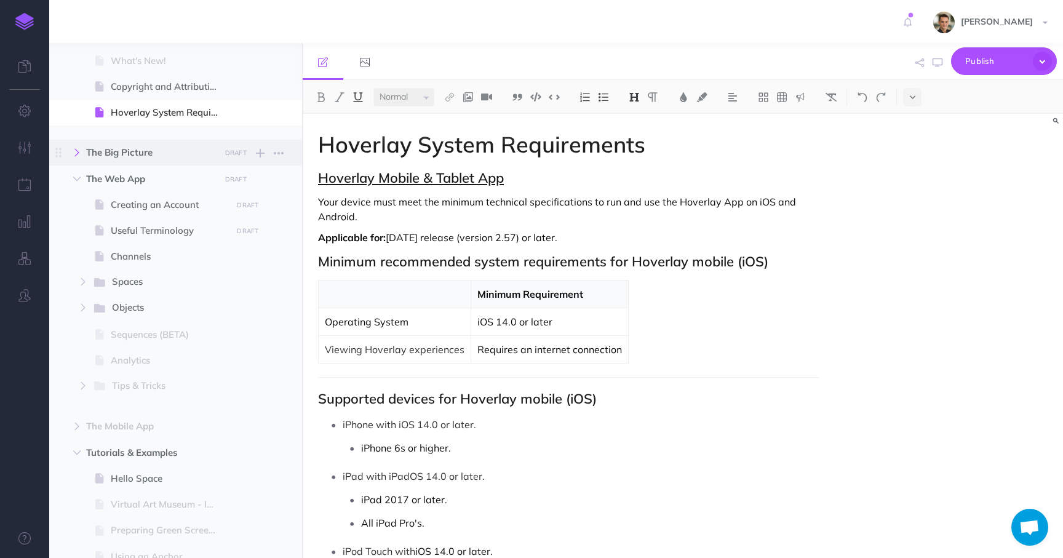
click at [77, 152] on icon "button" at bounding box center [76, 152] width 7 height 7
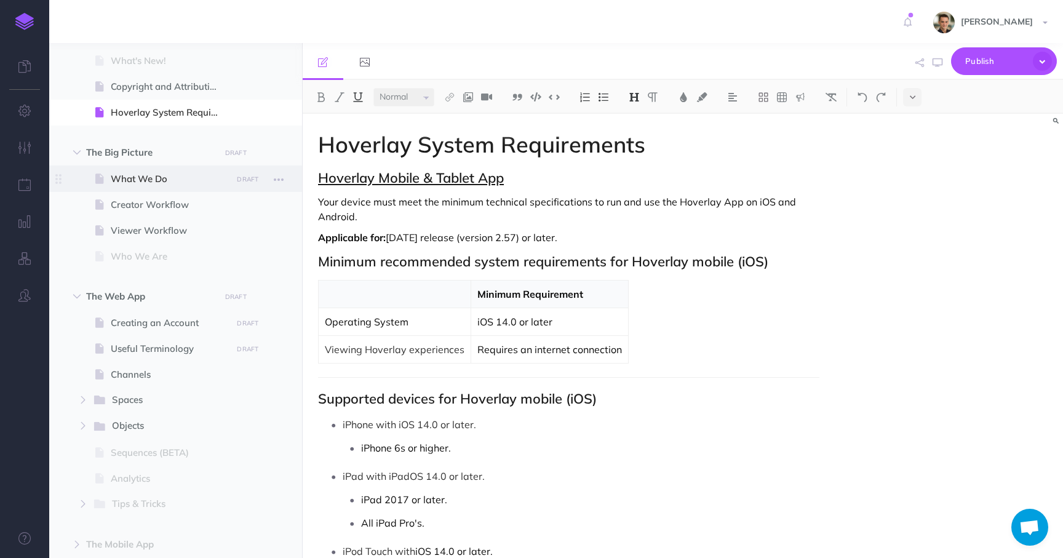
click at [129, 188] on span at bounding box center [175, 178] width 253 height 26
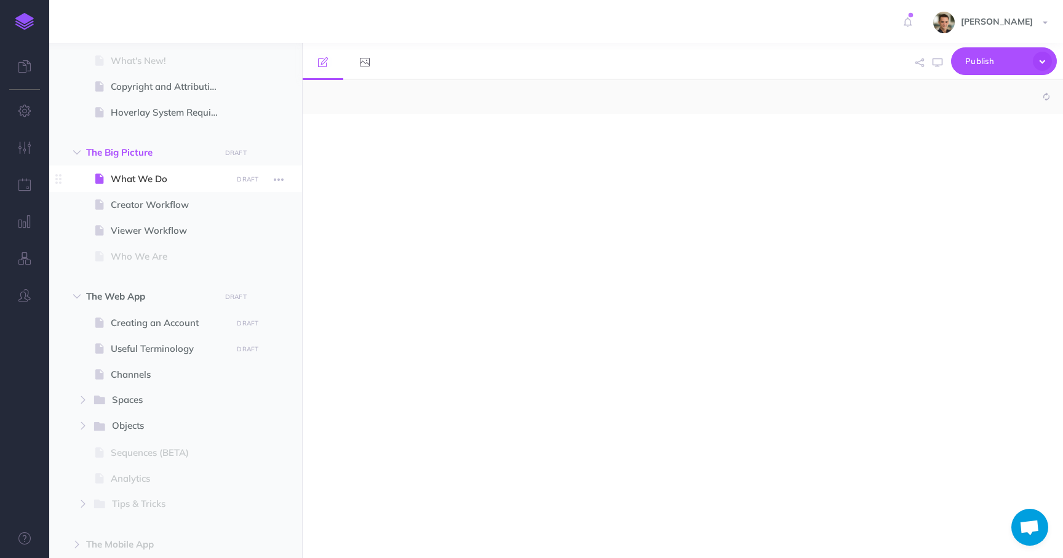
select select "null"
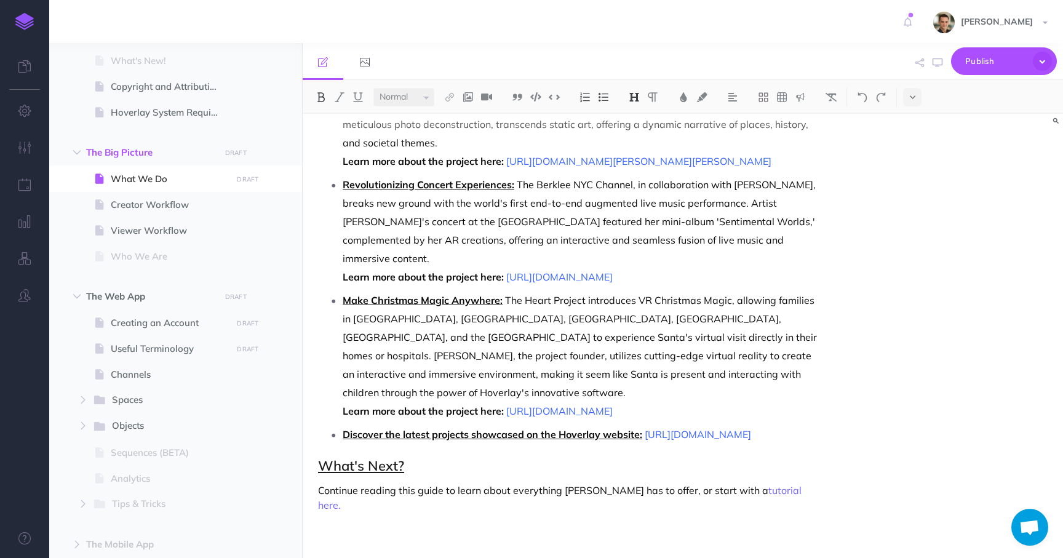
scroll to position [1828, 0]
click at [151, 328] on span "Creating an Account" at bounding box center [169, 322] width 117 height 15
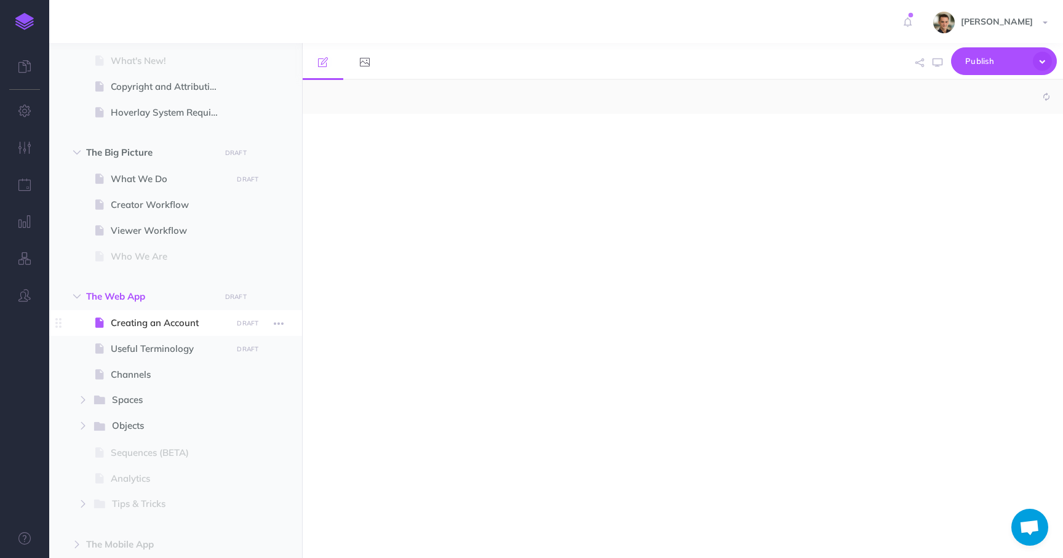
select select "null"
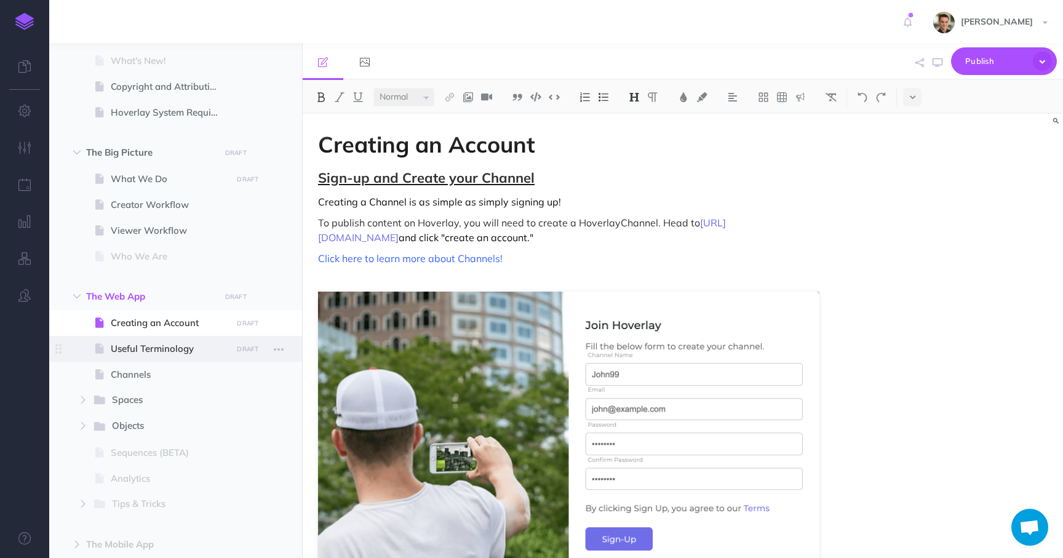
click at [151, 357] on span at bounding box center [175, 349] width 253 height 26
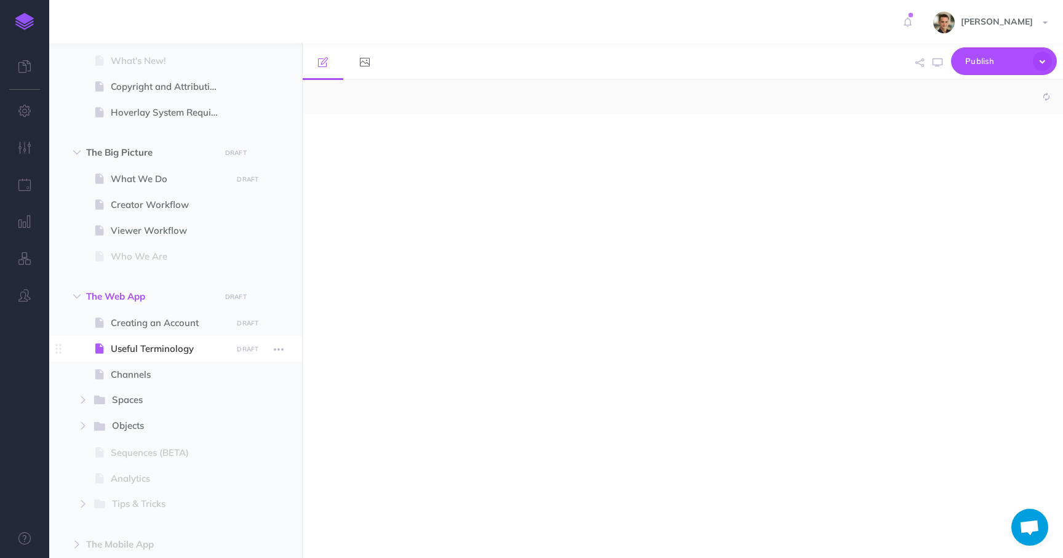
select select "null"
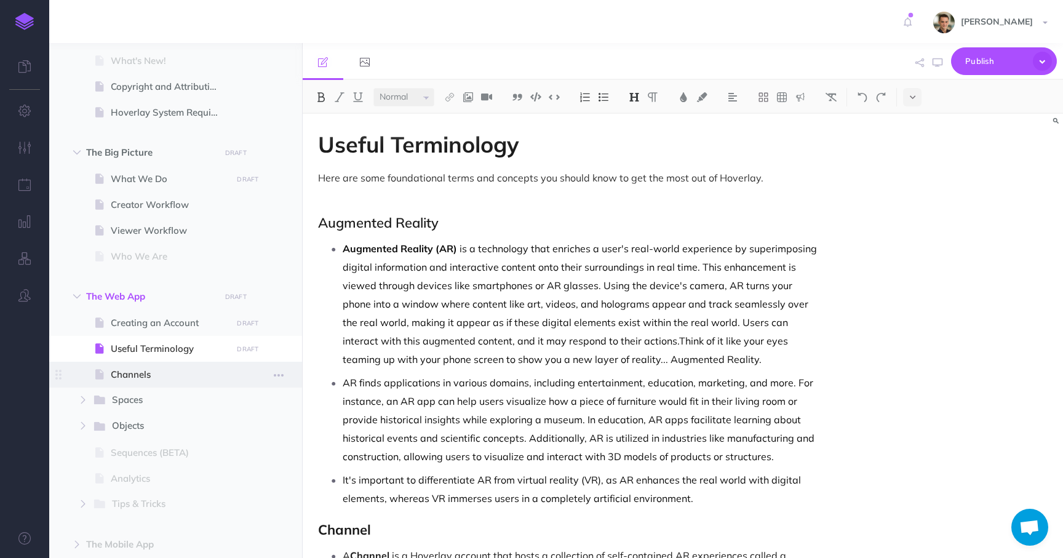
click at [143, 382] on span at bounding box center [175, 375] width 253 height 26
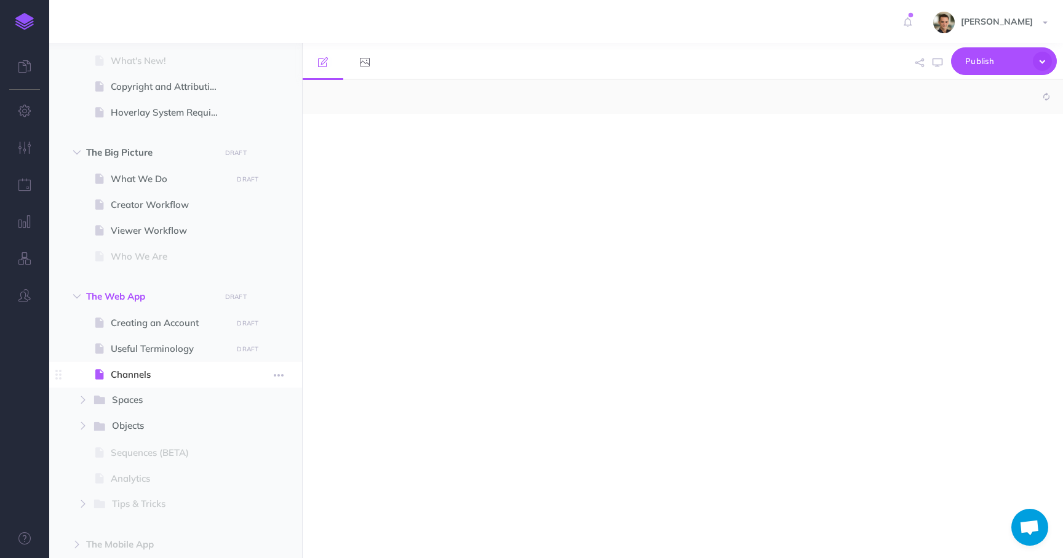
select select "null"
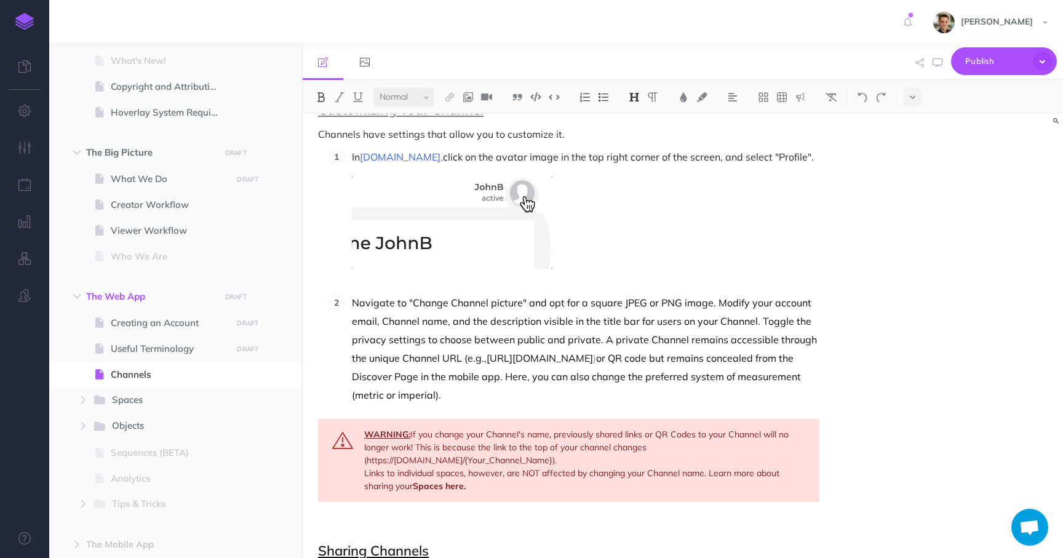
scroll to position [1122, 0]
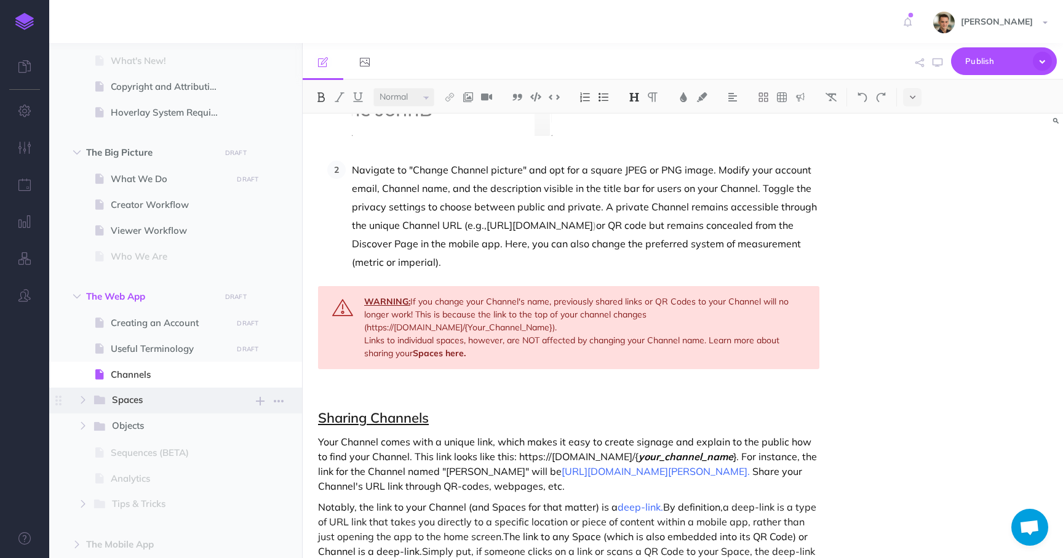
click at [146, 396] on span "Spaces" at bounding box center [161, 400] width 98 height 16
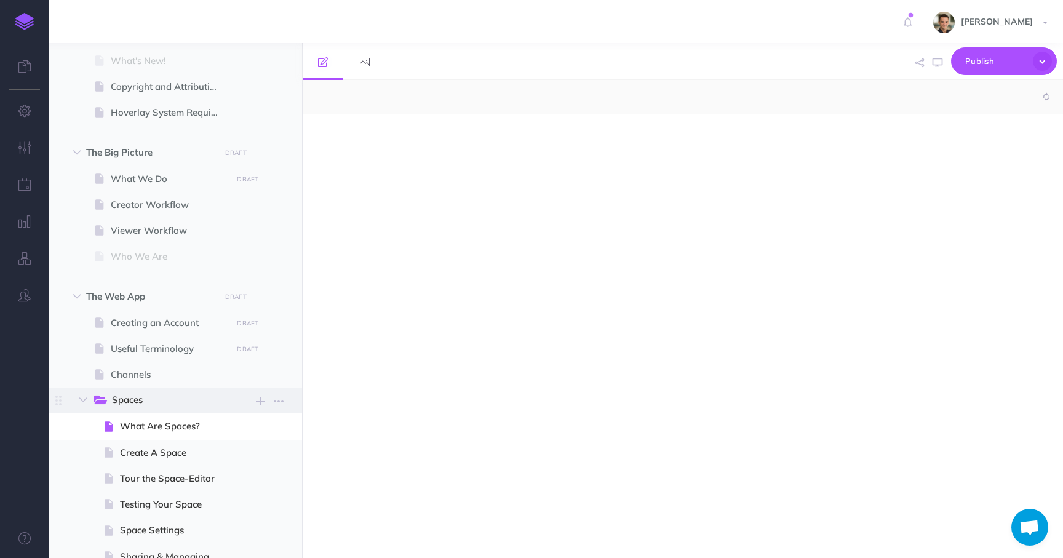
select select "null"
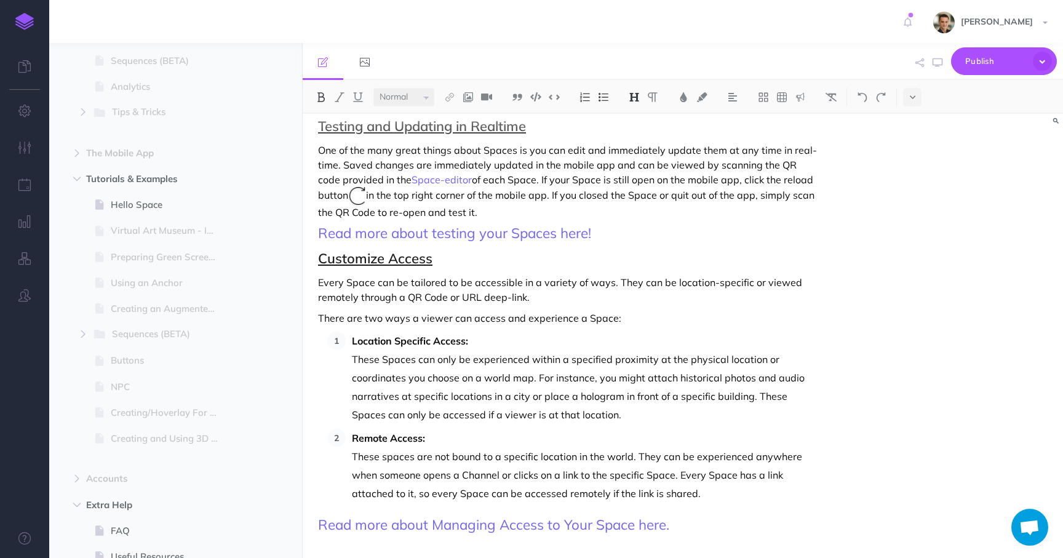
scroll to position [970, 0]
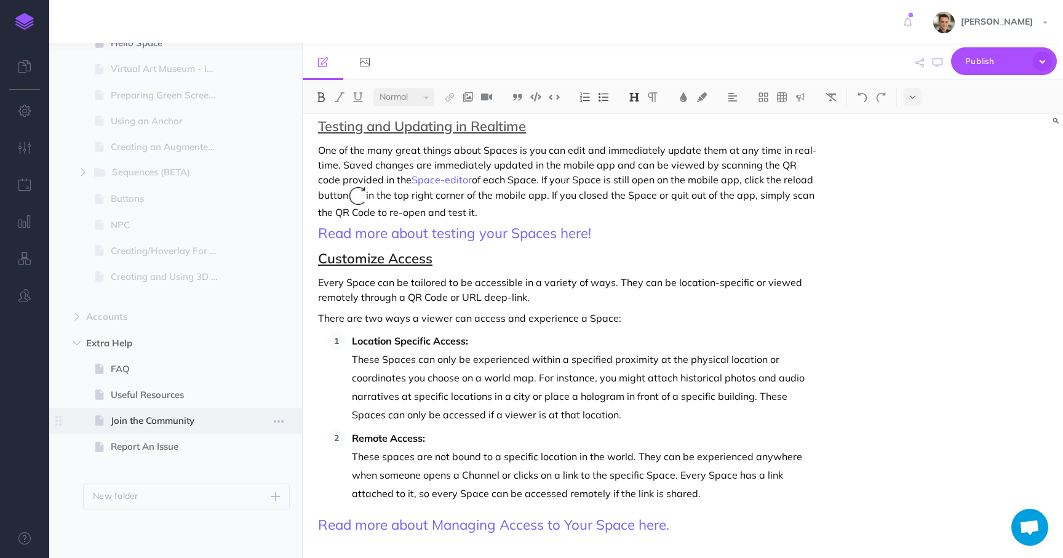
click at [141, 411] on span at bounding box center [175, 421] width 253 height 26
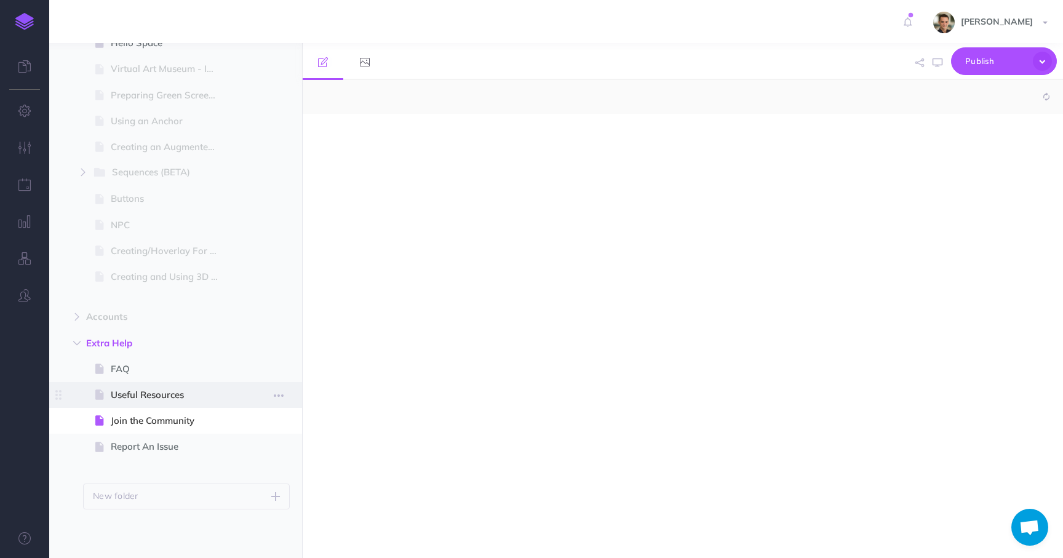
select select "null"
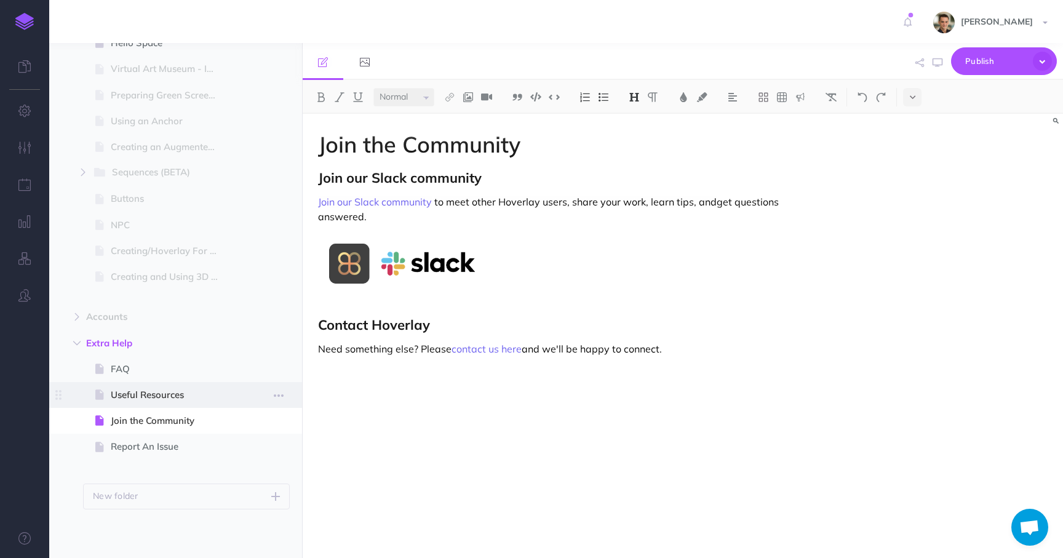
click at [138, 387] on span "Useful Resources" at bounding box center [169, 394] width 117 height 15
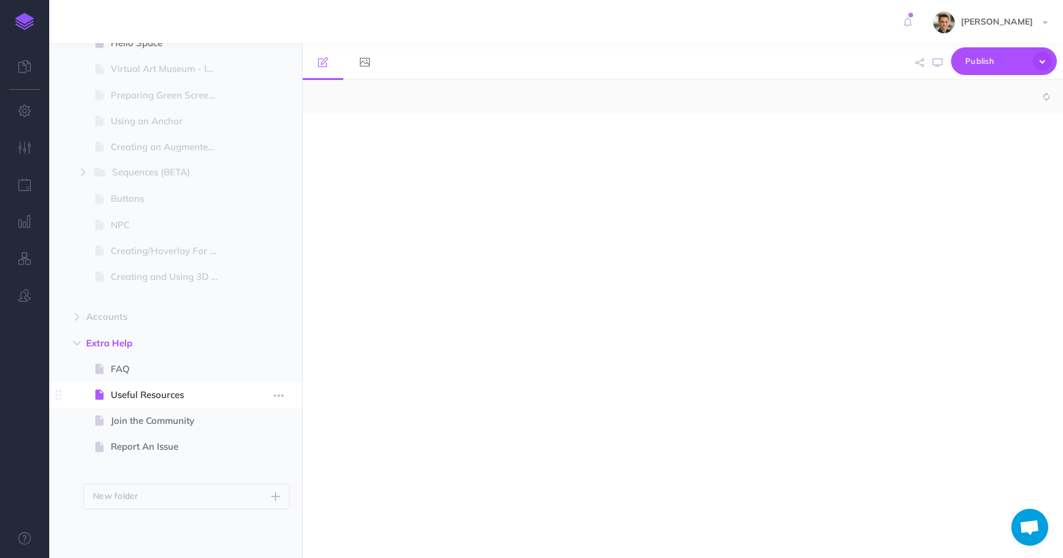
select select "null"
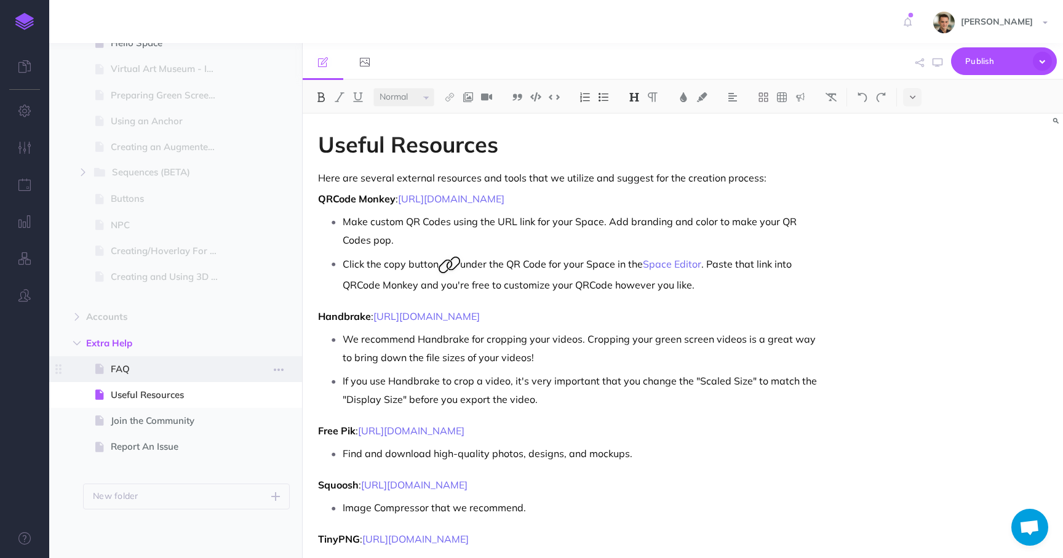
click at [134, 374] on span "FAQ" at bounding box center [169, 369] width 117 height 15
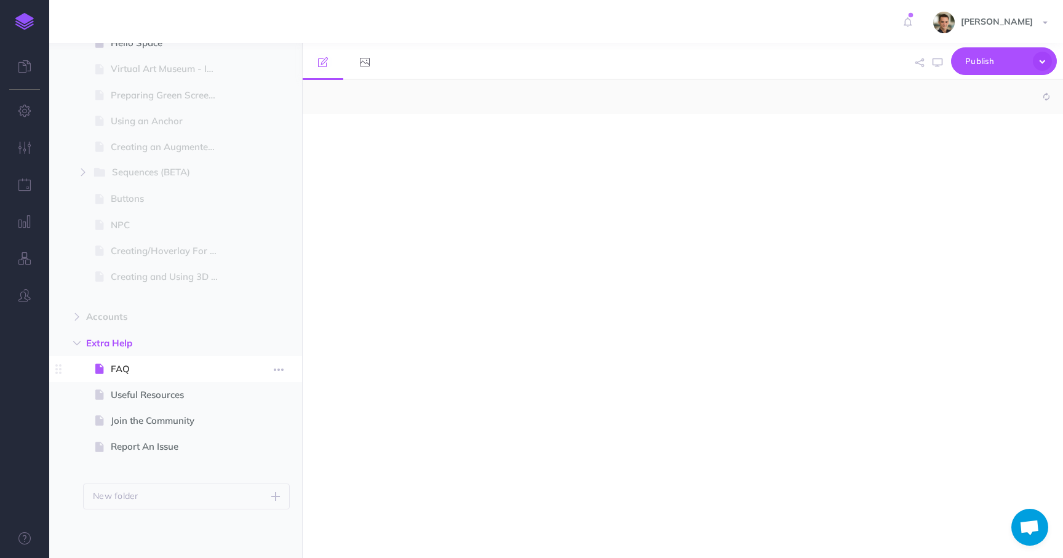
select select "null"
